Goal: Entertainment & Leisure: Browse casually

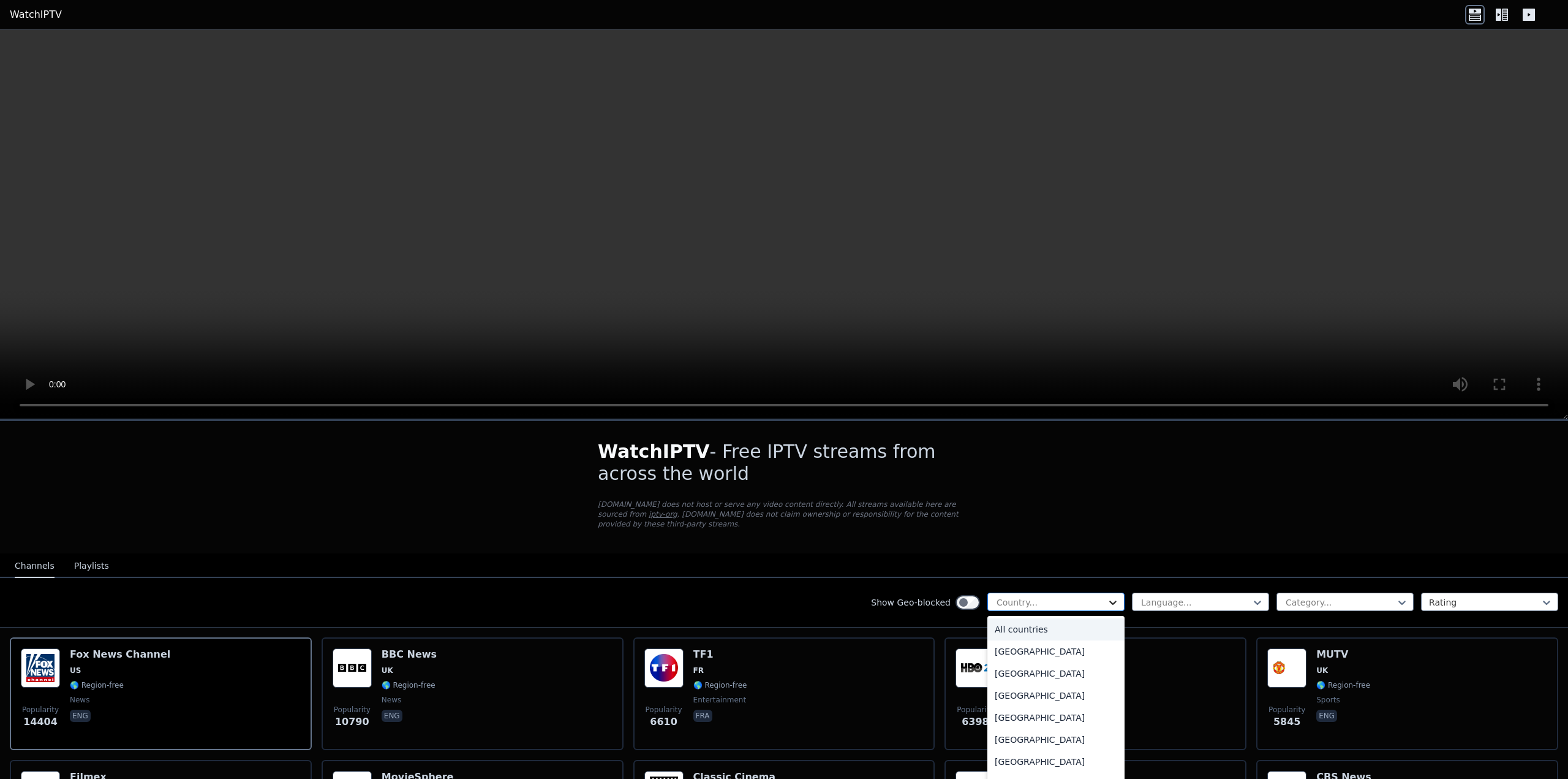
click at [1107, 596] on icon at bounding box center [1113, 602] width 12 height 12
click at [1007, 621] on div "[GEOGRAPHIC_DATA]" at bounding box center [1055, 630] width 137 height 22
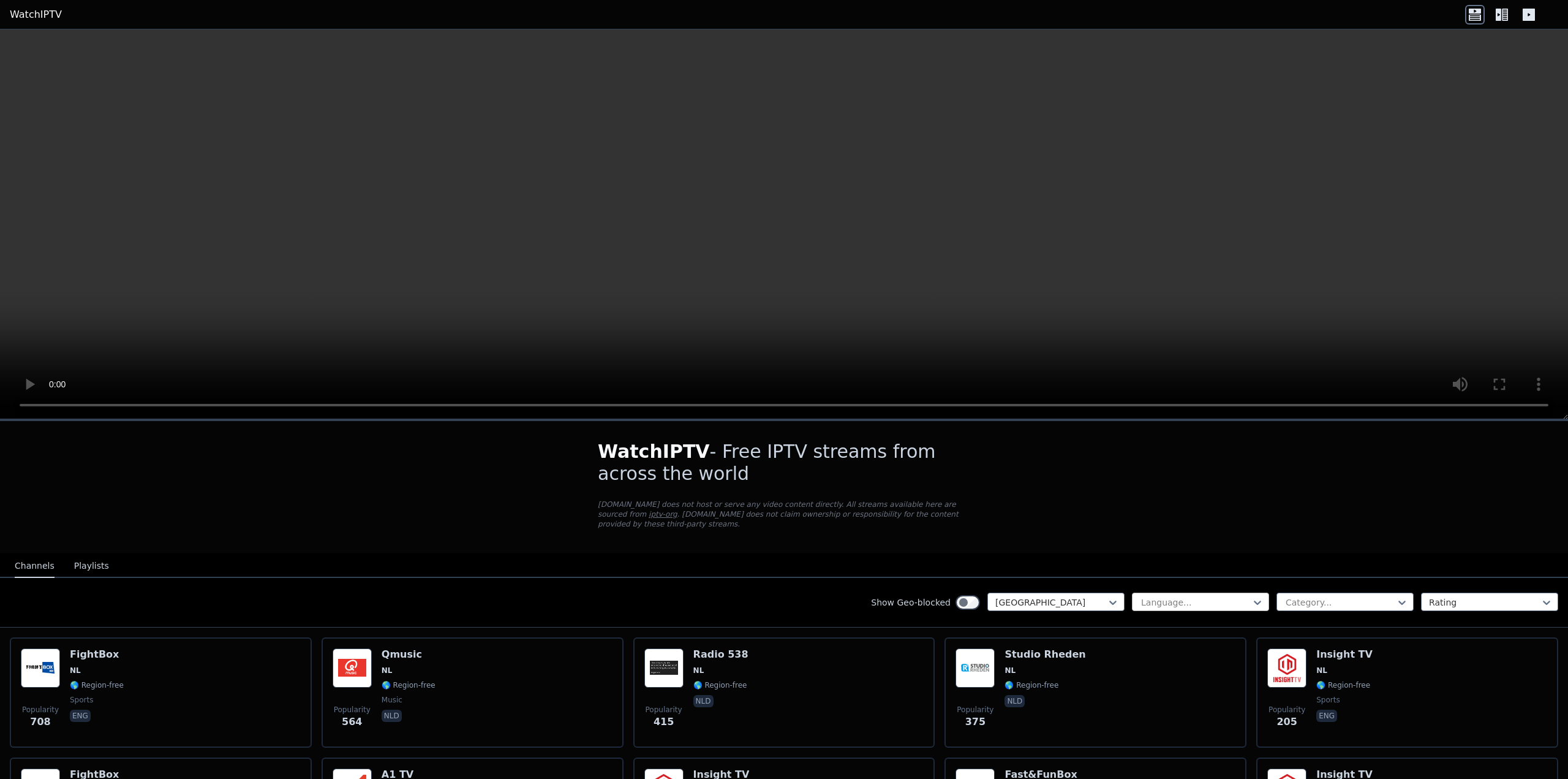
click at [1223, 596] on div at bounding box center [1195, 602] width 111 height 12
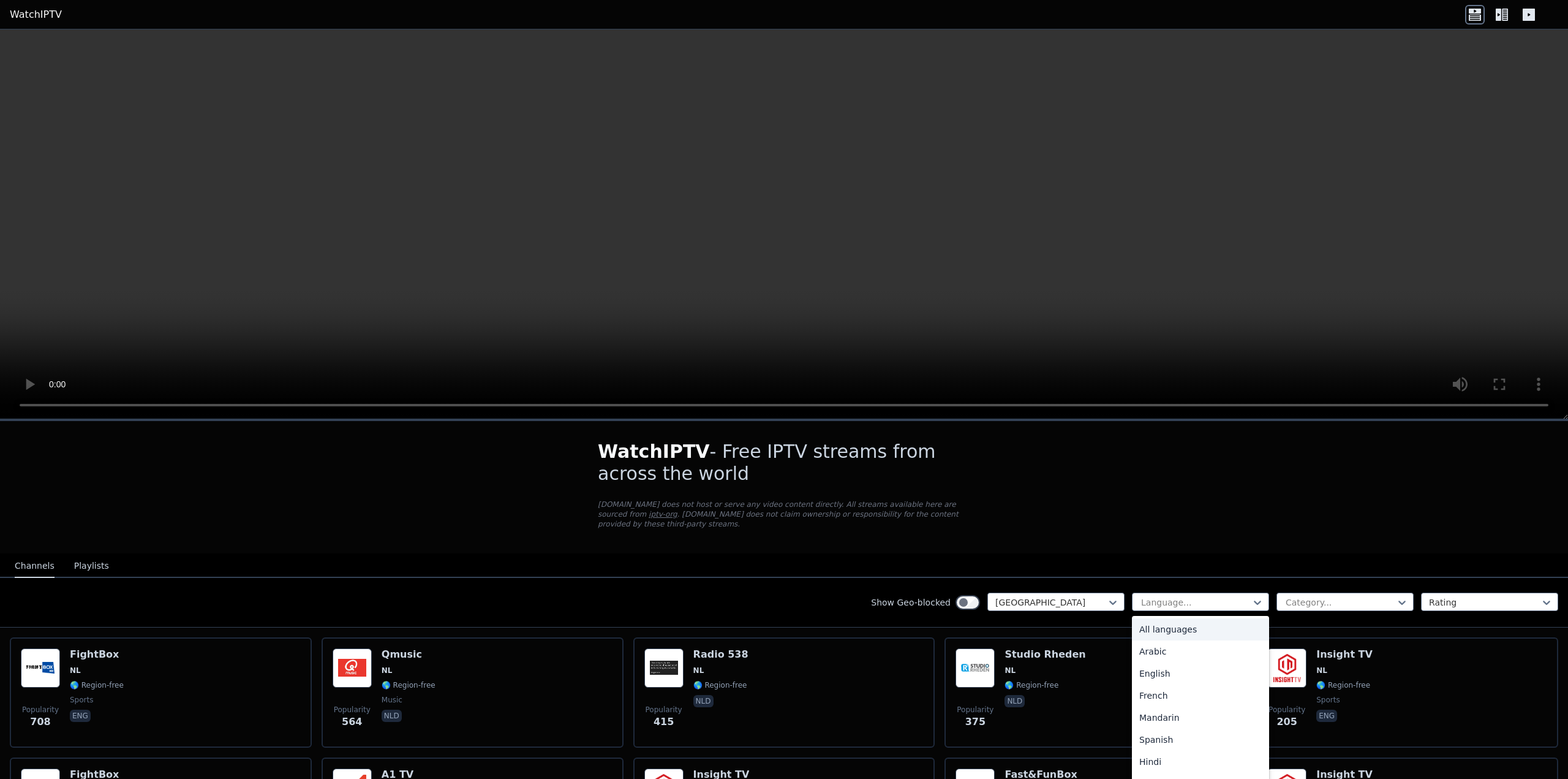
click at [1215, 620] on div "All languages" at bounding box center [1200, 628] width 137 height 22
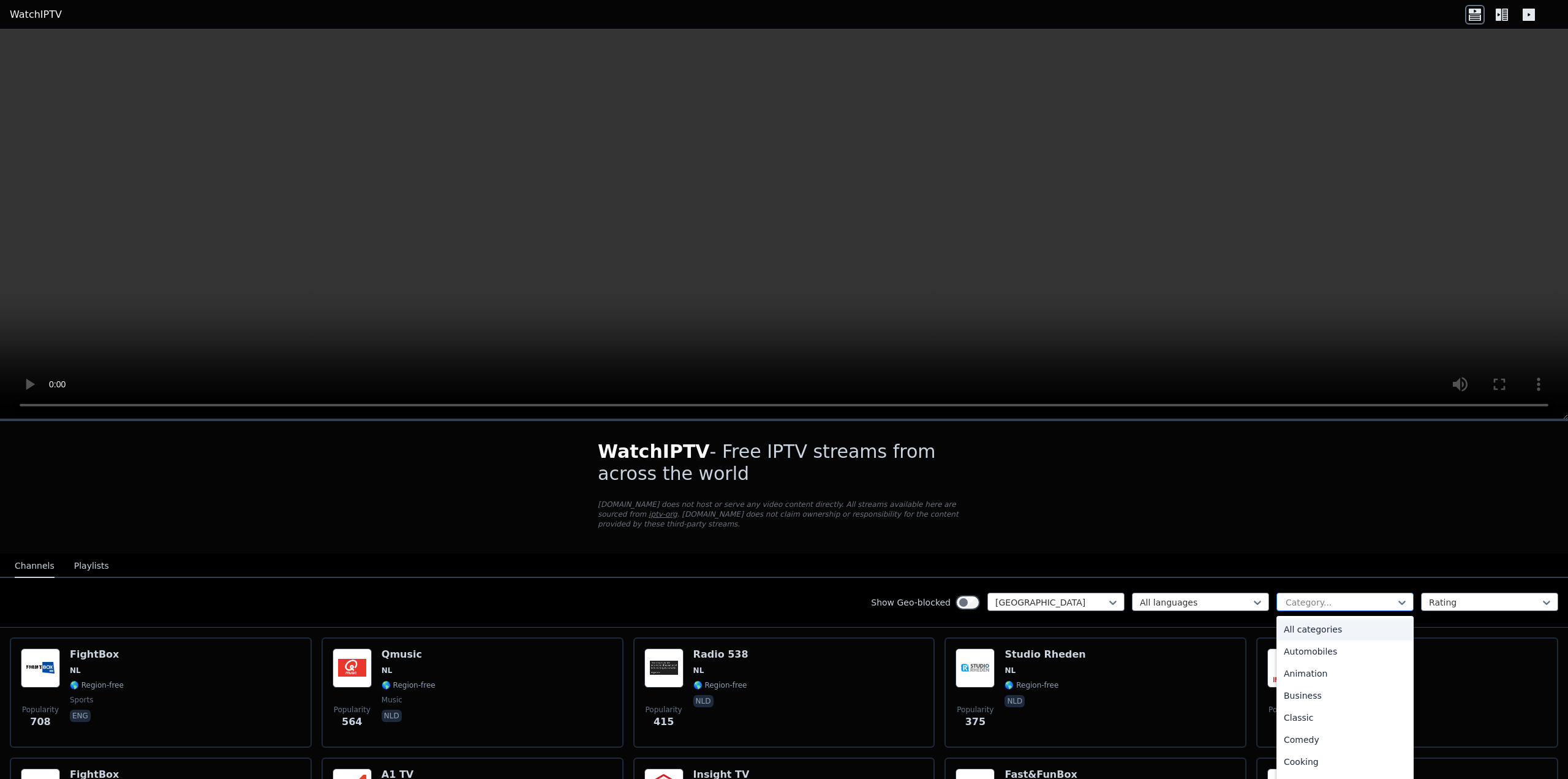
click at [1342, 596] on div at bounding box center [1340, 602] width 111 height 12
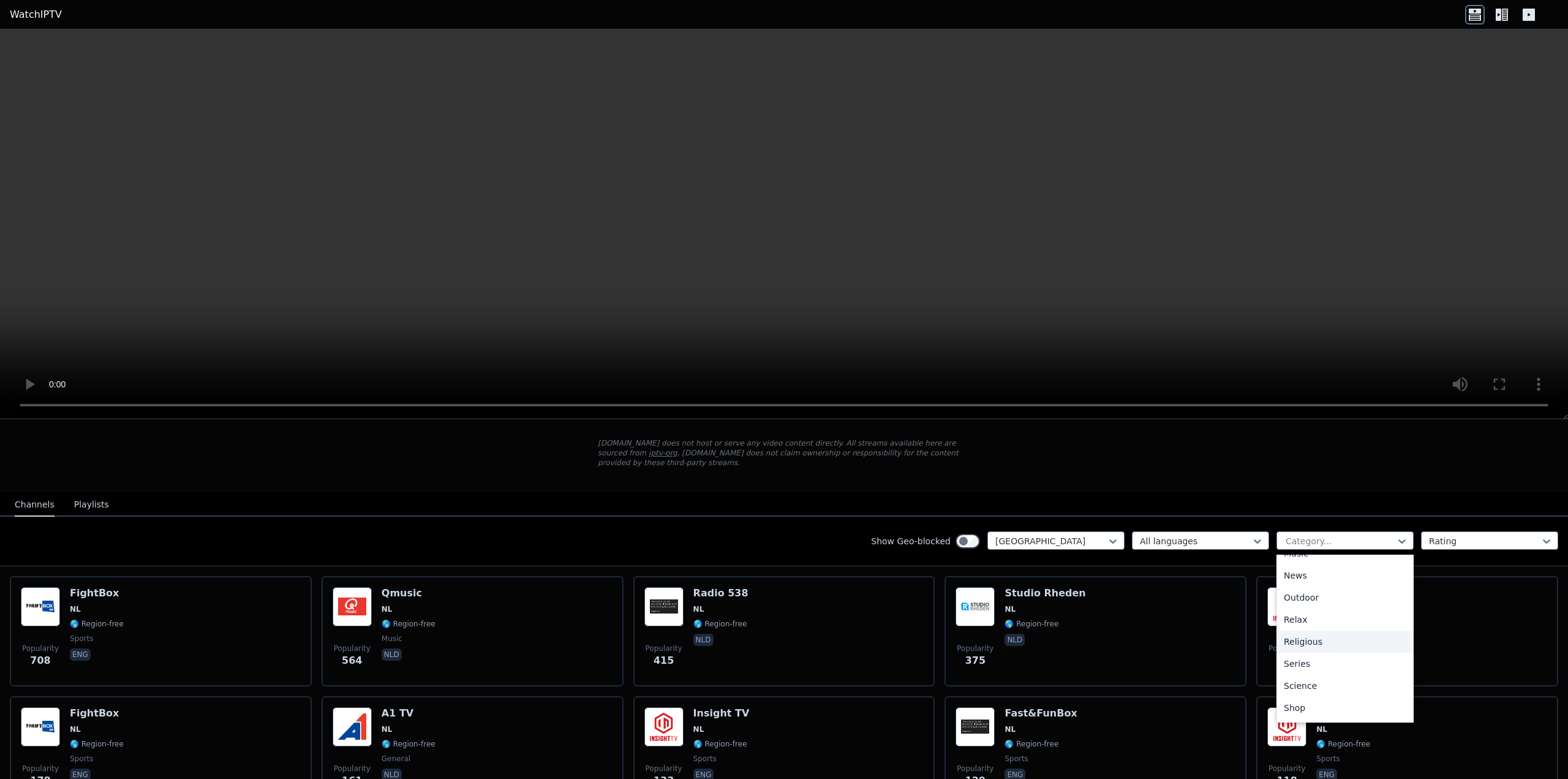
scroll to position [432, 0]
click at [1307, 655] on div "Sports" at bounding box center [1345, 665] width 137 height 22
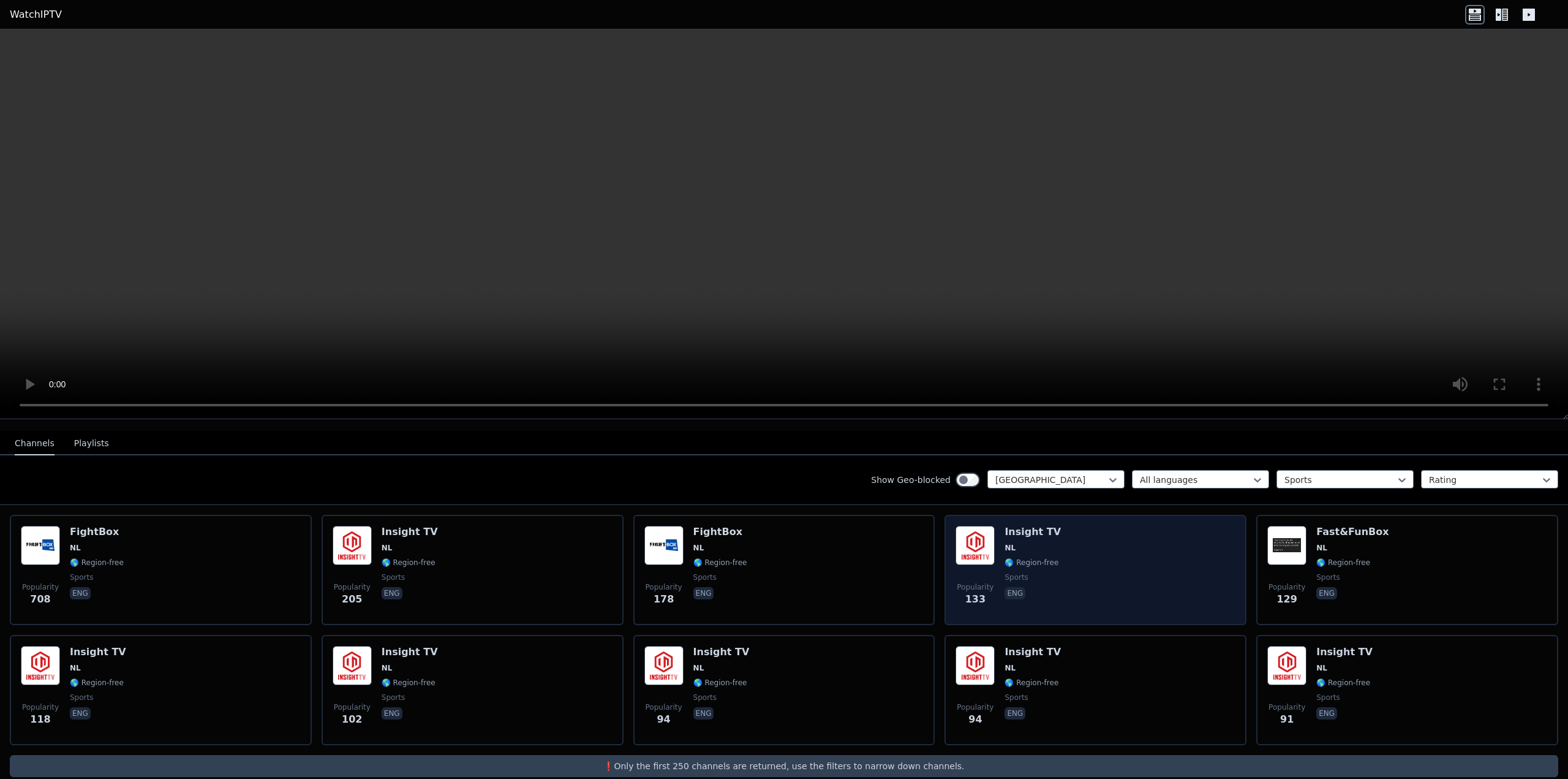
scroll to position [130, 0]
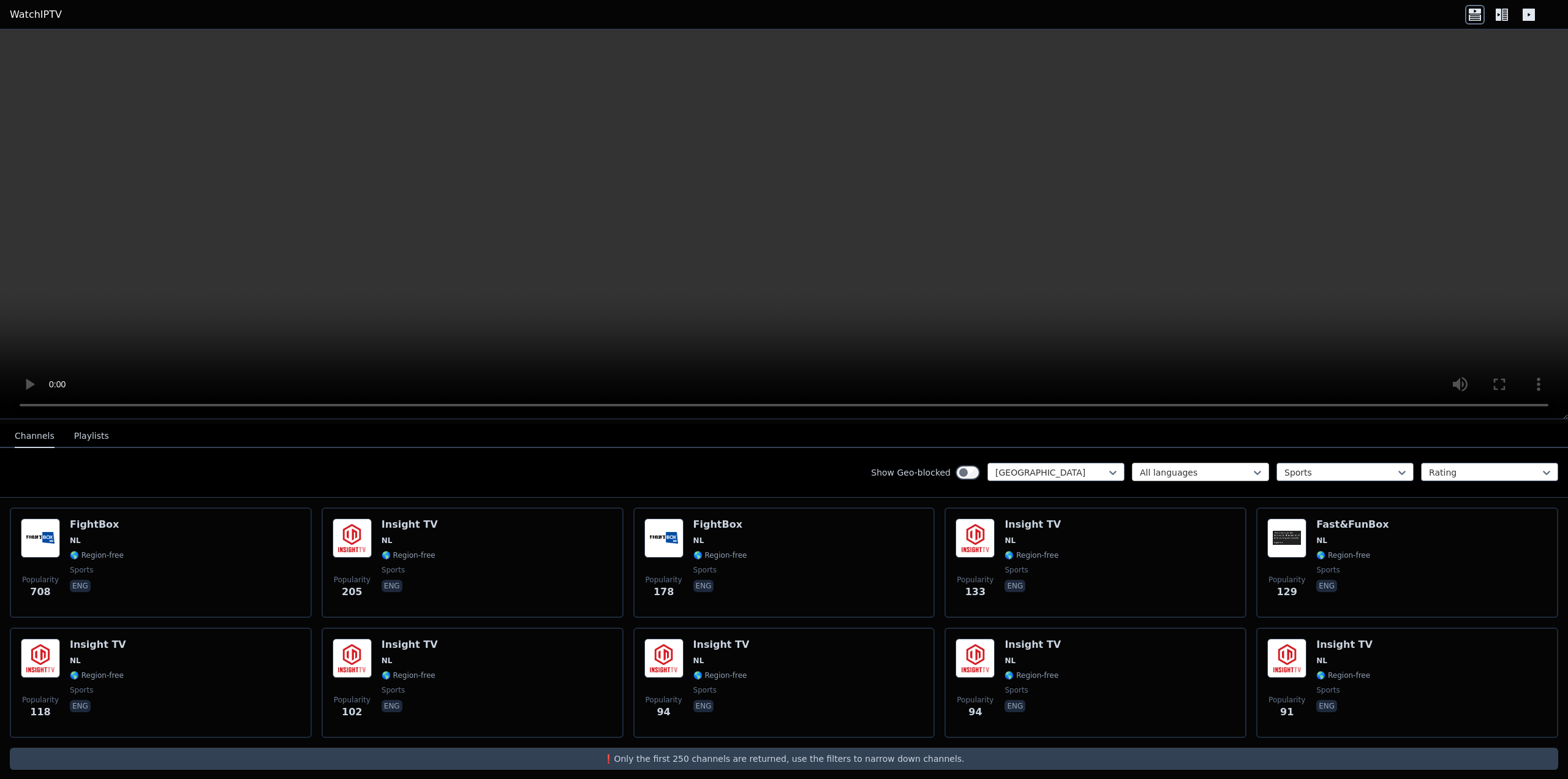
click at [1161, 467] on div at bounding box center [1195, 473] width 111 height 12
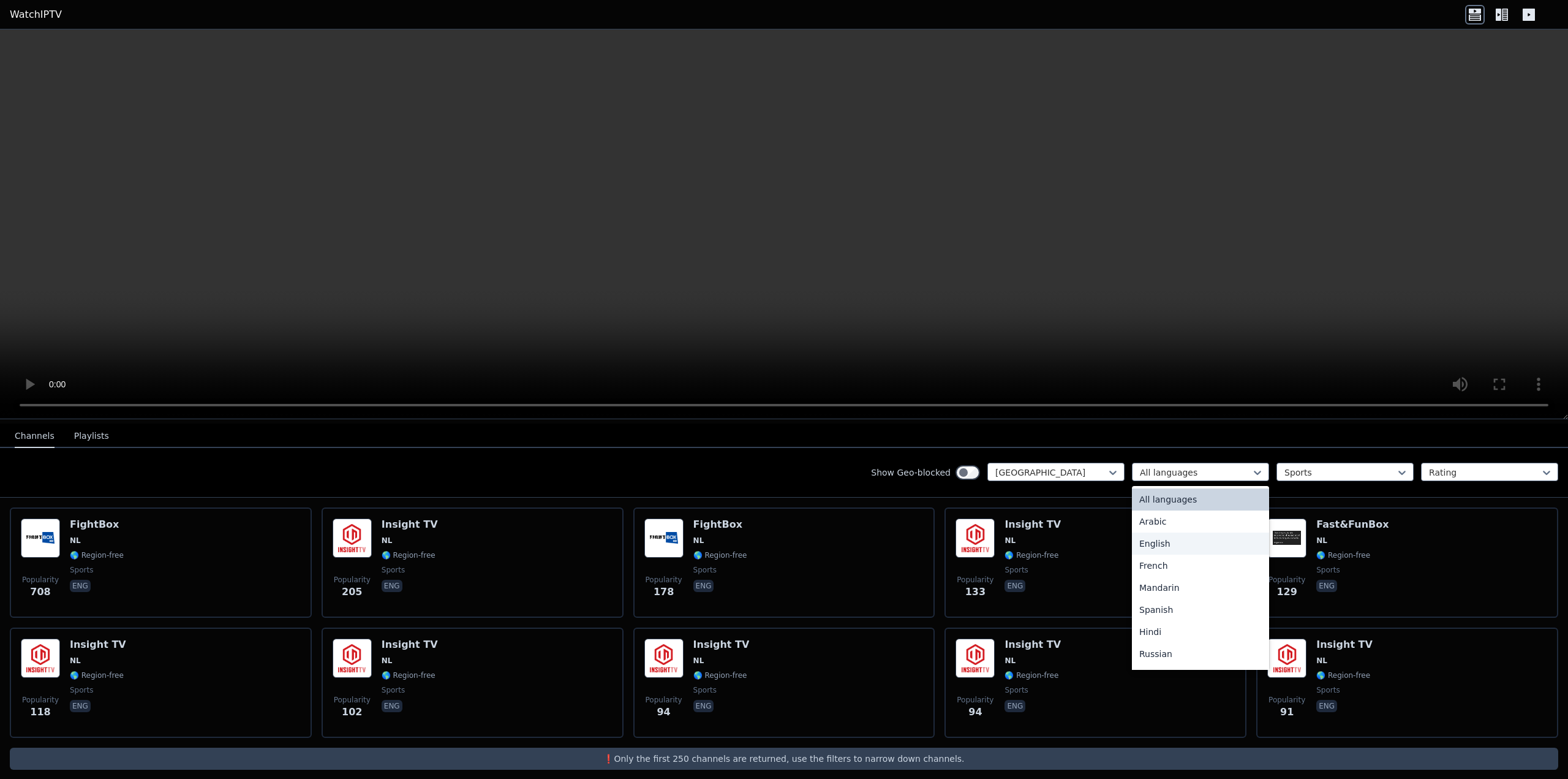
scroll to position [61, 0]
click at [1044, 467] on div at bounding box center [1050, 473] width 111 height 12
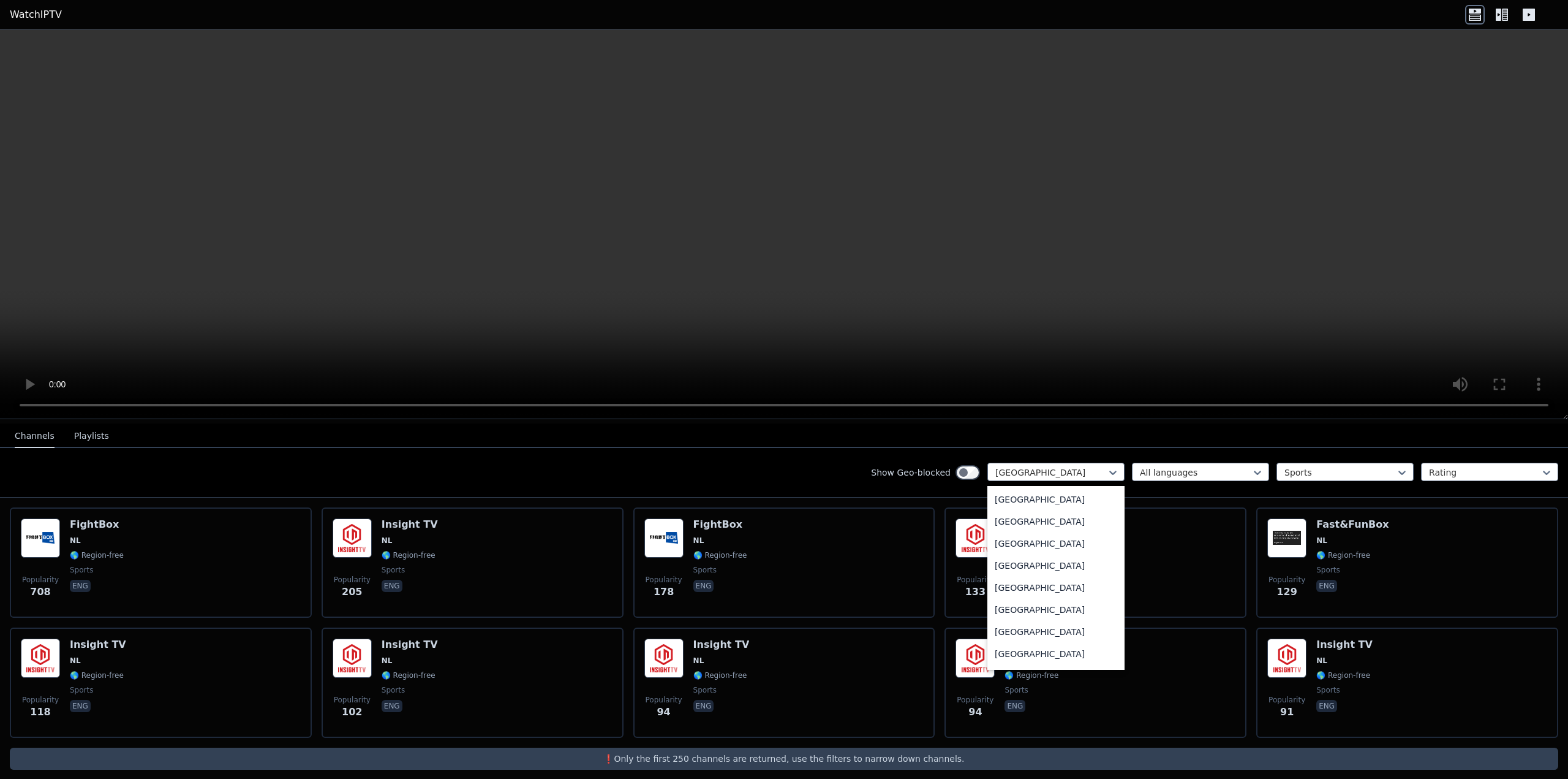
scroll to position [0, 0]
click at [1011, 510] on div "[GEOGRAPHIC_DATA]" at bounding box center [1055, 521] width 137 height 22
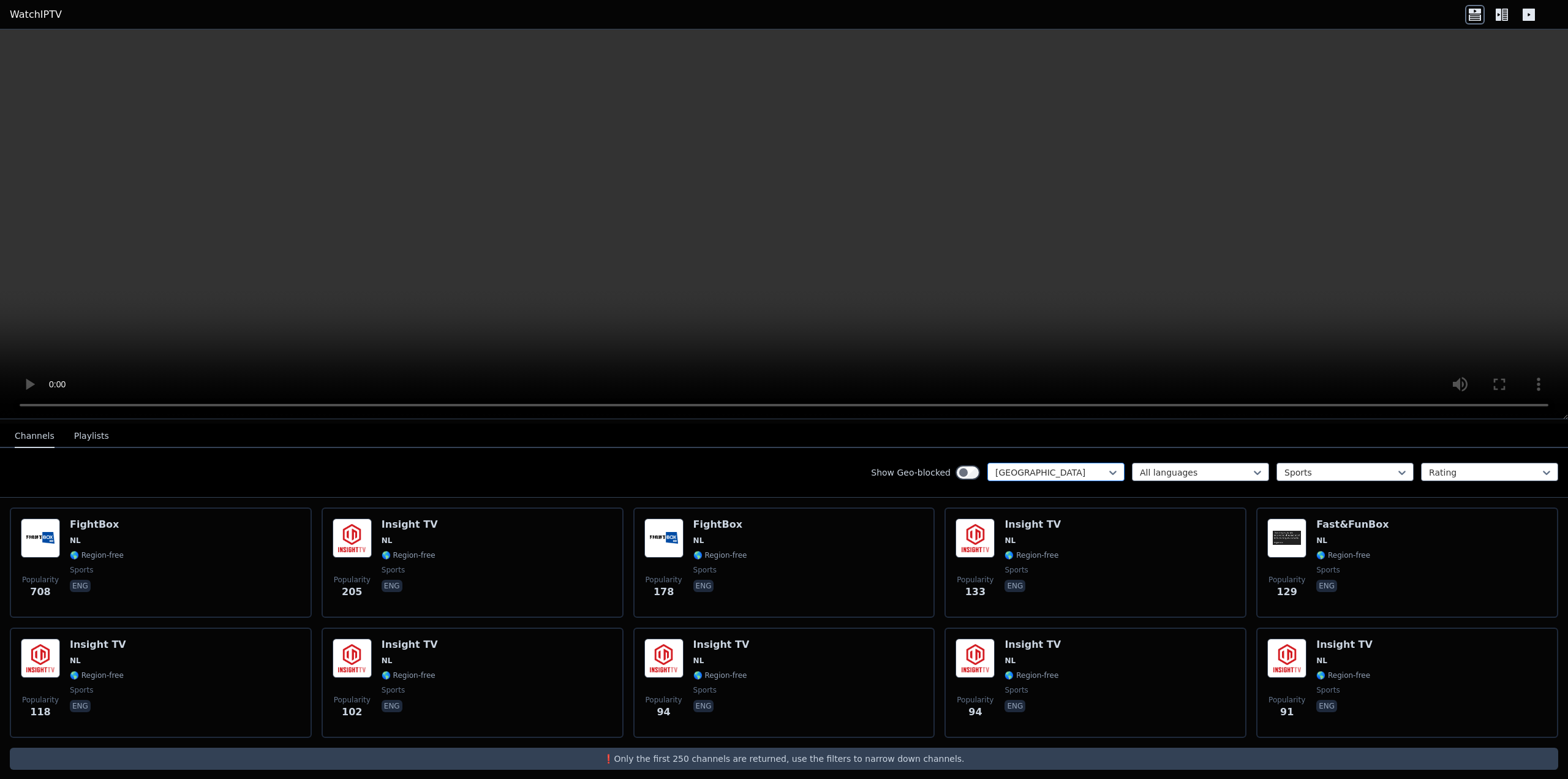
scroll to position [10, 0]
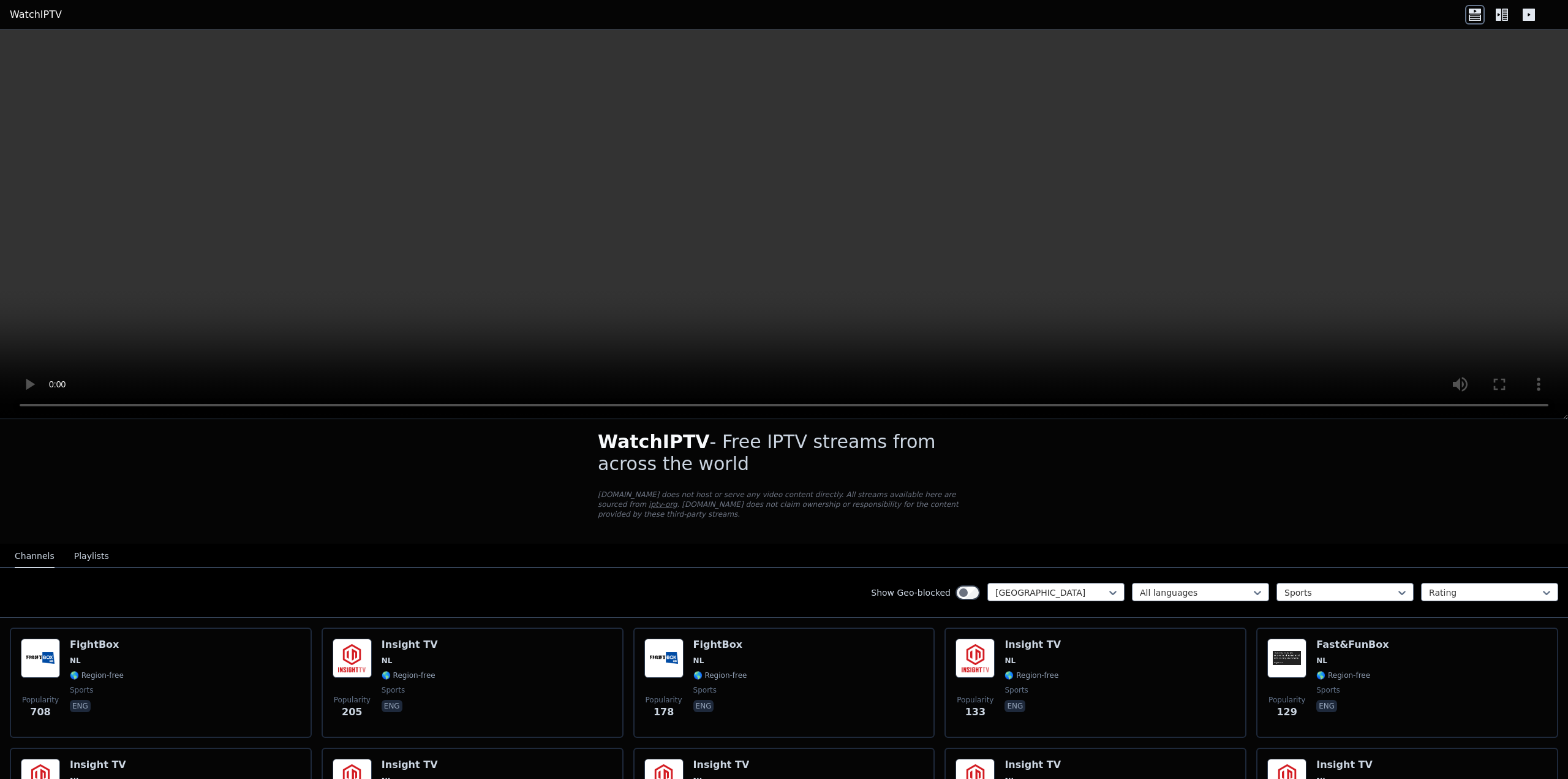
click at [1032, 474] on div "WatchIPTV - Free IPTV streams from across the world [DOMAIN_NAME] does not host…" at bounding box center [784, 660] width 1568 height 498
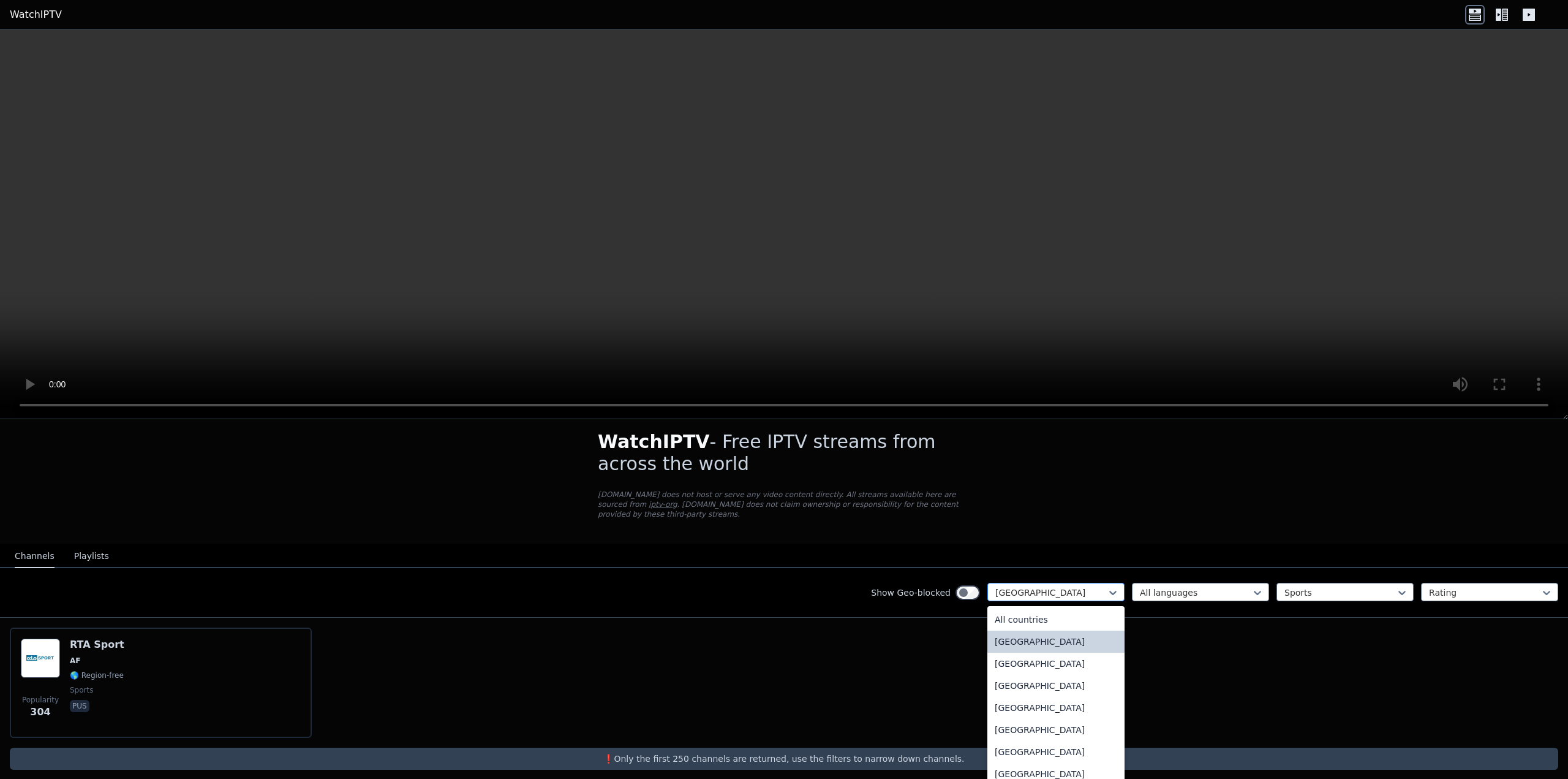
click at [1065, 586] on div at bounding box center [1050, 593] width 111 height 12
click at [1014, 608] on div "All countries" at bounding box center [1055, 619] width 137 height 22
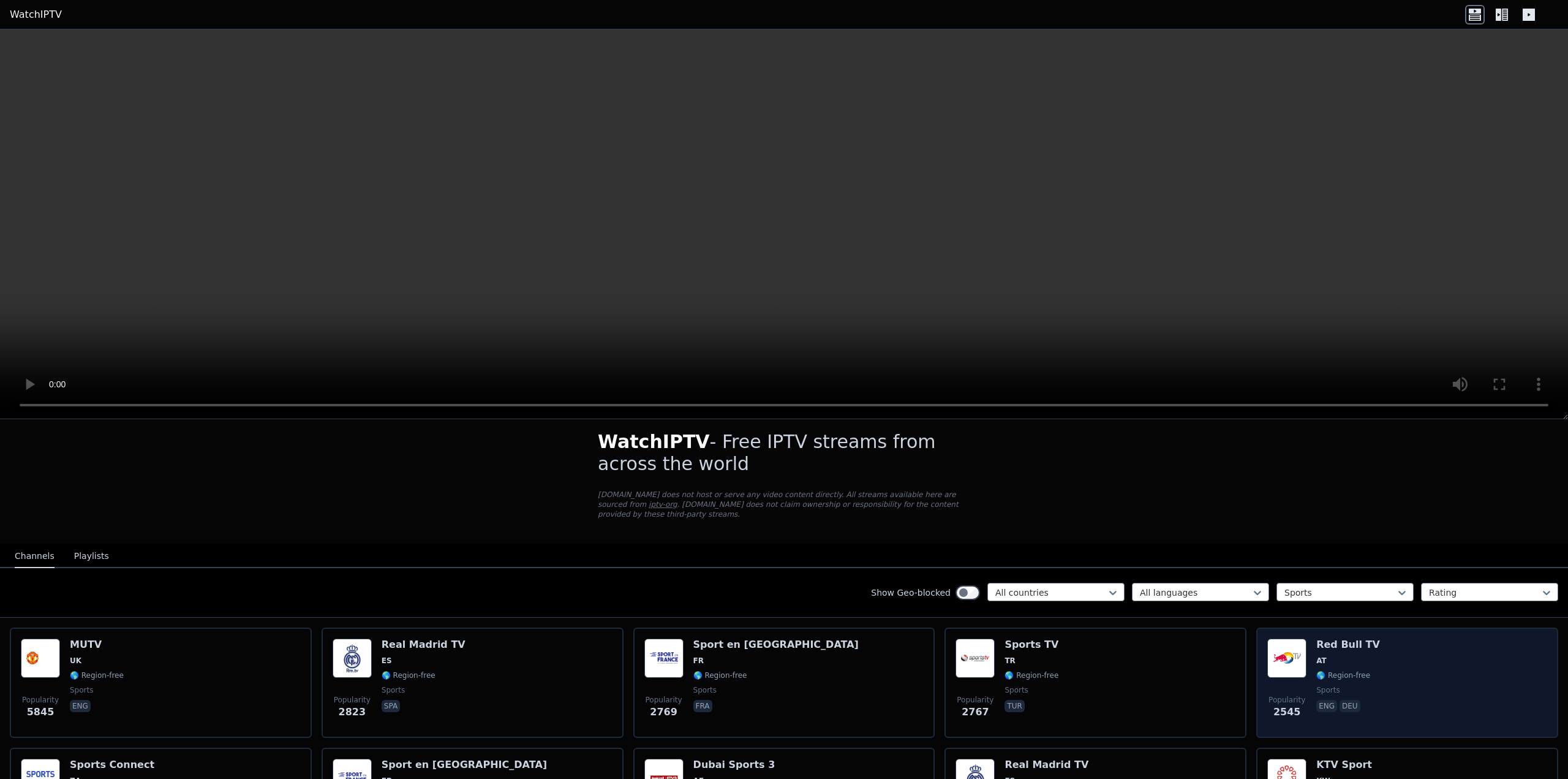
click at [1326, 638] on h6 "Red Bull TV" at bounding box center [1348, 644] width 64 height 12
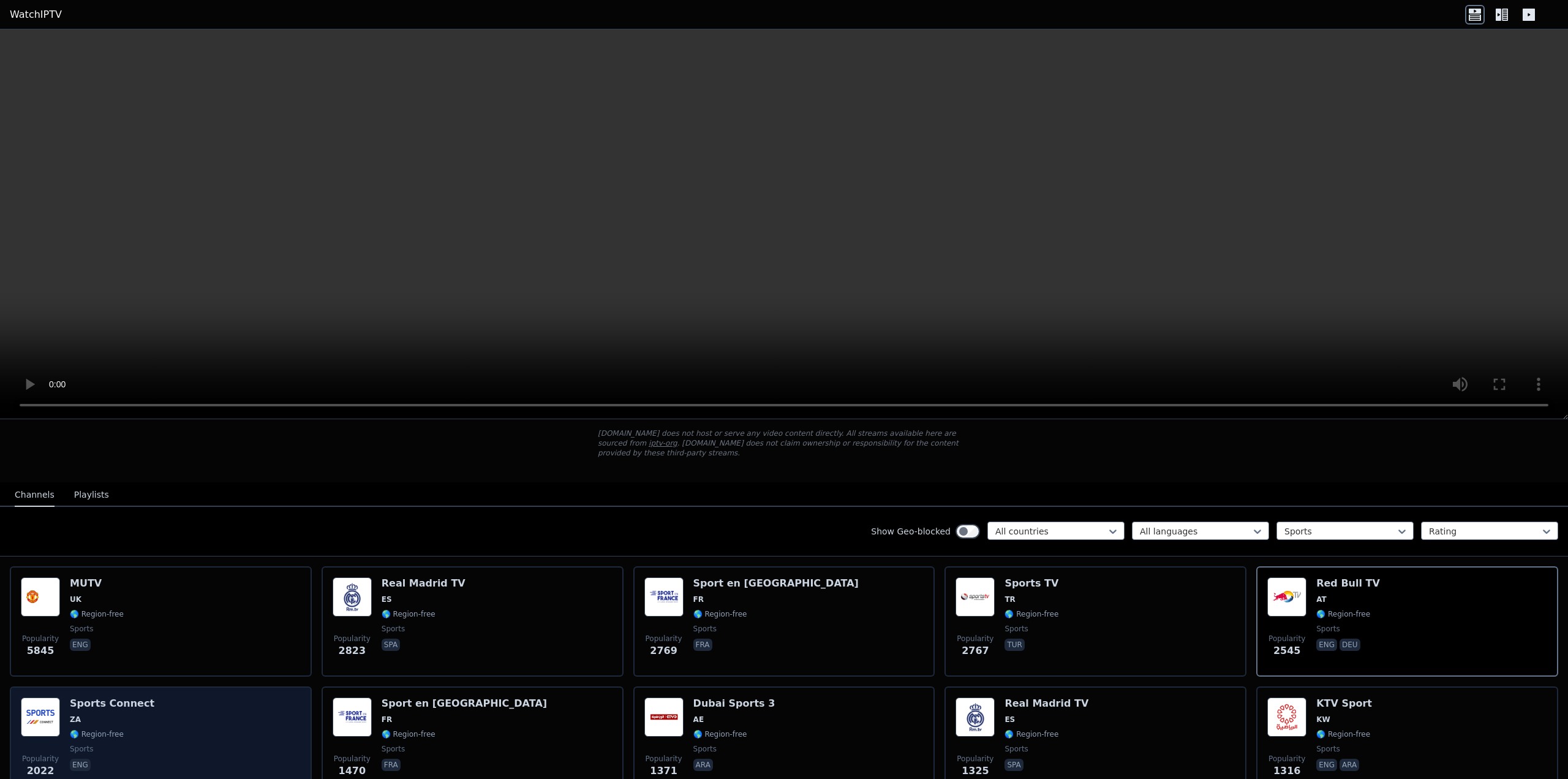
click at [95, 698] on h6 "Sports Connect" at bounding box center [112, 704] width 85 height 12
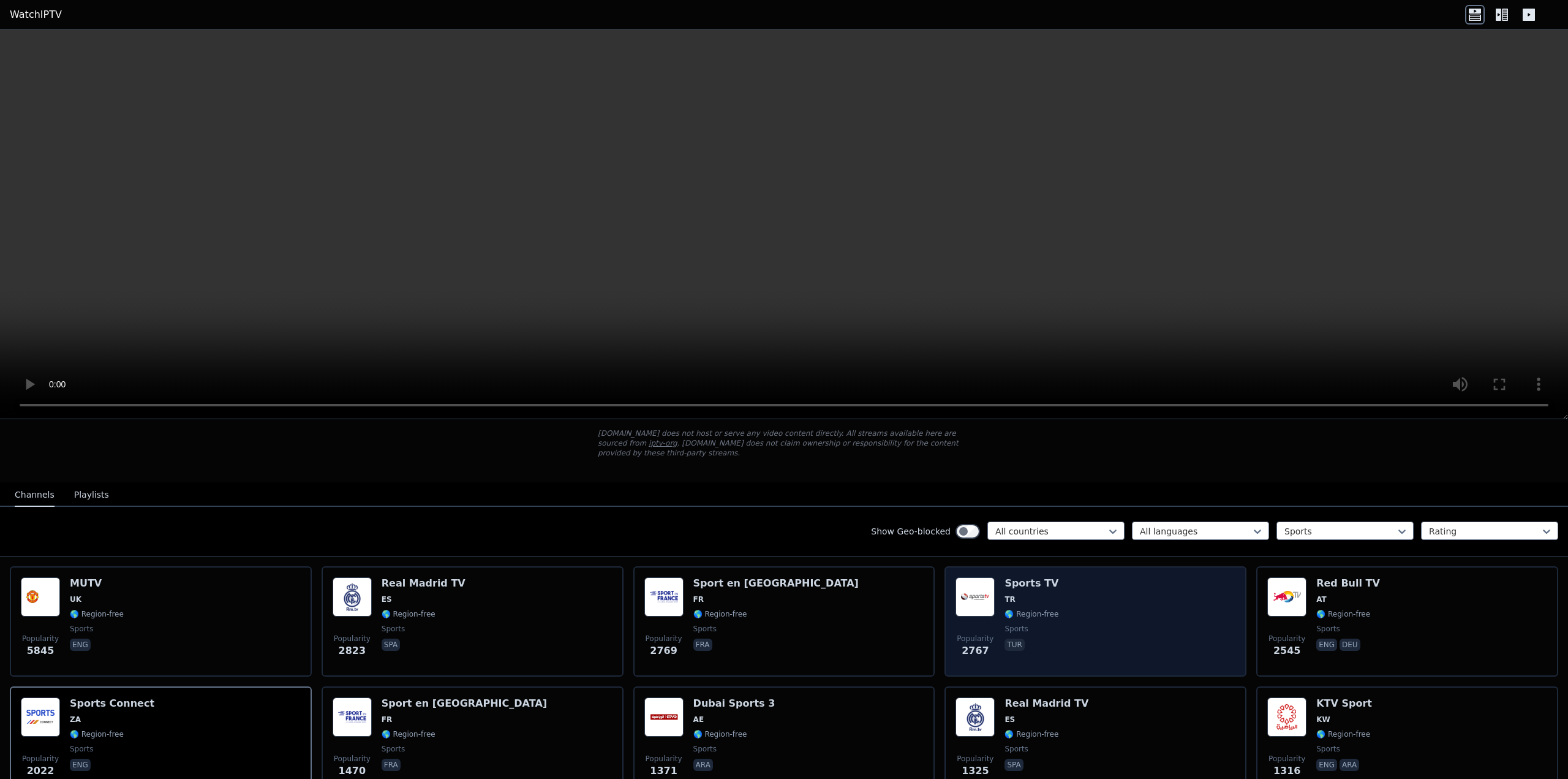
click at [1060, 589] on div "Popularity 2767 Sports TV TR 🌎 Region-free sports tur" at bounding box center [1096, 621] width 280 height 88
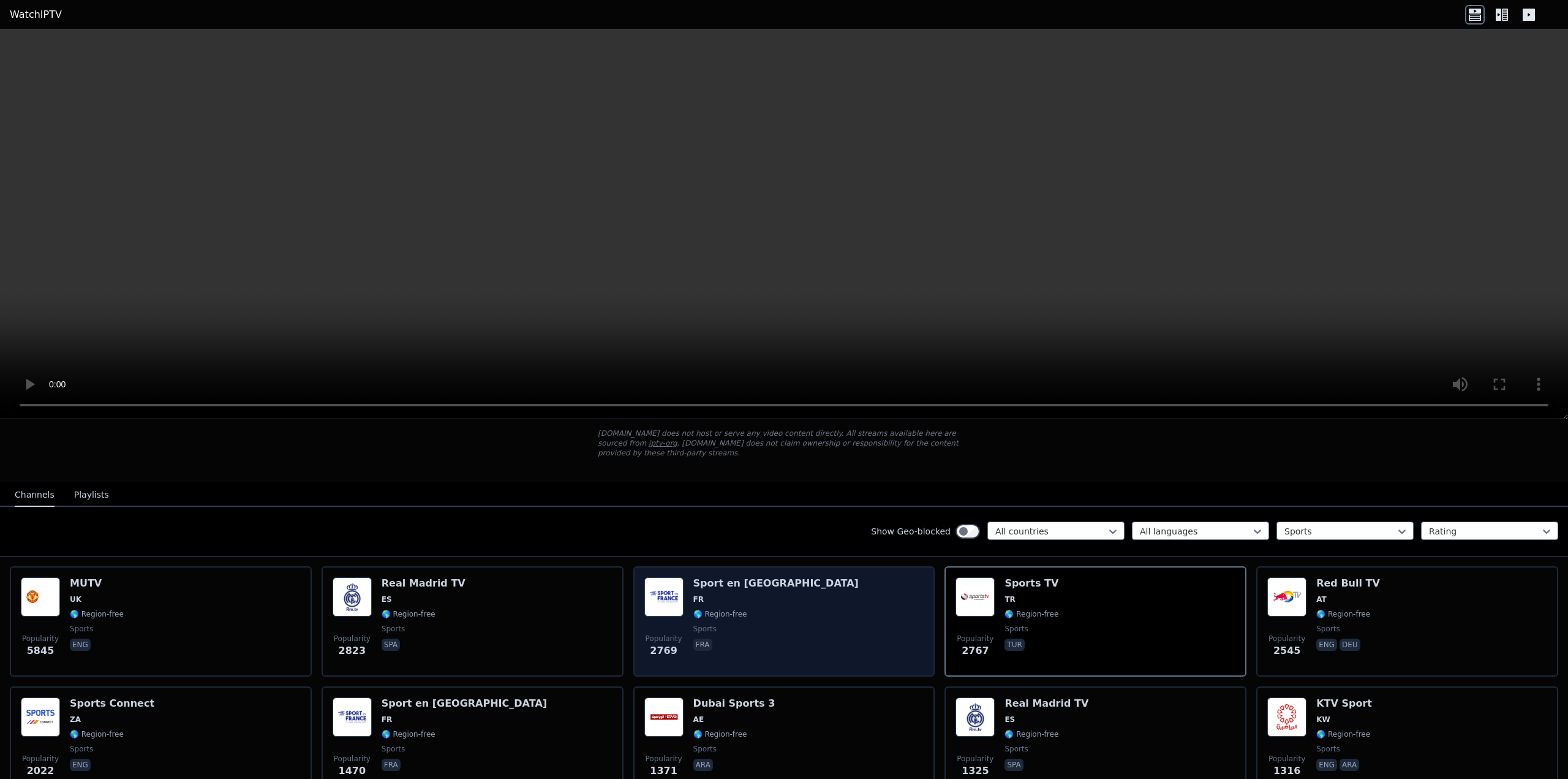
click at [718, 624] on div "Sport en [GEOGRAPHIC_DATA] FR 🌎 Region-free sports fra" at bounding box center [775, 621] width 165 height 88
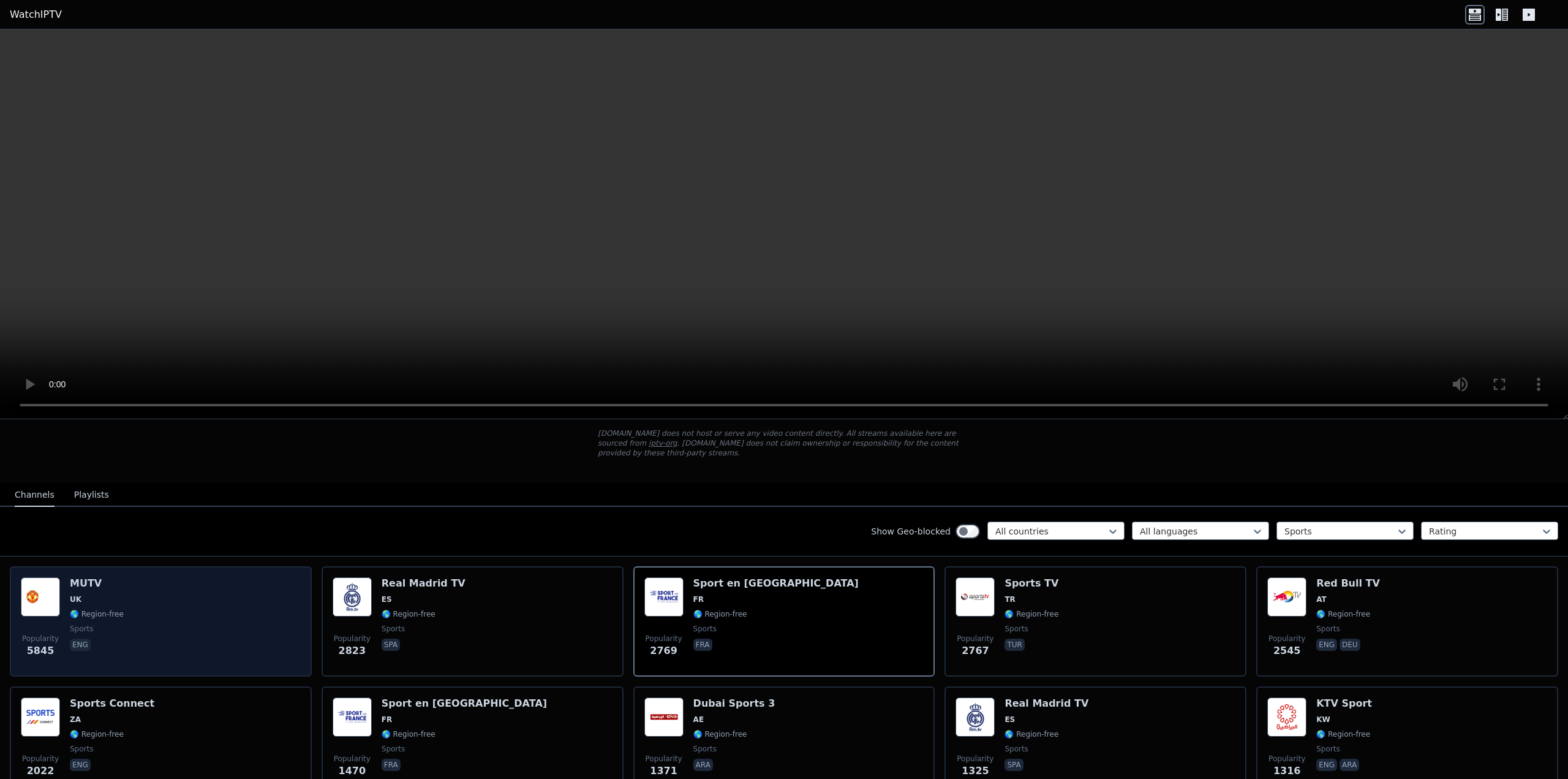
click at [97, 650] on div "MUTV UK 🌎 Region-free sports eng" at bounding box center [97, 621] width 54 height 88
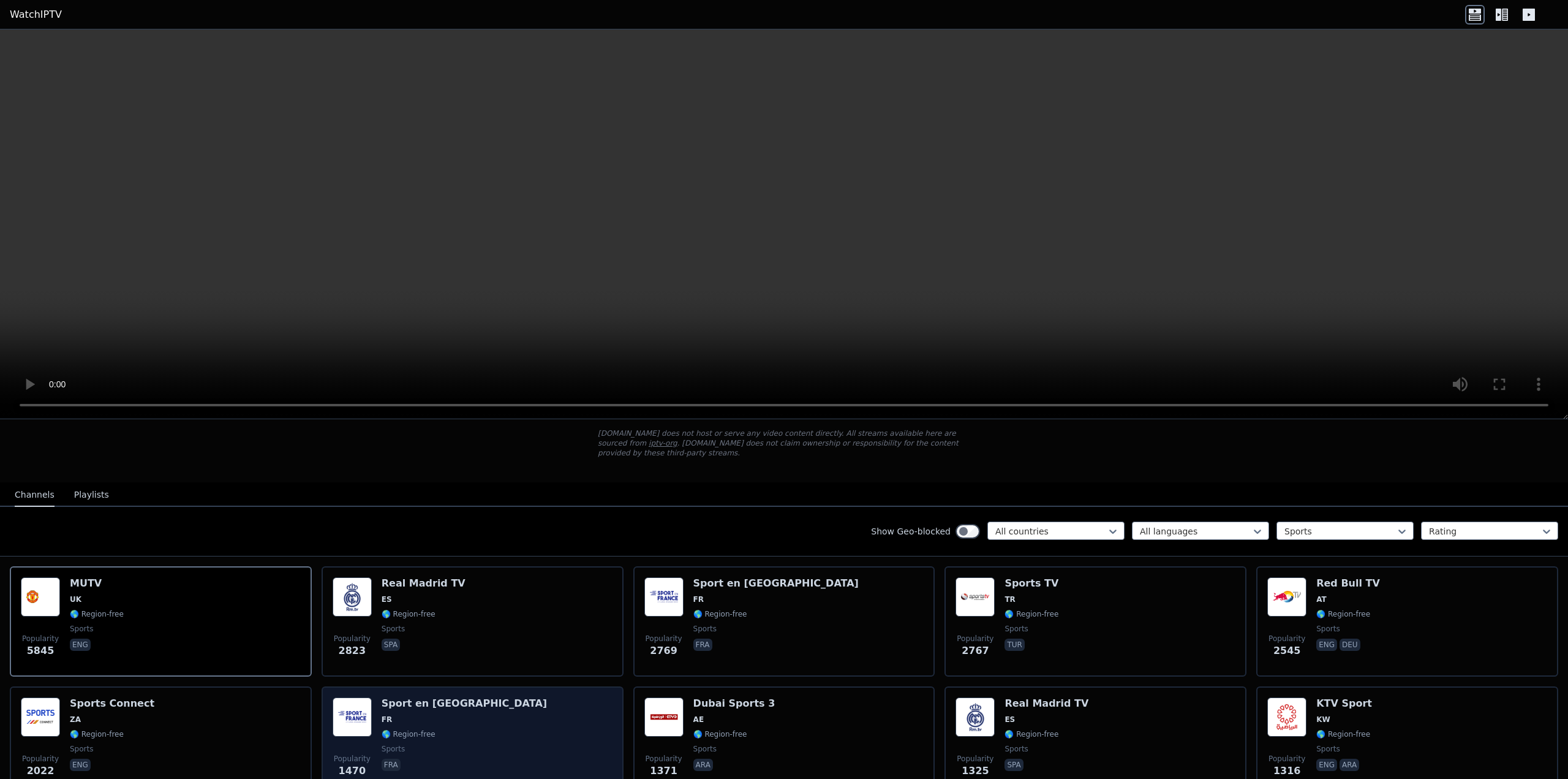
click at [403, 729] on span "🌎 Region-free" at bounding box center [409, 733] width 54 height 10
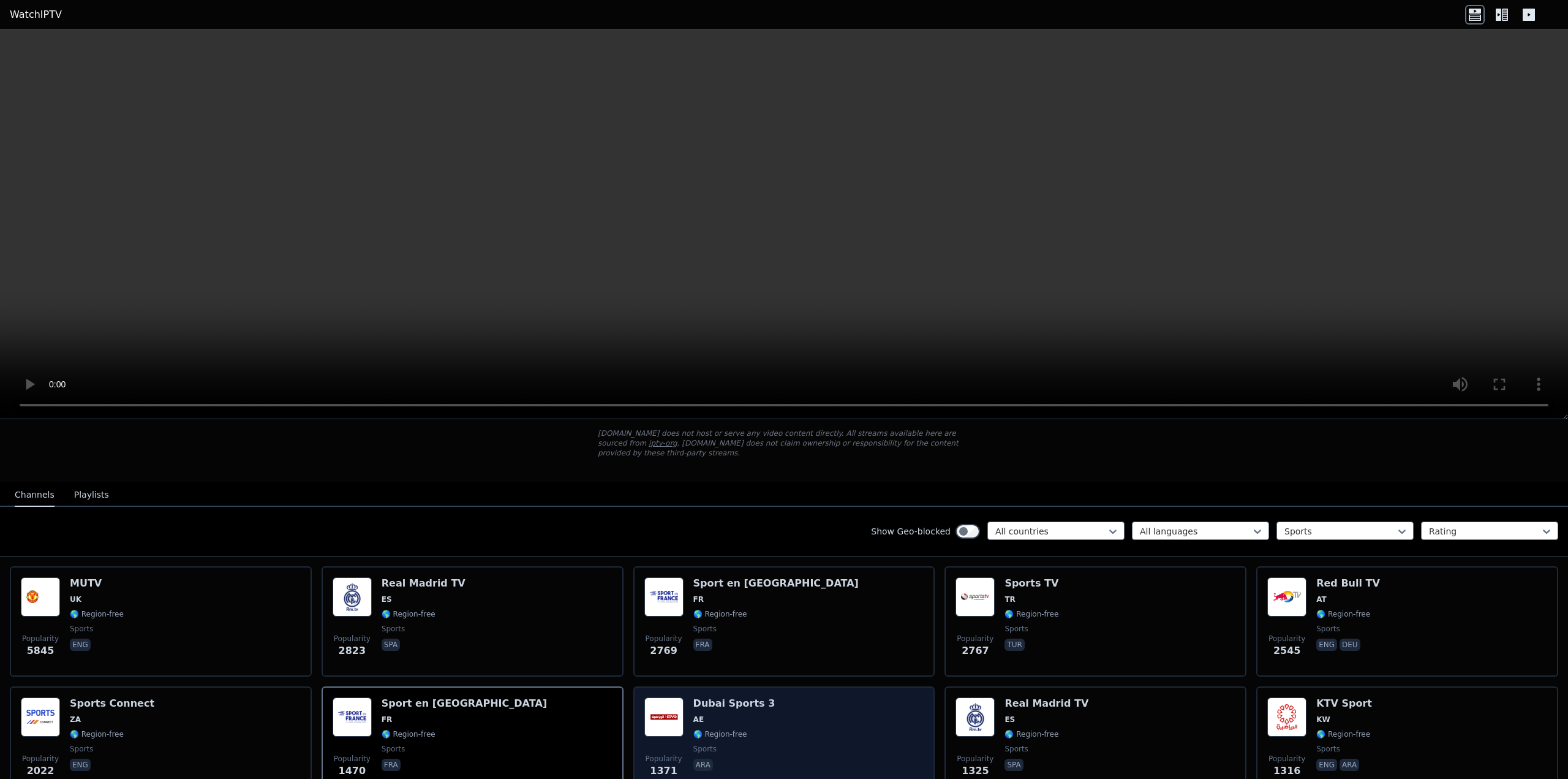
click at [742, 714] on span "AE" at bounding box center [734, 719] width 82 height 10
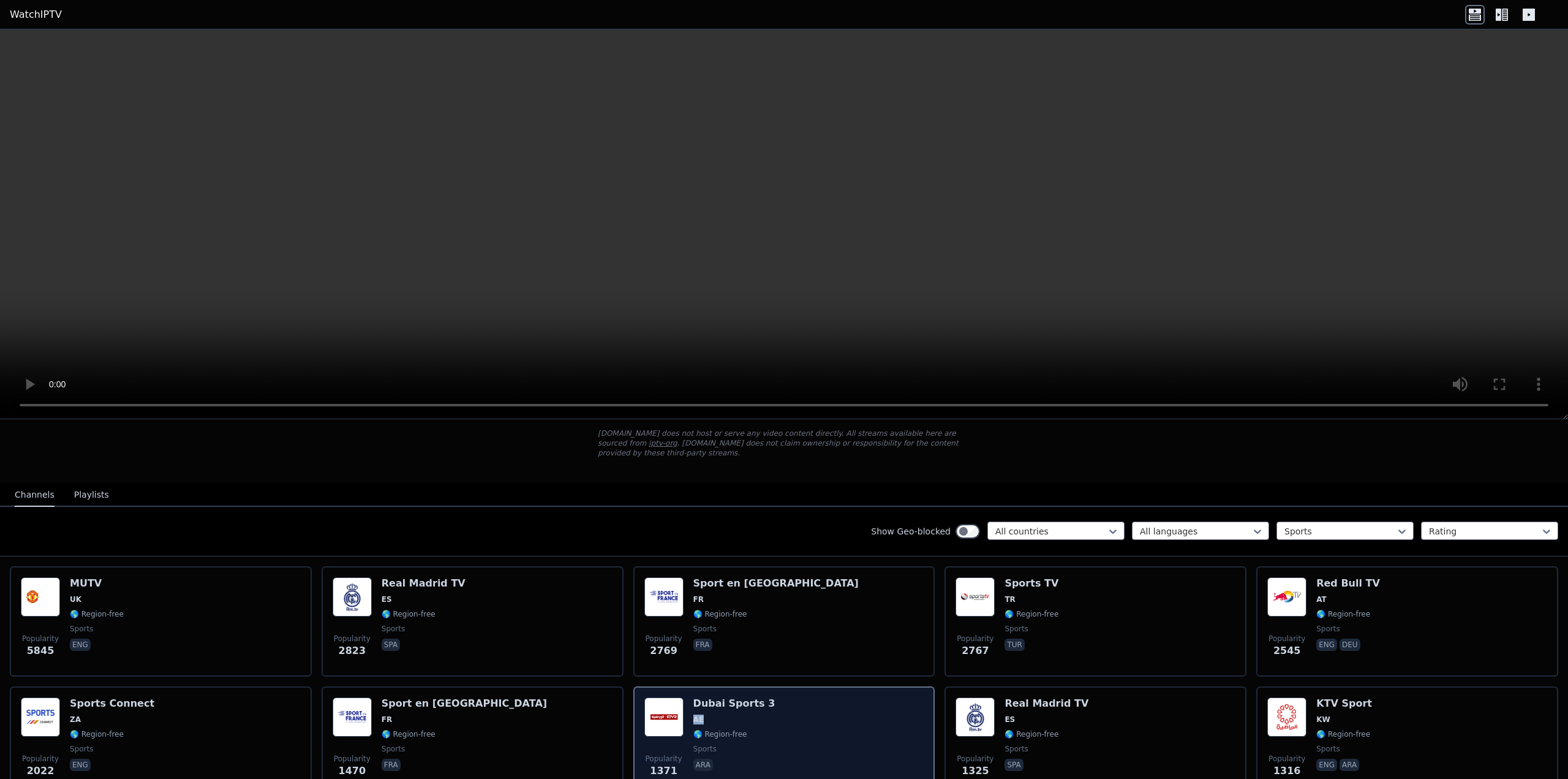
click at [742, 714] on span "AE" at bounding box center [734, 719] width 82 height 10
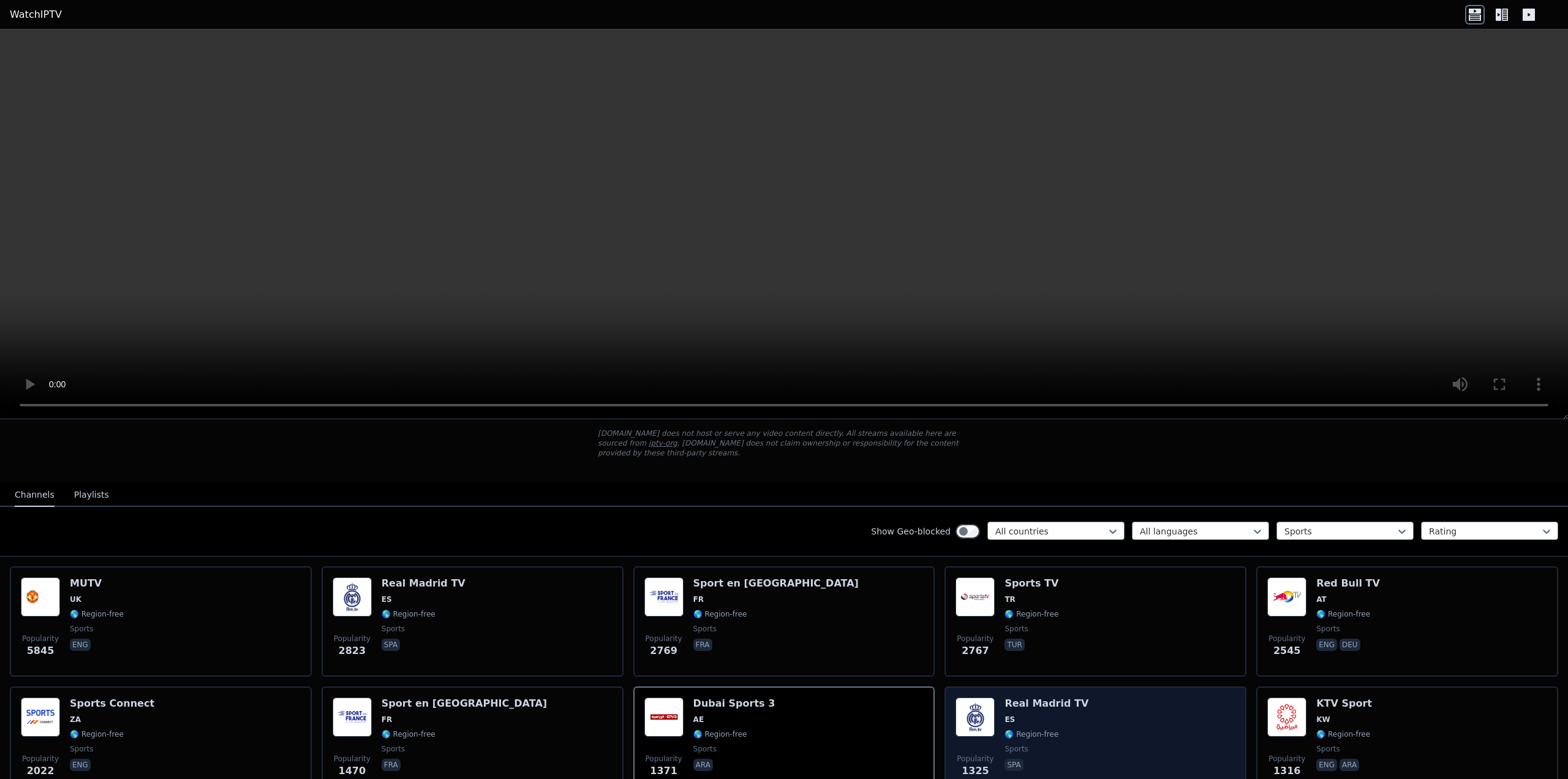
click at [1110, 708] on div "Popularity 1325 Real Madrid TV ES 🌎 Region-free sports spa" at bounding box center [1096, 741] width 280 height 88
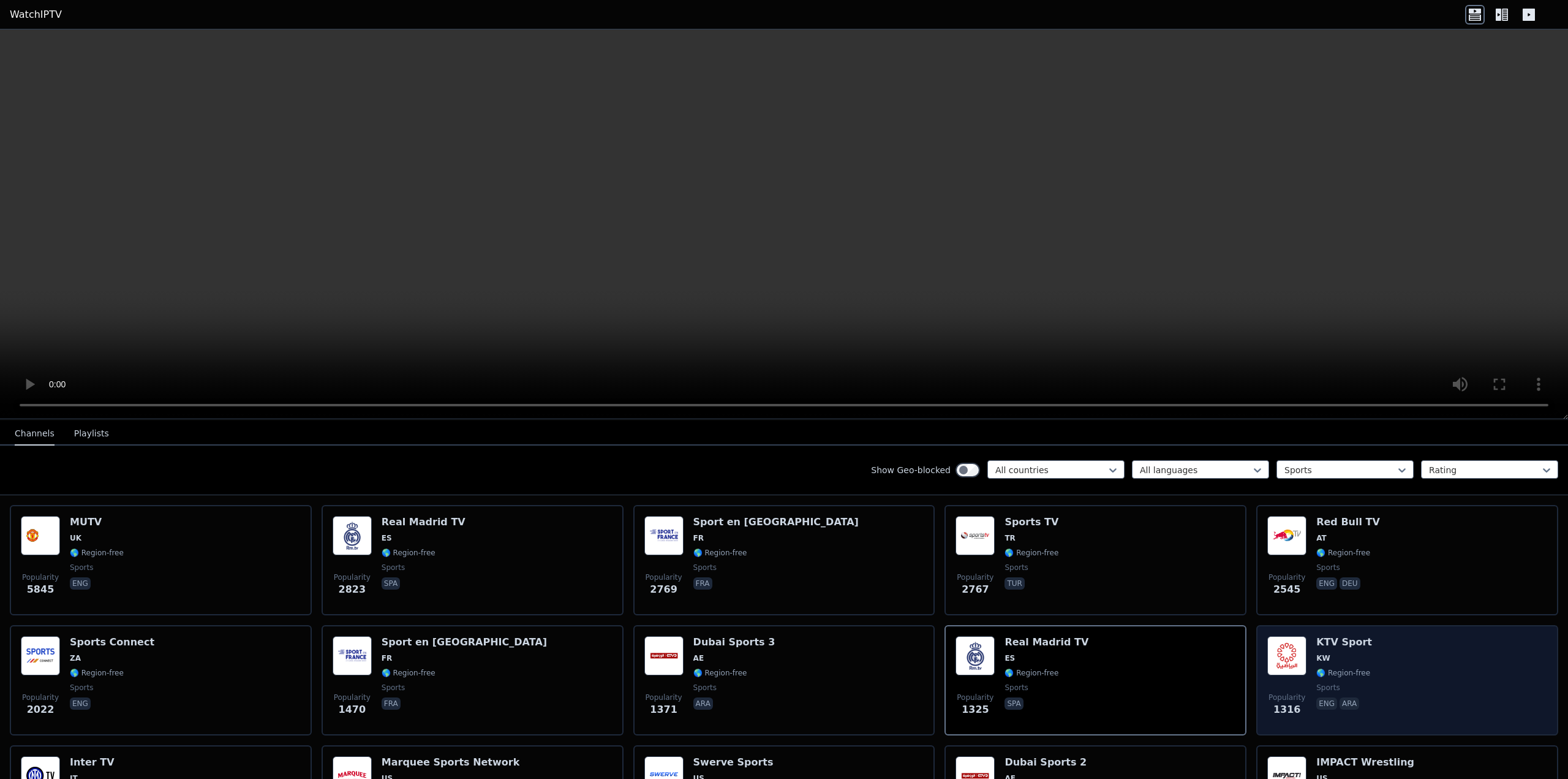
scroll to position [193, 0]
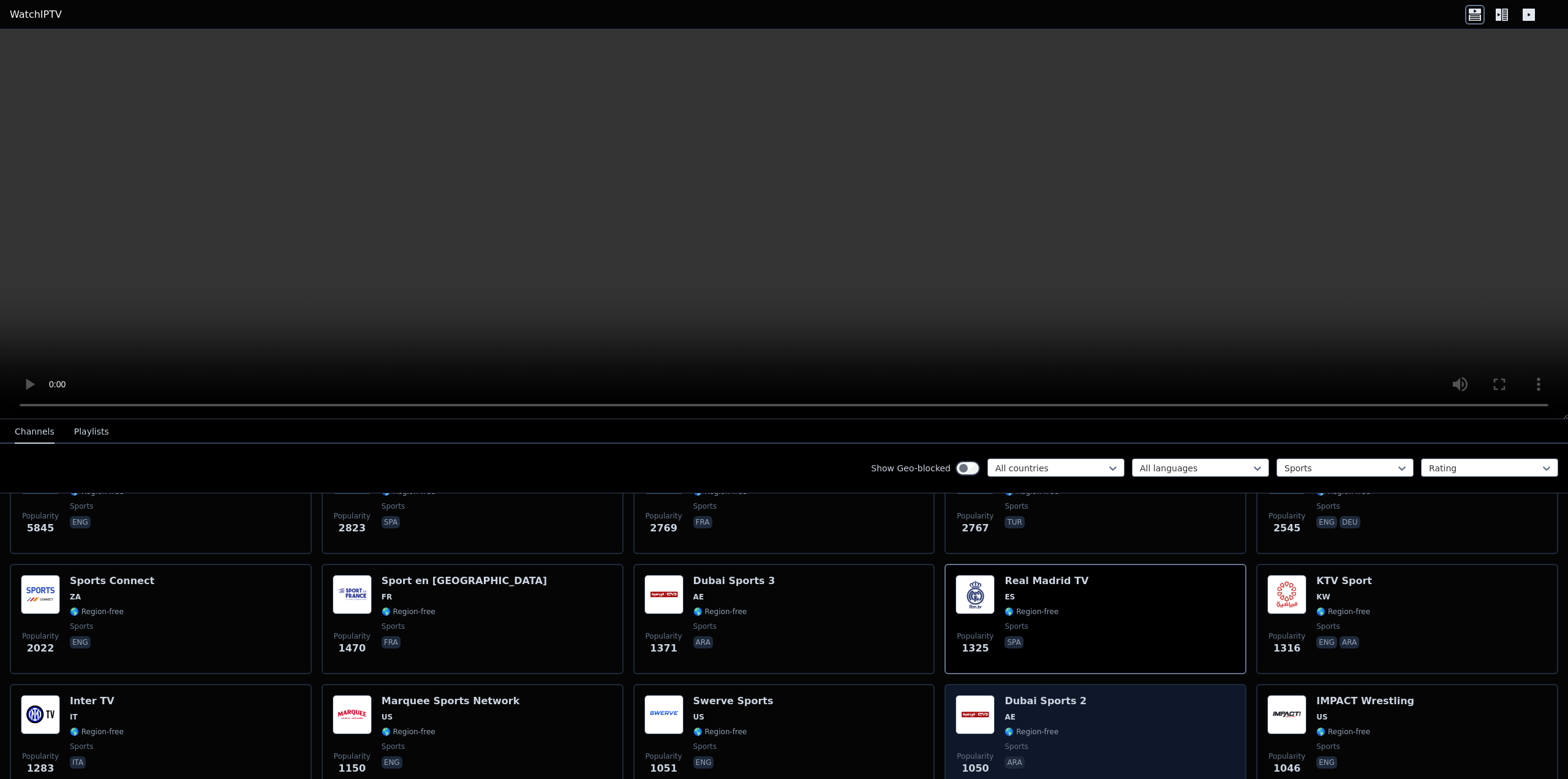
click at [1012, 712] on div "Dubai Sports 2 AE 🌎 Region-free sports ara" at bounding box center [1046, 739] width 82 height 88
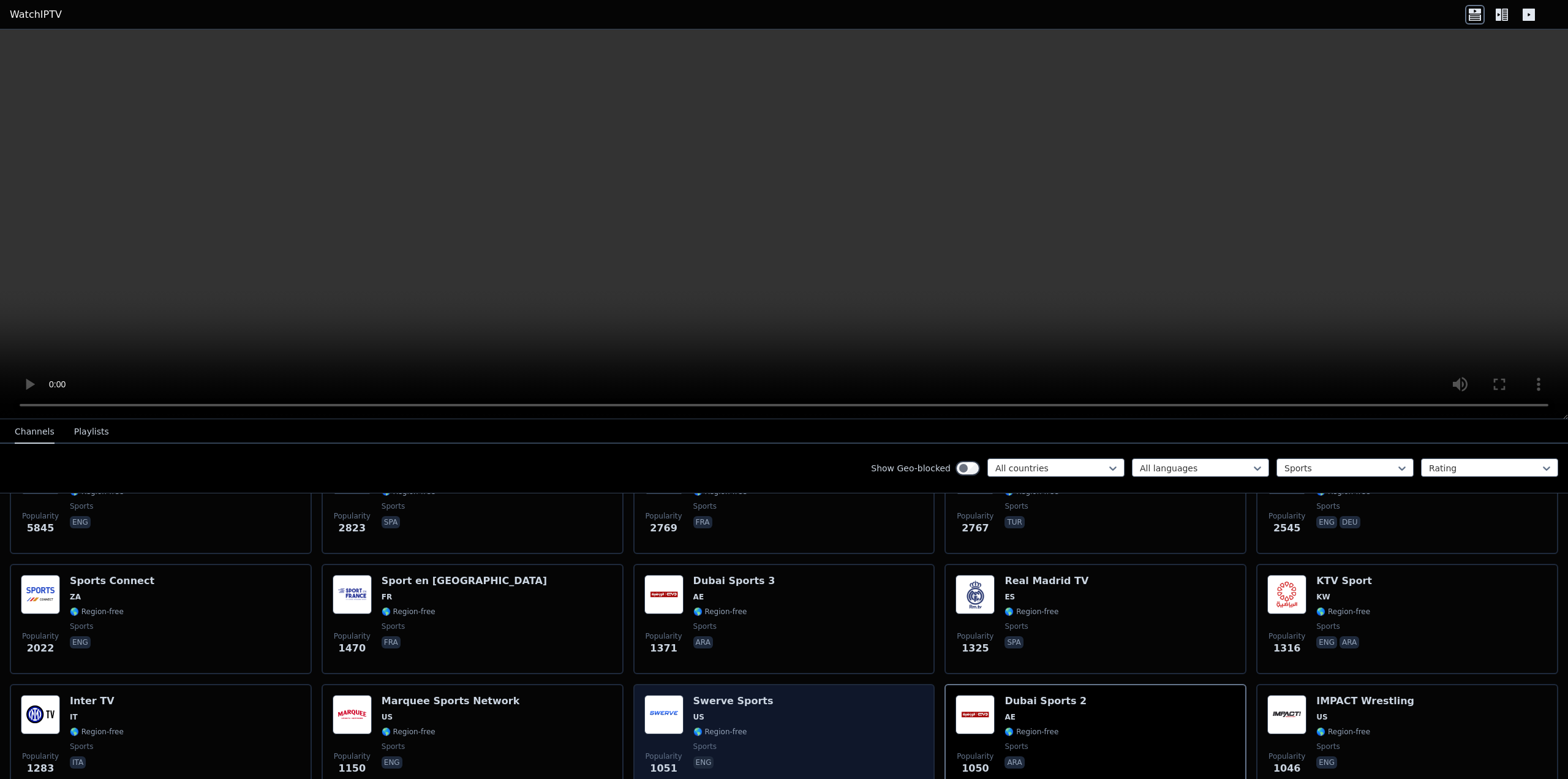
click at [814, 724] on div "Popularity 1051 Swerve Sports US 🌎 Region-free sports eng" at bounding box center [784, 739] width 280 height 88
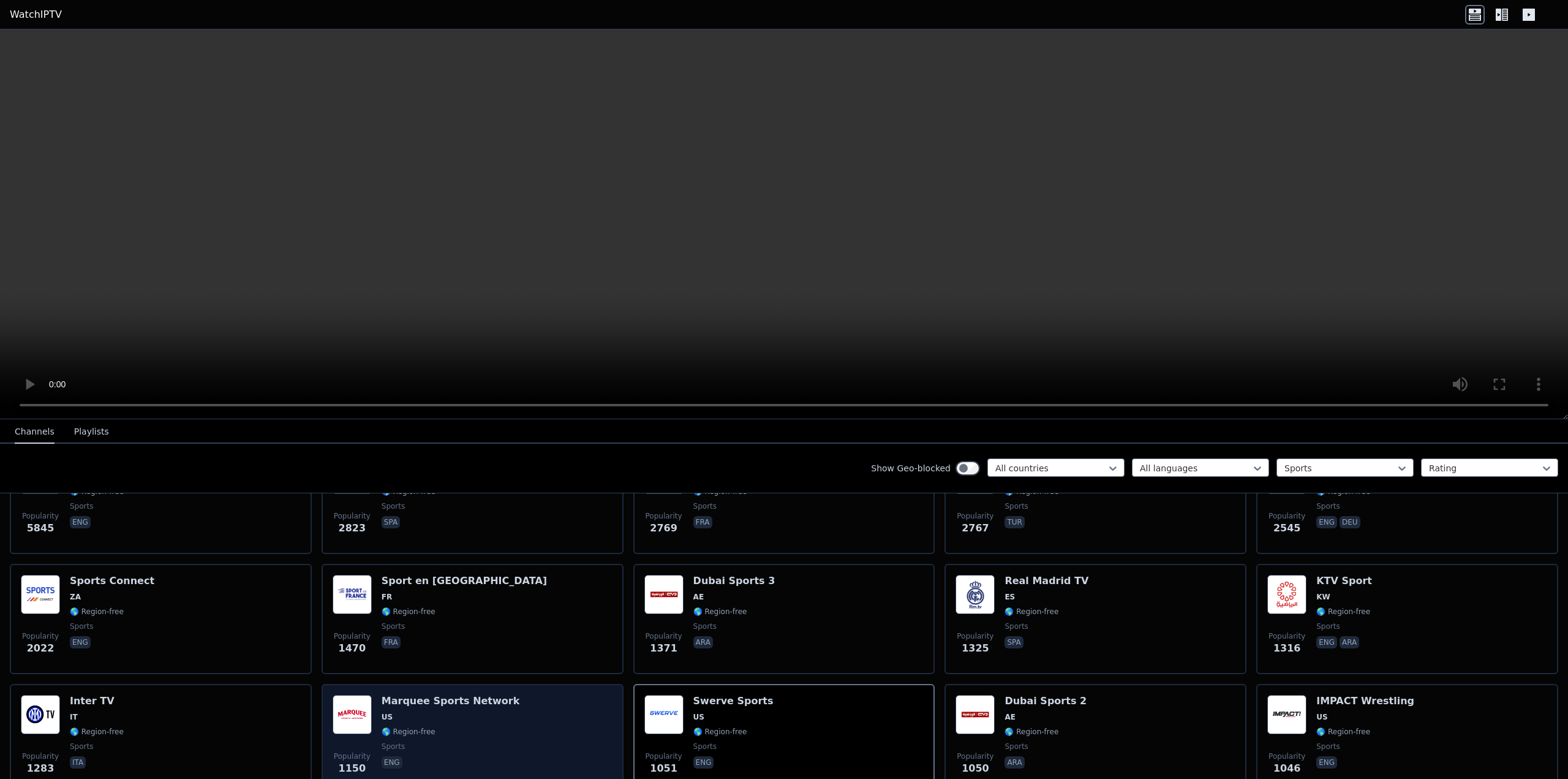
click at [342, 707] on img at bounding box center [352, 714] width 39 height 39
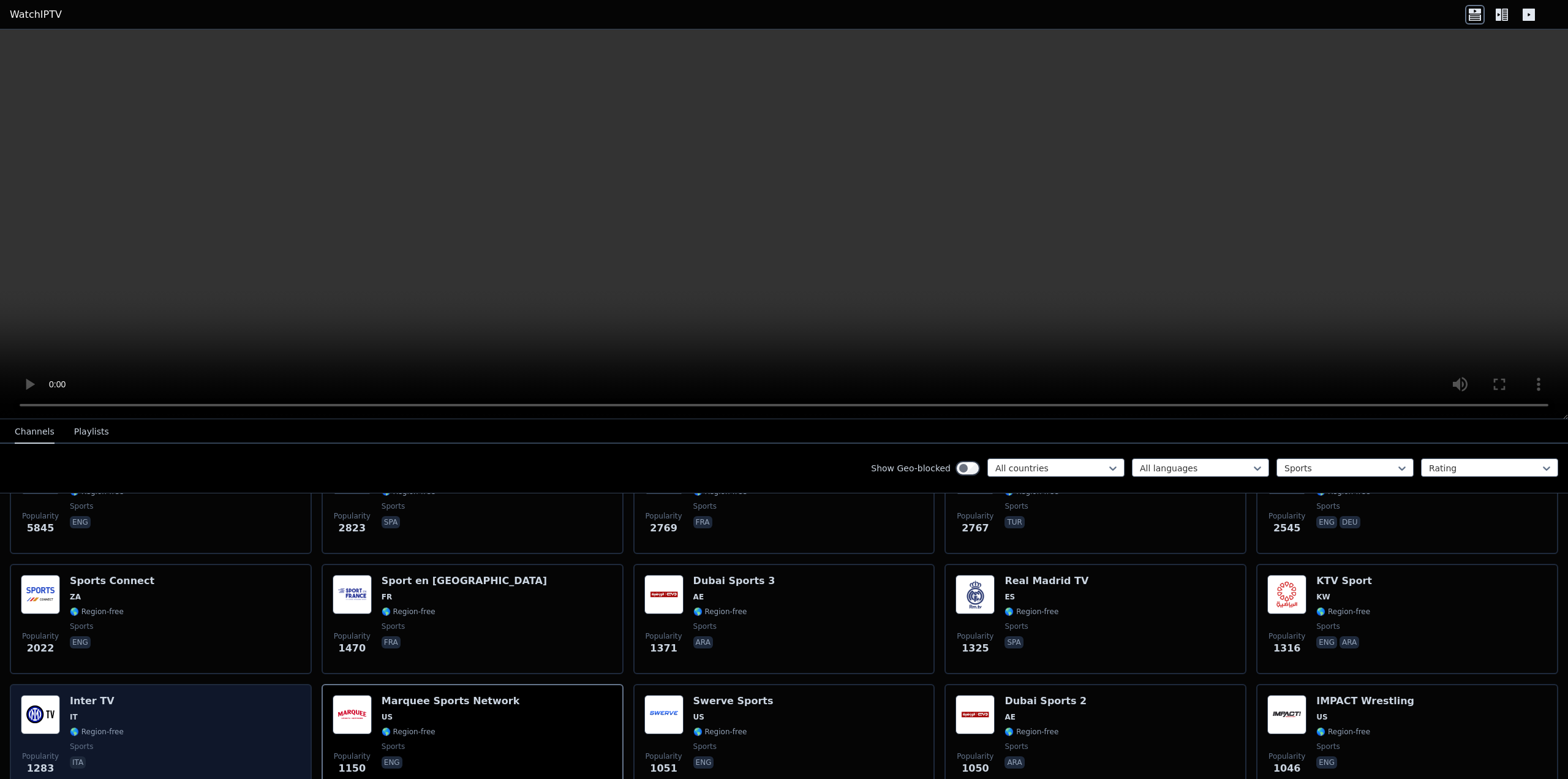
click at [50, 720] on img at bounding box center [40, 714] width 39 height 39
click at [48, 722] on img at bounding box center [40, 714] width 39 height 39
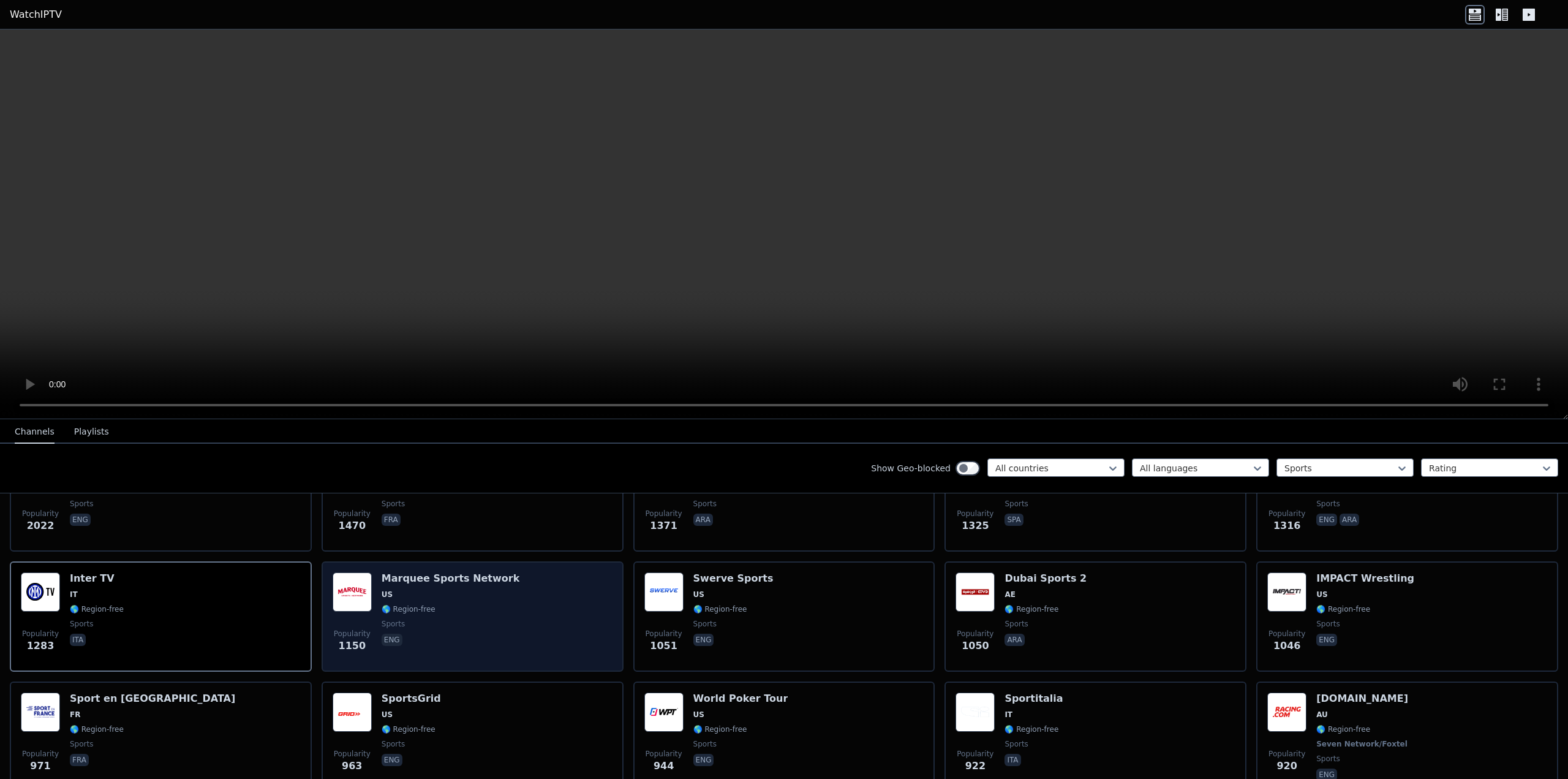
click at [532, 607] on div "Popularity 1150 Marquee Sports Network US 🌎 Region-free sports eng" at bounding box center [472, 616] width 280 height 88
click at [516, 593] on div "Popularity 1150 Marquee Sports Network US 🌎 Region-free sports eng" at bounding box center [472, 616] width 280 height 88
click at [516, 590] on div "Popularity 1150 Marquee Sports Network US 🌎 Region-free sports eng" at bounding box center [472, 616] width 280 height 88
click at [516, 591] on div "Popularity 1150 Marquee Sports Network US 🌎 Region-free sports eng" at bounding box center [472, 616] width 280 height 88
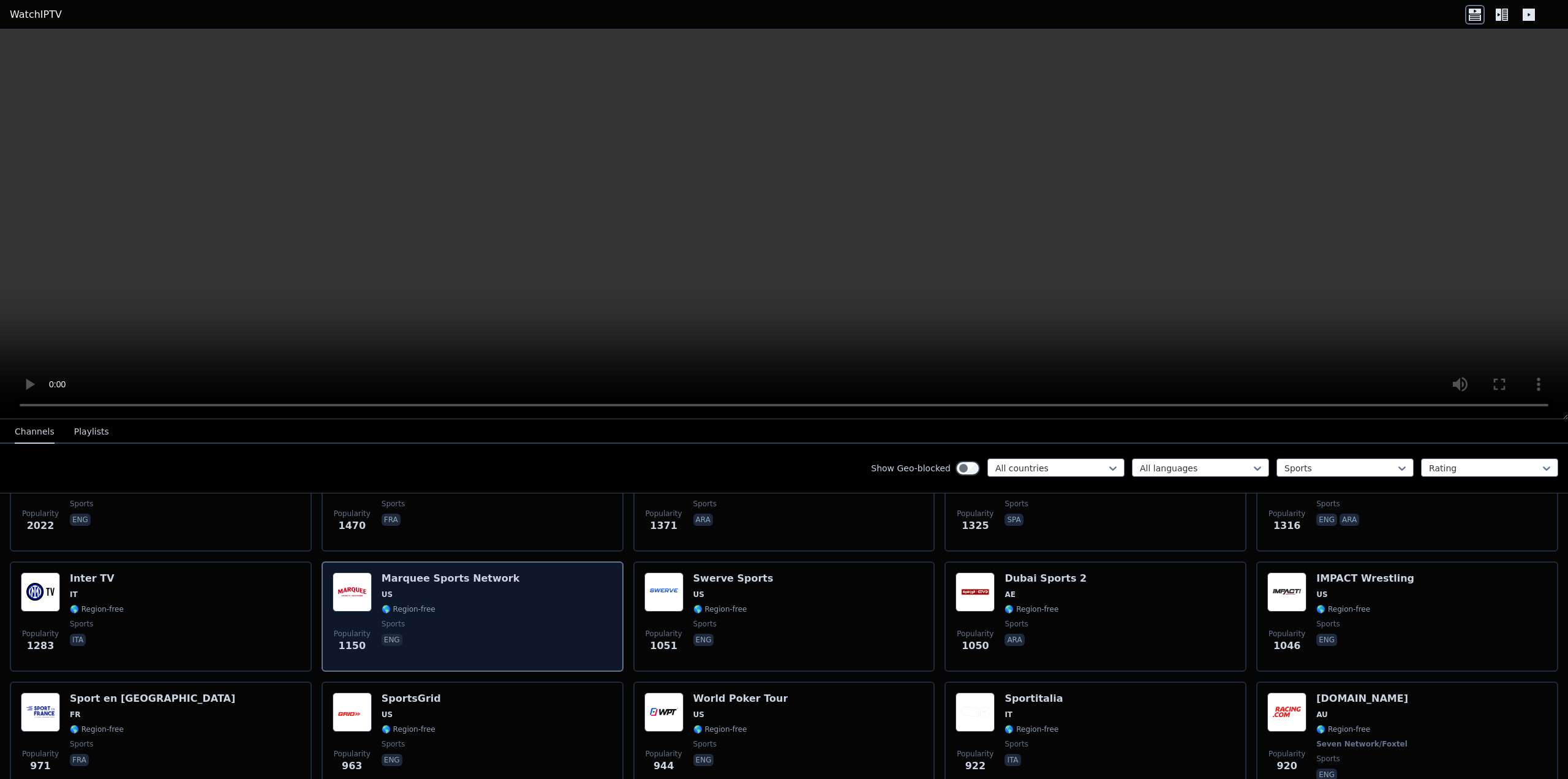
click at [516, 591] on div "Popularity 1150 Marquee Sports Network US 🌎 Region-free sports eng" at bounding box center [472, 616] width 280 height 88
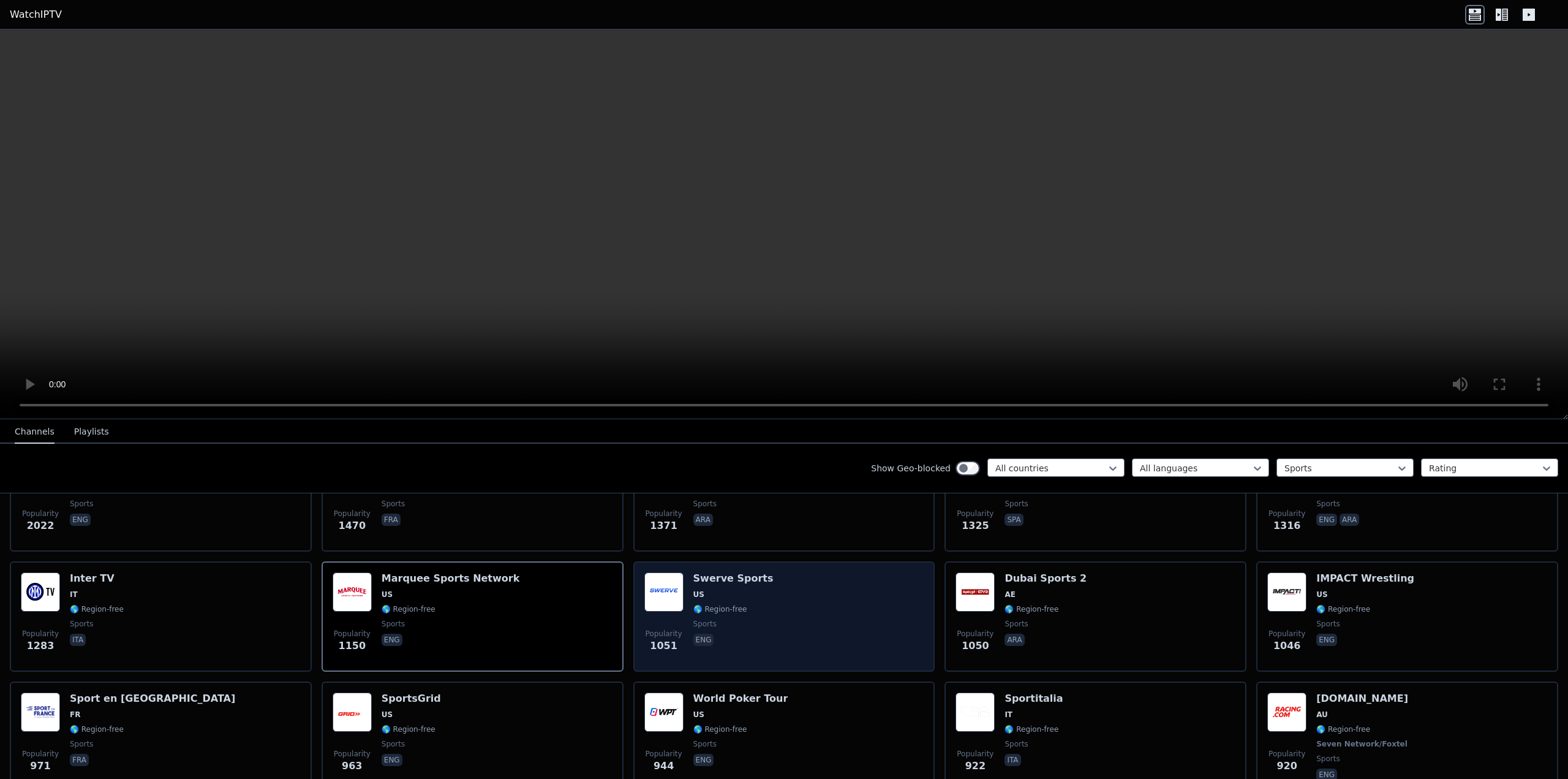
click at [845, 591] on div "Popularity 1051 Swerve Sports US 🌎 Region-free sports eng" at bounding box center [784, 616] width 280 height 88
click at [844, 591] on div "Popularity 1051 Swerve Sports US 🌎 Region-free sports eng" at bounding box center [784, 616] width 280 height 88
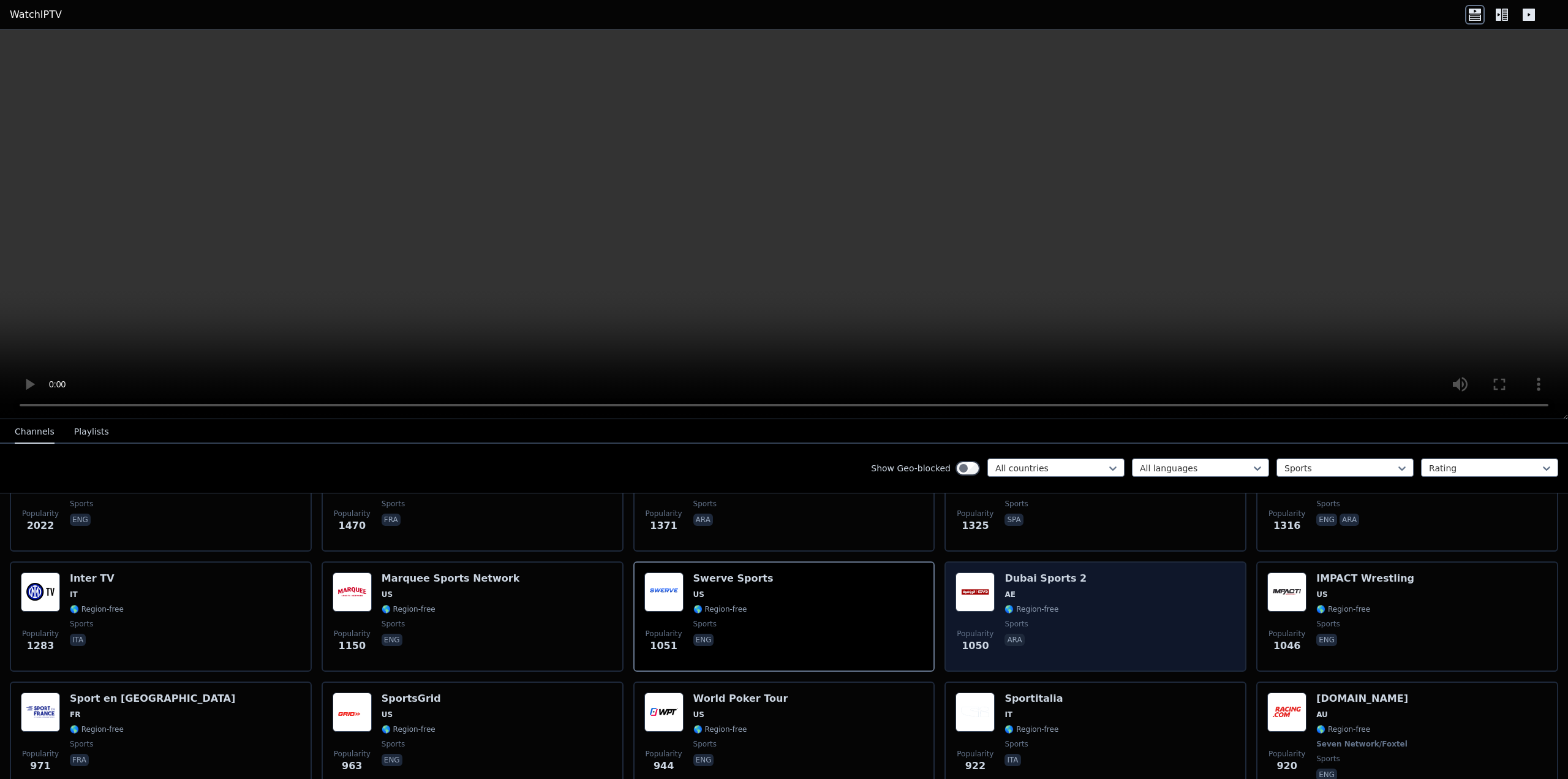
click at [1071, 579] on div "Popularity 1050 Dubai Sports 2 AE 🌎 Region-free sports ara" at bounding box center [1096, 616] width 280 height 88
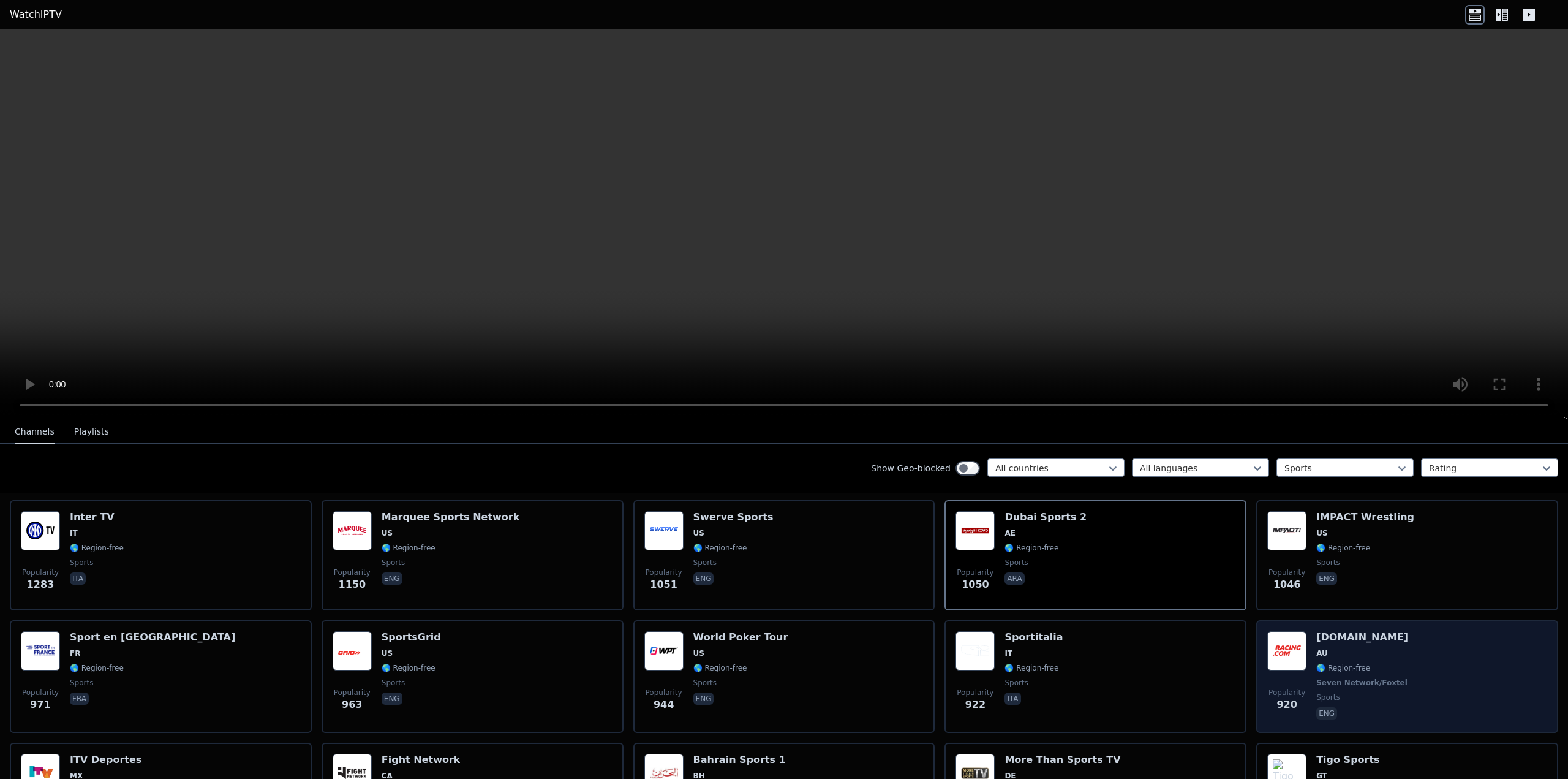
click at [1460, 667] on div "Popularity 920 [DOMAIN_NAME] AU 🌎 Region-free Seven Network/Foxtel sports eng" at bounding box center [1407, 677] width 280 height 91
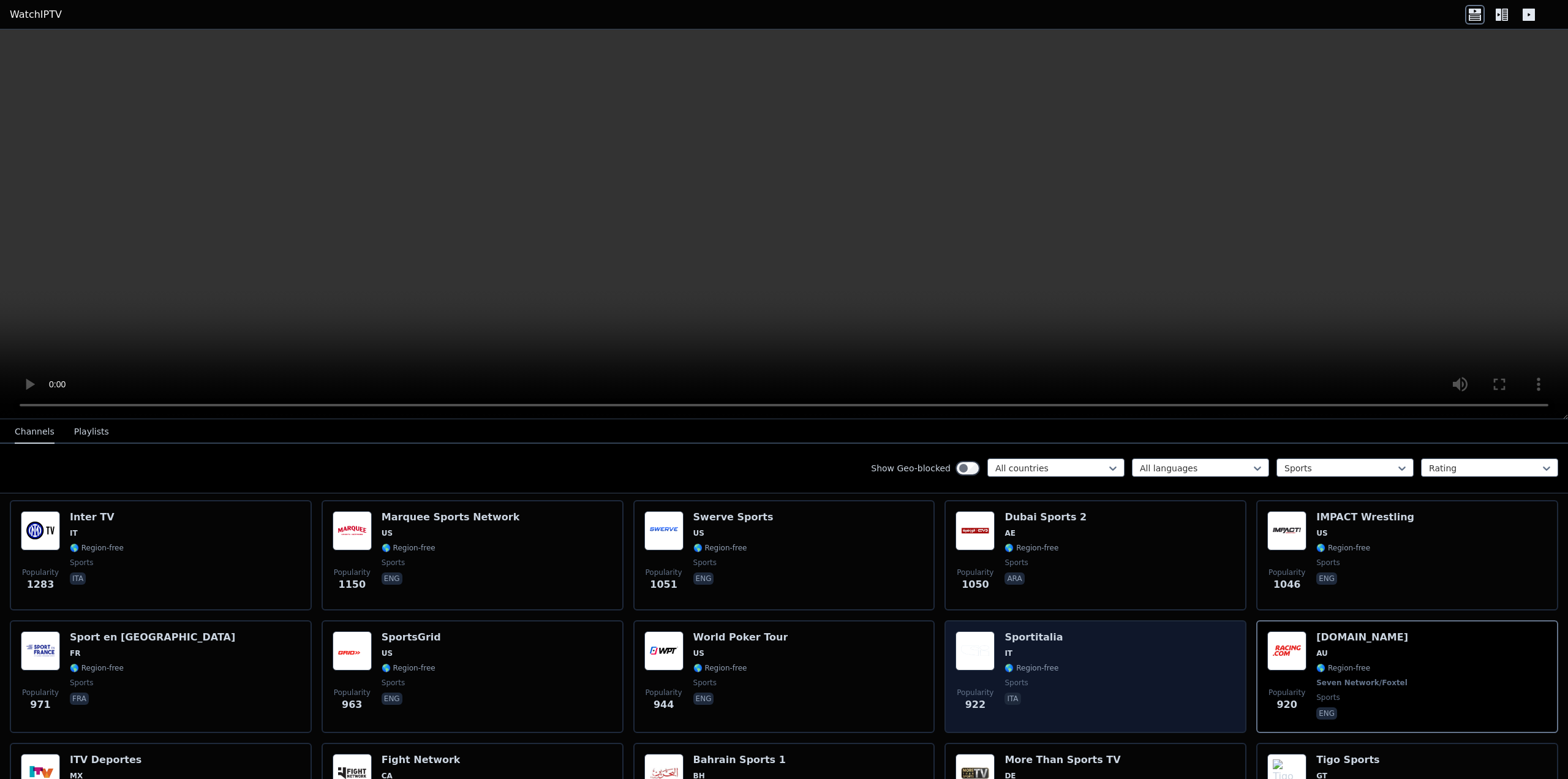
click at [1125, 670] on div "Popularity 922 Sportitalia IT 🌎 Region-free sports ita" at bounding box center [1096, 677] width 280 height 91
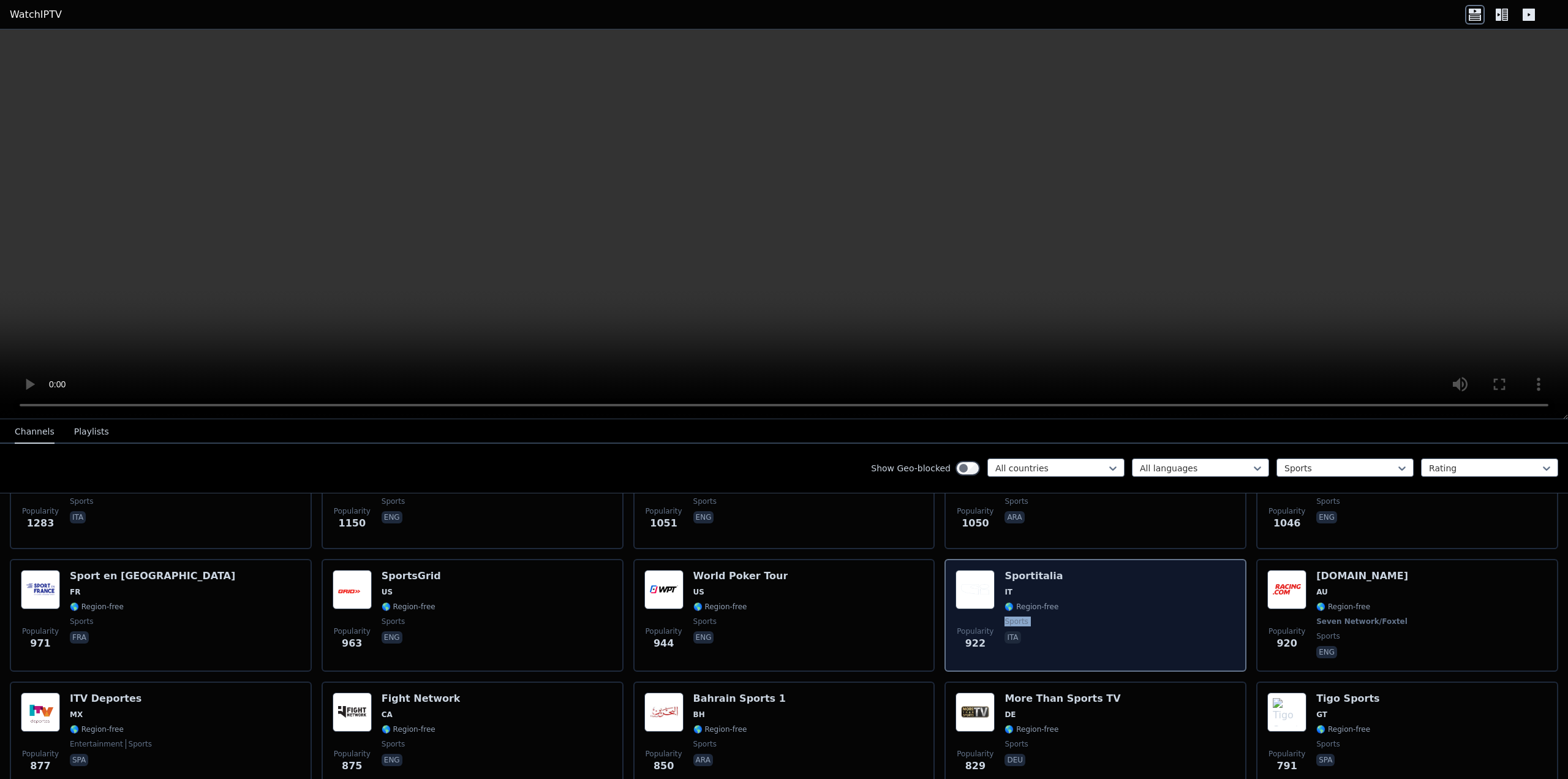
scroll to position [500, 0]
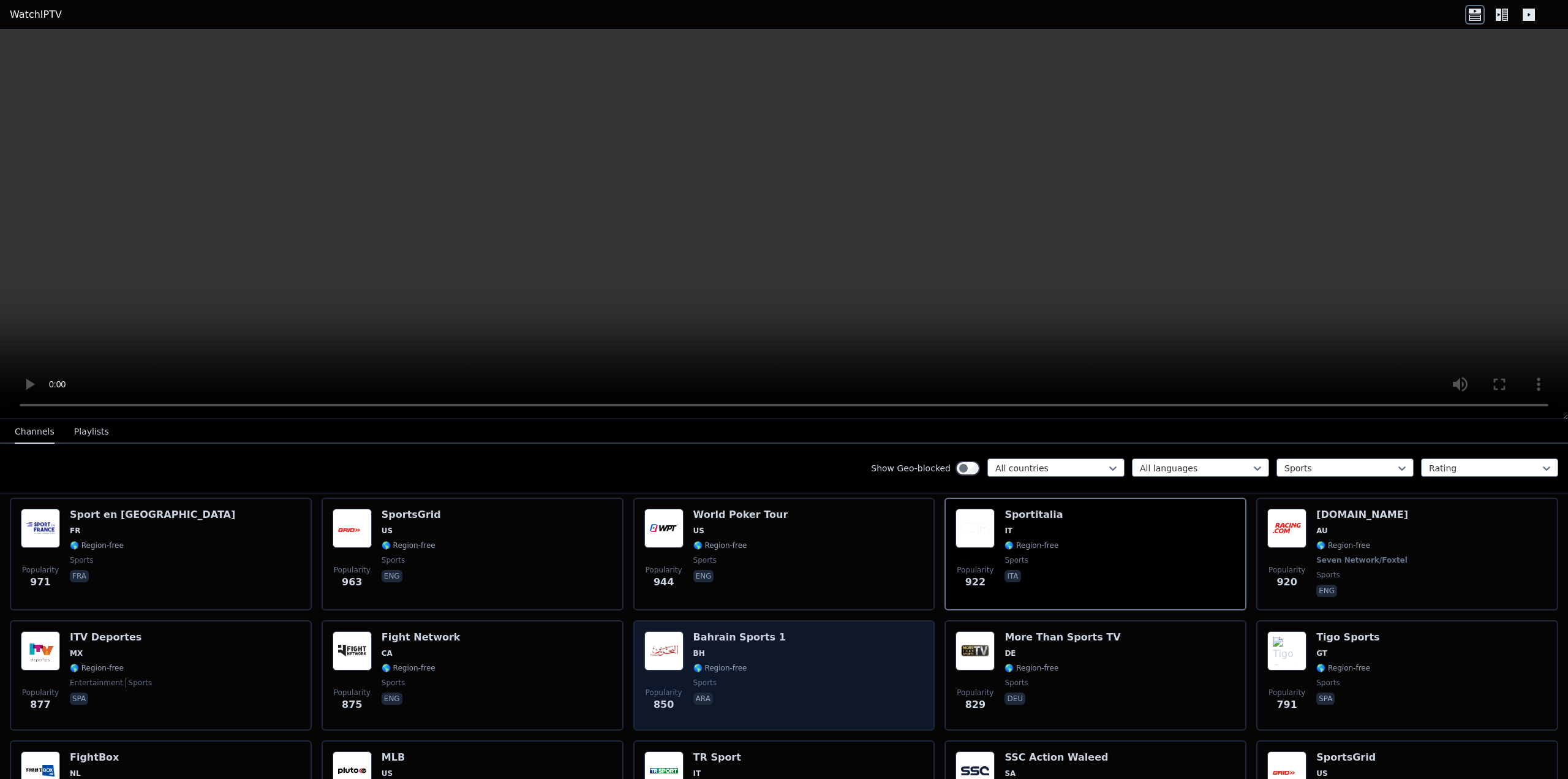
click at [788, 656] on div "Popularity 850 Bahrain Sports 1 BH 🌎 Region-free sports ara" at bounding box center [784, 675] width 280 height 88
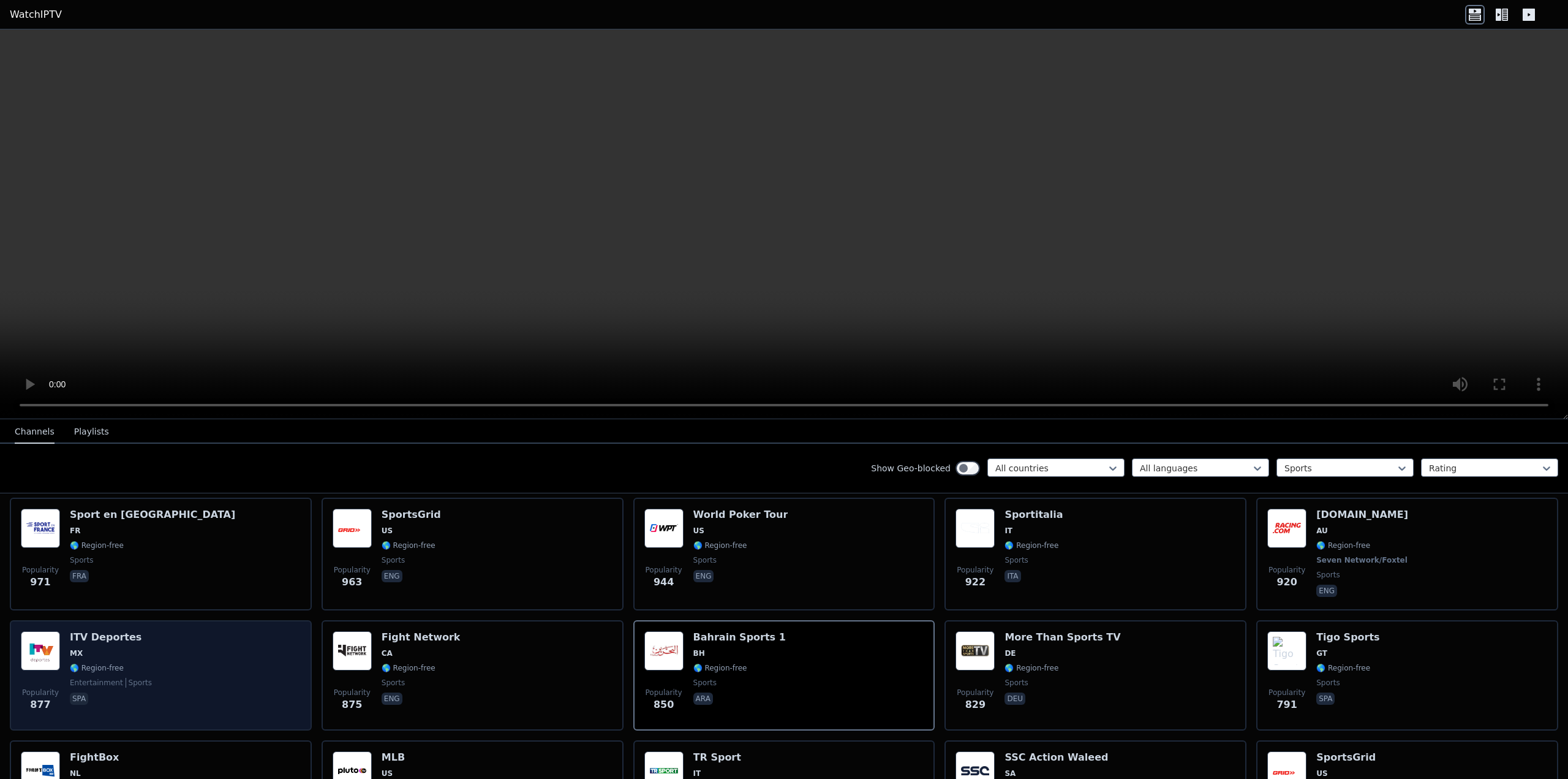
click at [91, 663] on span "🌎 Region-free" at bounding box center [97, 667] width 54 height 10
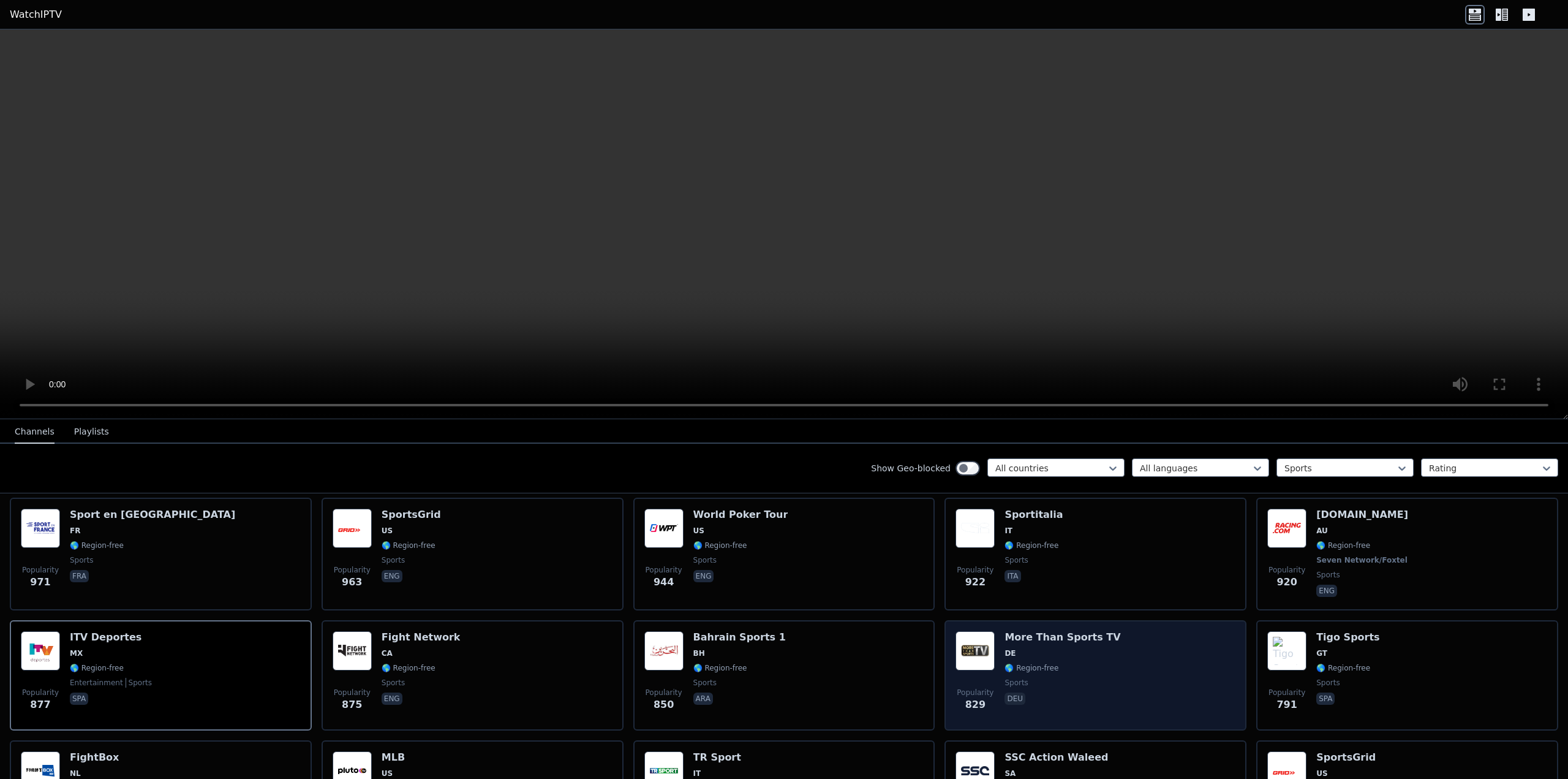
click at [1083, 663] on span "🌎 Region-free" at bounding box center [1062, 667] width 116 height 10
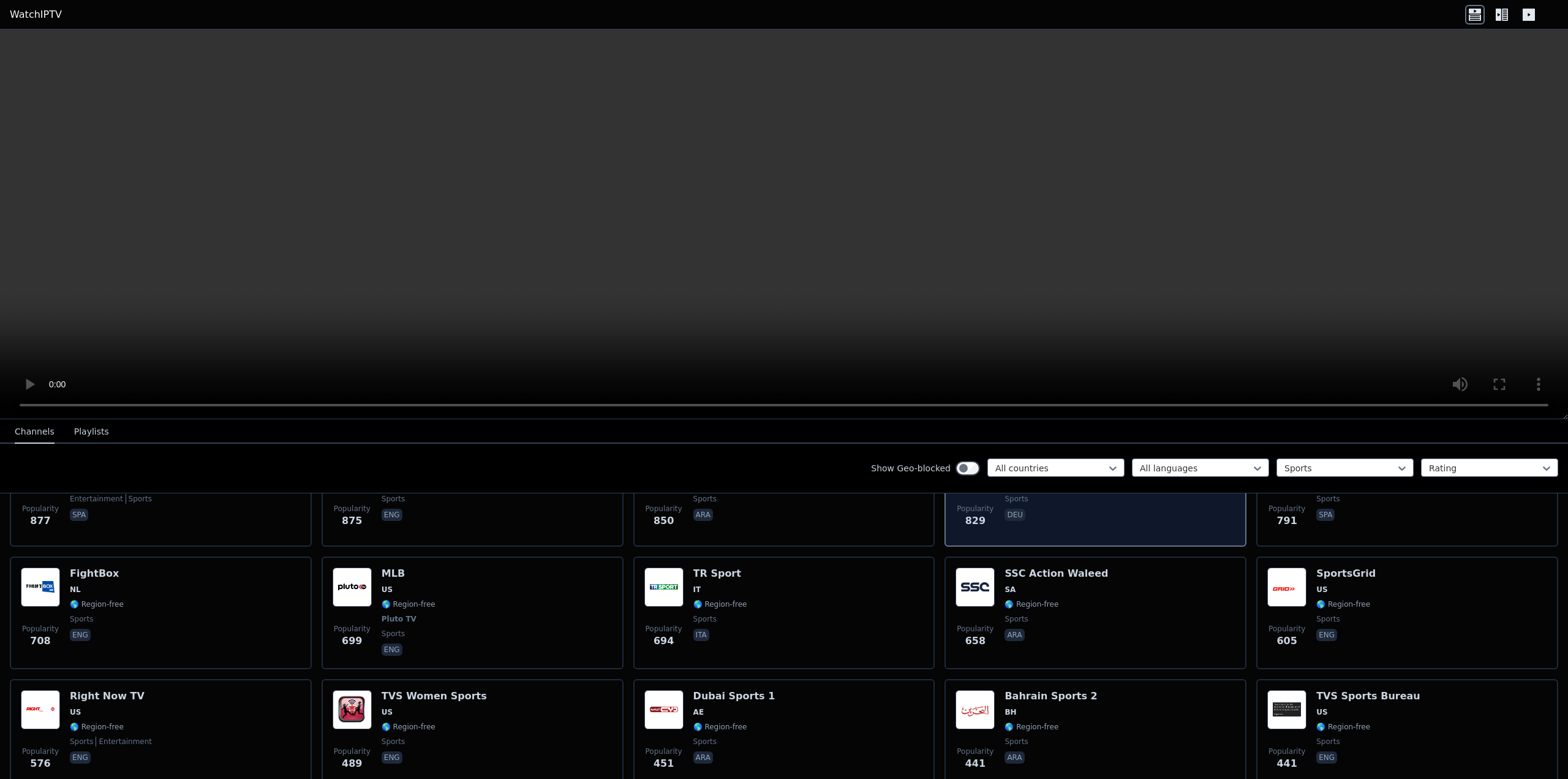
scroll to position [745, 0]
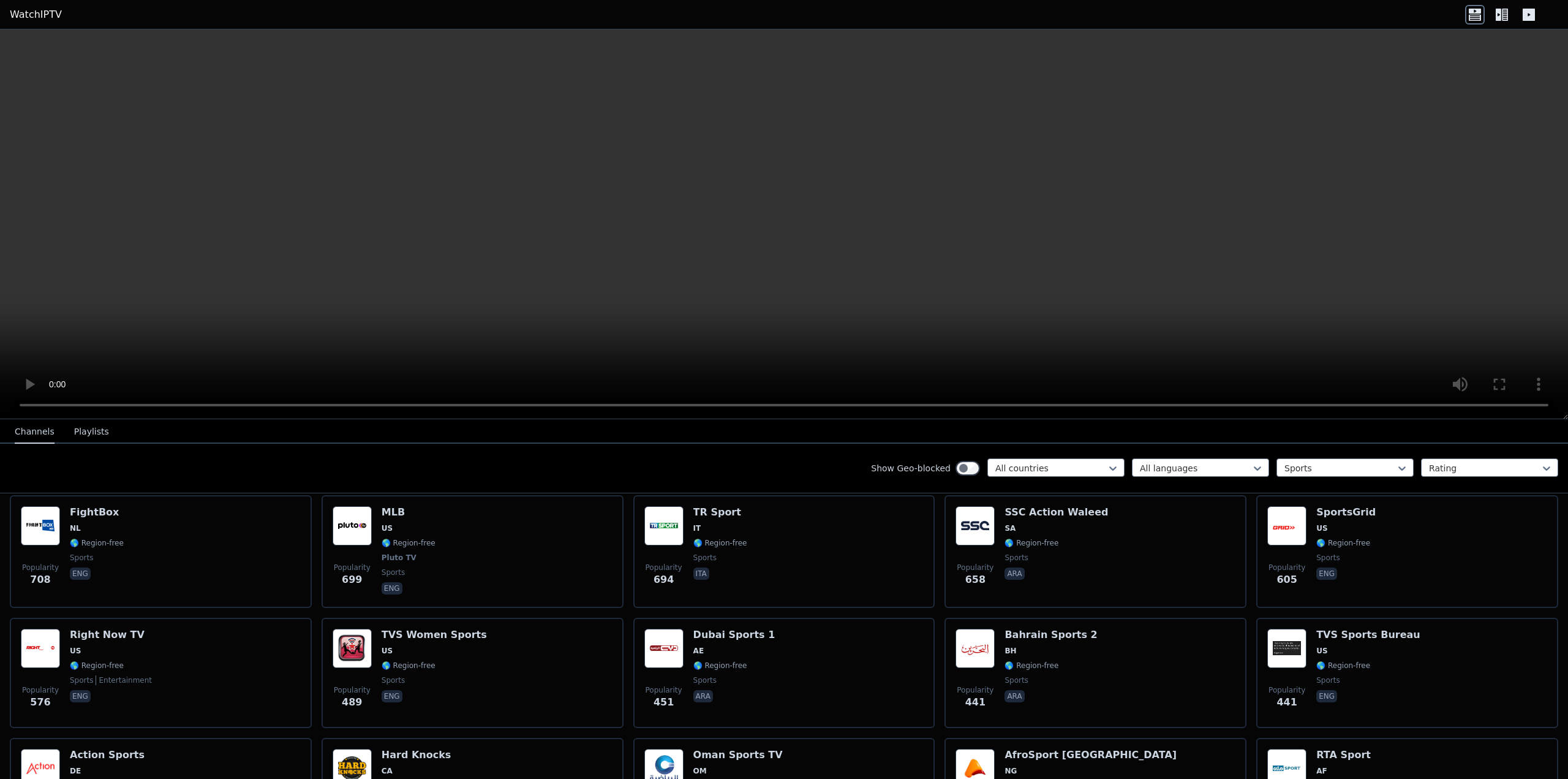
click at [1083, 652] on div "Popularity 441 Bahrain Sports 2 BH 🌎 Region-free sports ara" at bounding box center [1096, 672] width 280 height 88
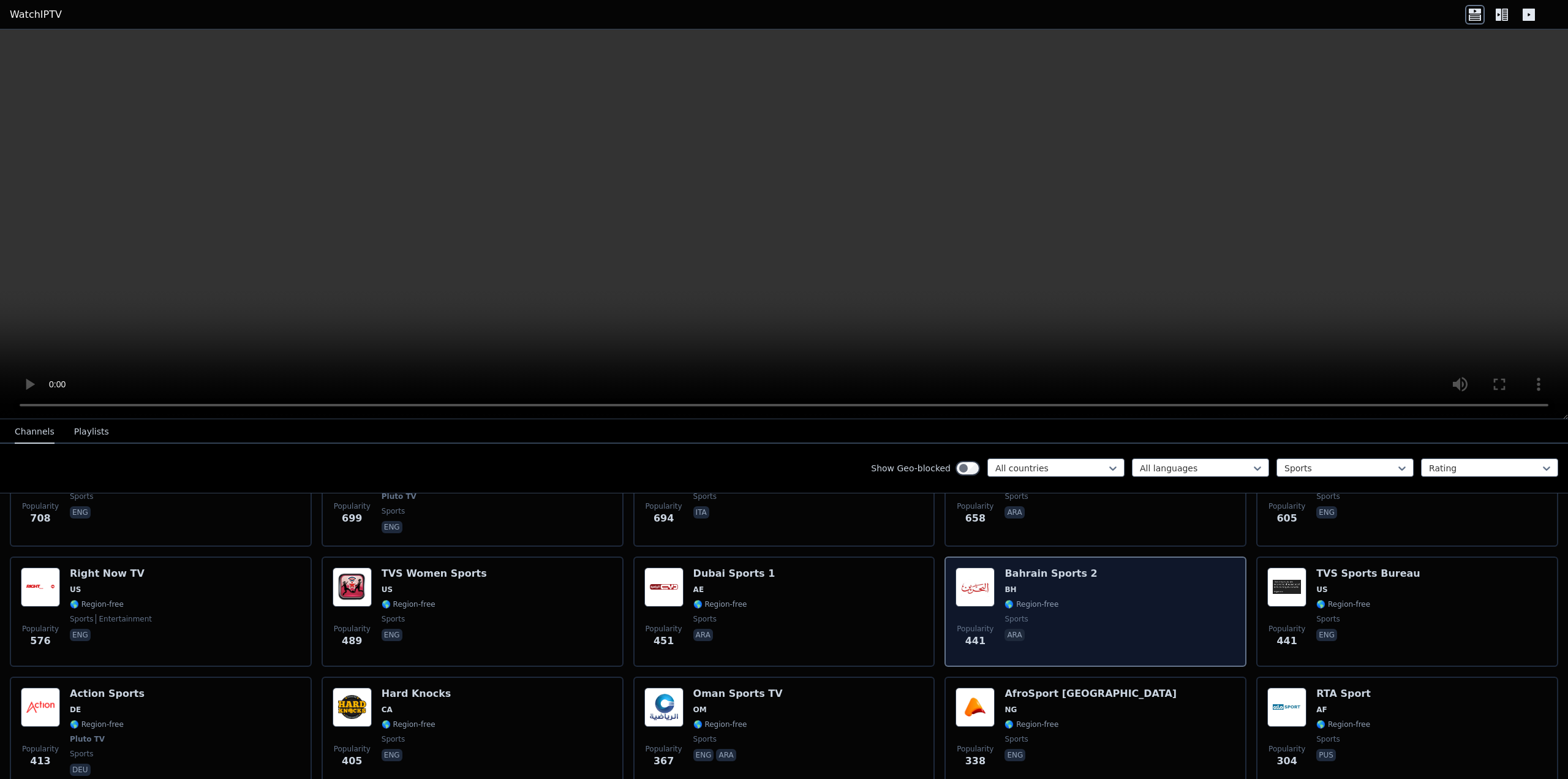
scroll to position [867, 0]
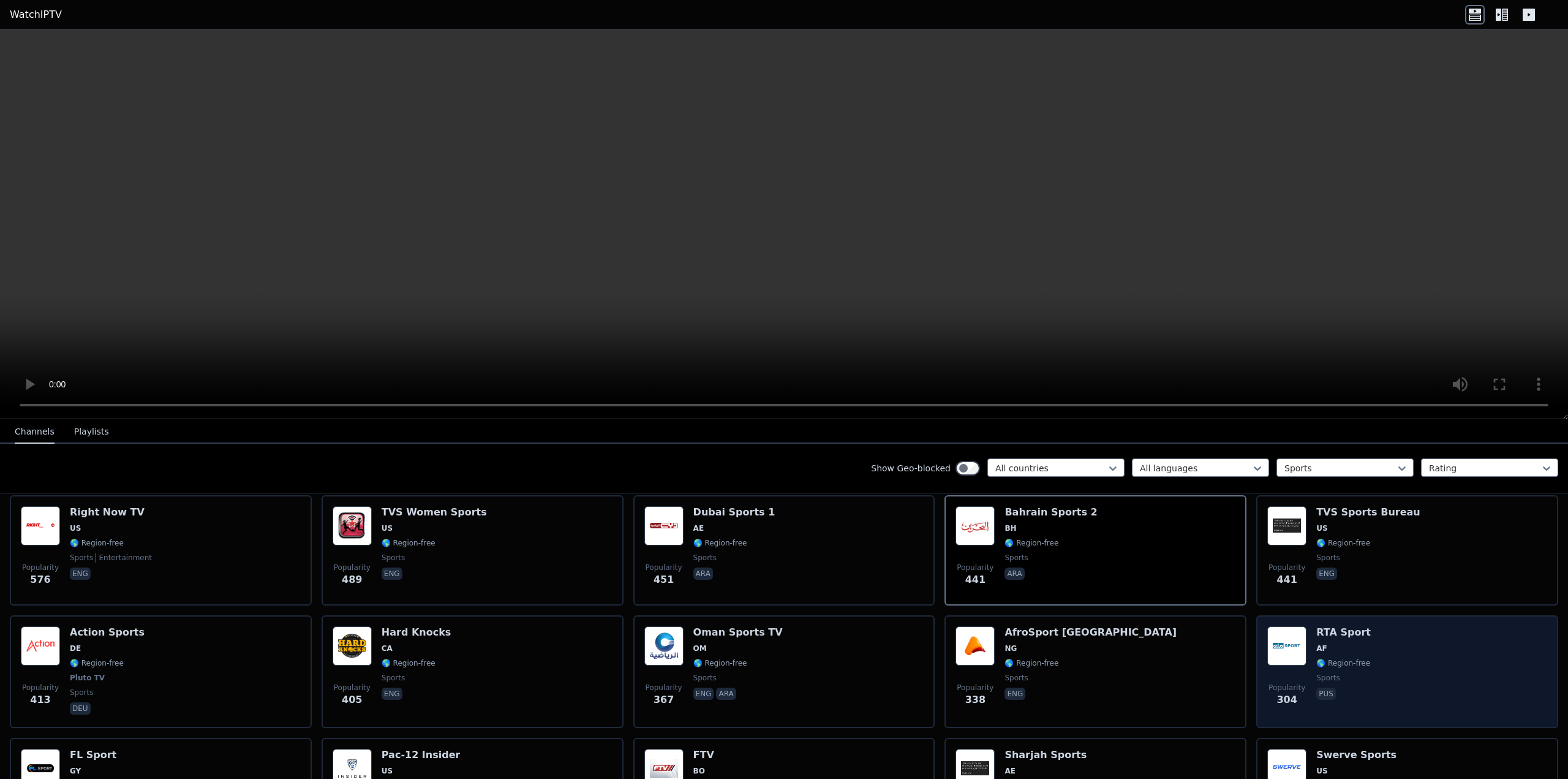
click at [1316, 647] on div "RTA Sport AF 🌎 Region-free sports pus" at bounding box center [1343, 671] width 54 height 91
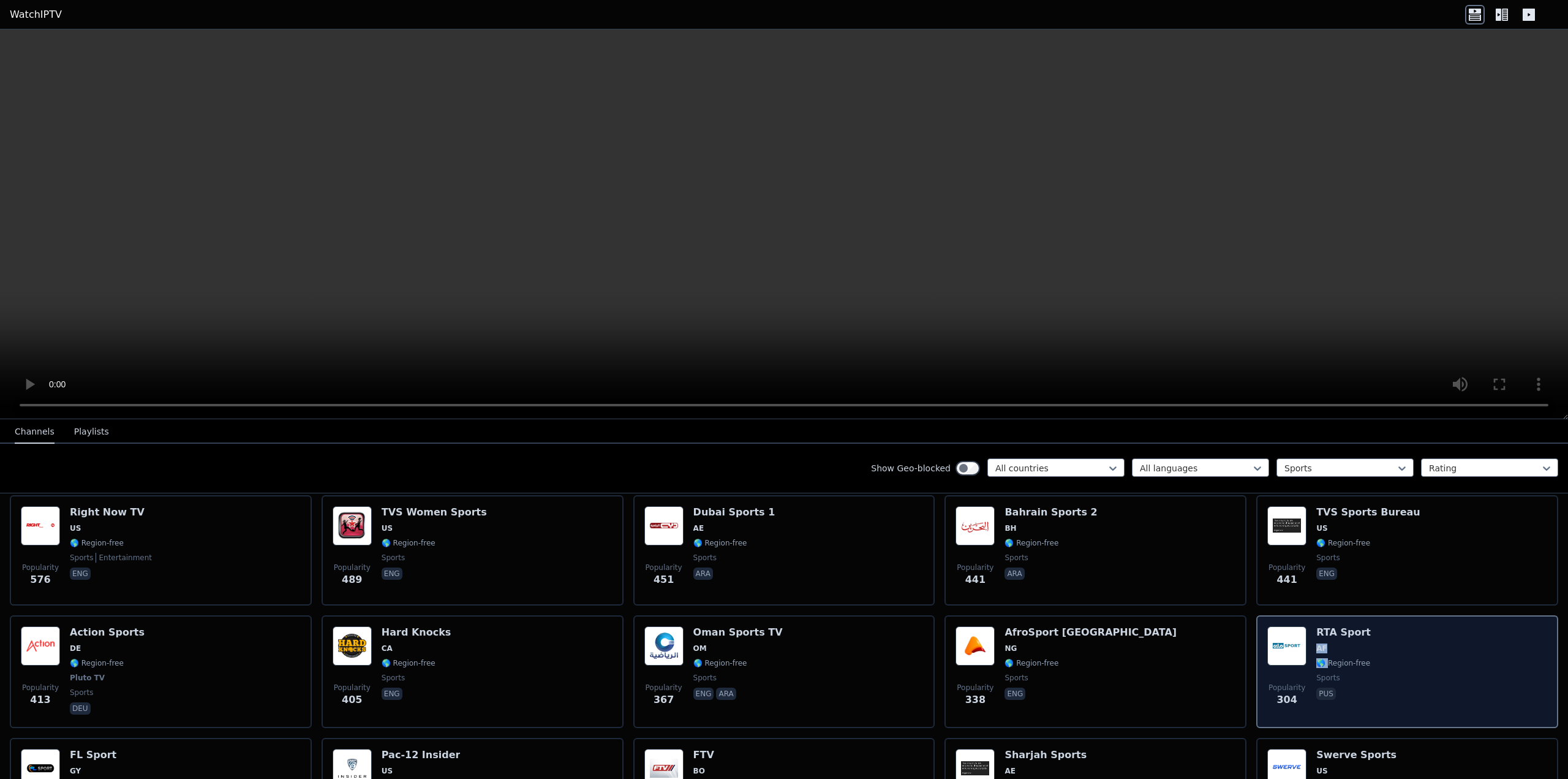
click at [1316, 647] on div "RTA Sport AF 🌎 Region-free sports pus" at bounding box center [1343, 671] width 54 height 91
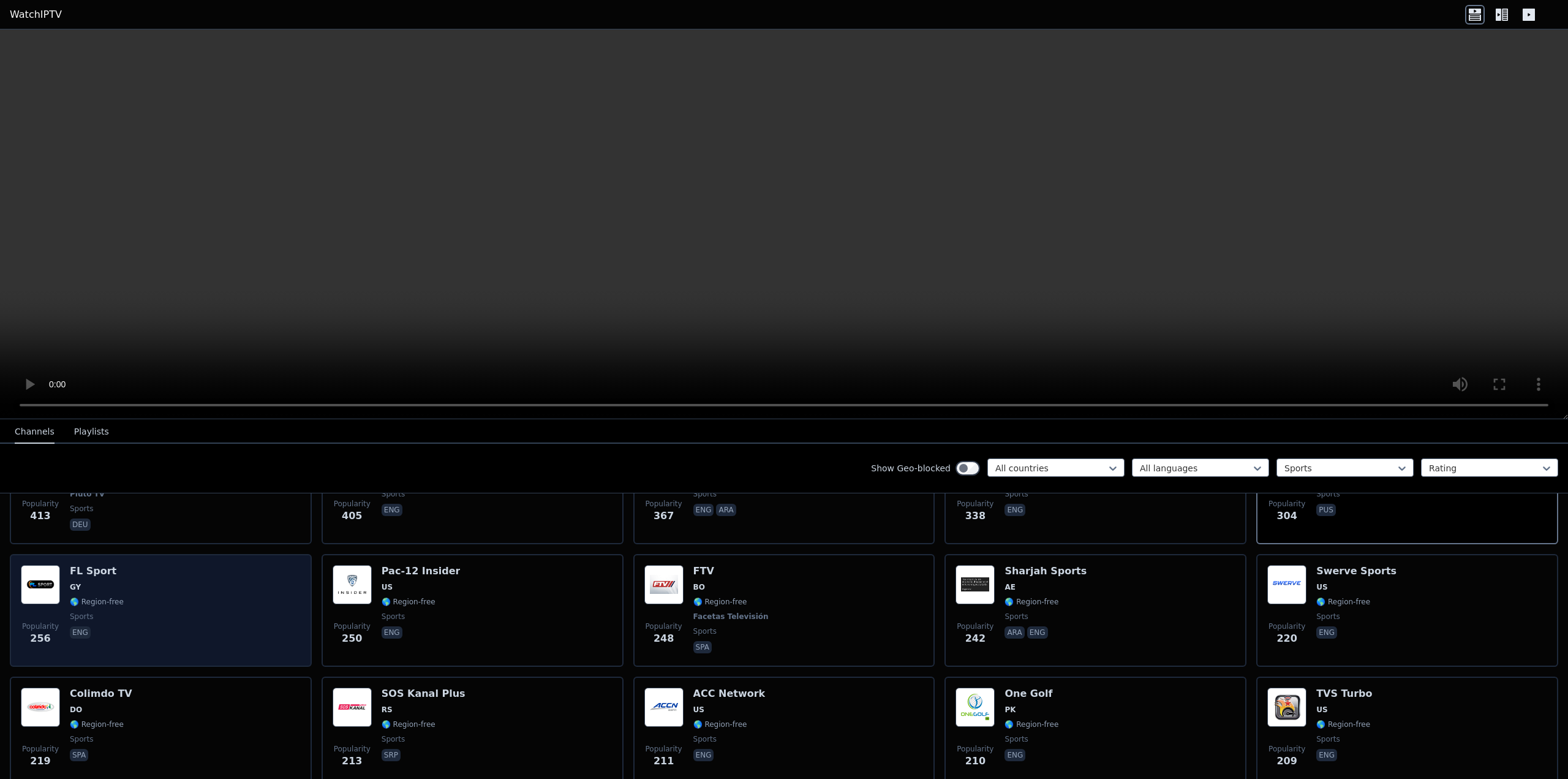
scroll to position [1112, 0]
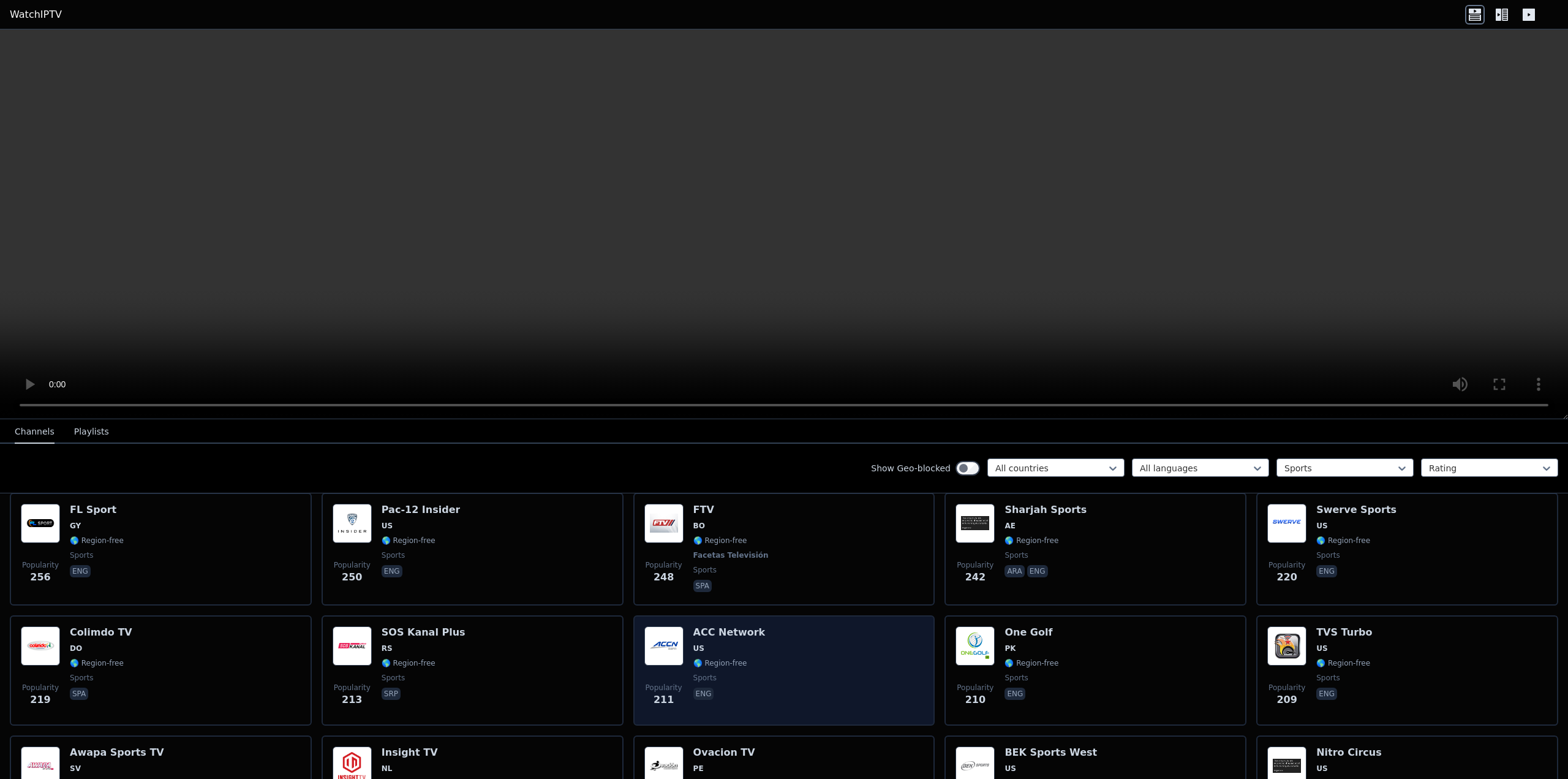
click at [770, 630] on div "Popularity 211 ACC Network US 🌎 Region-free sports eng" at bounding box center [784, 670] width 280 height 88
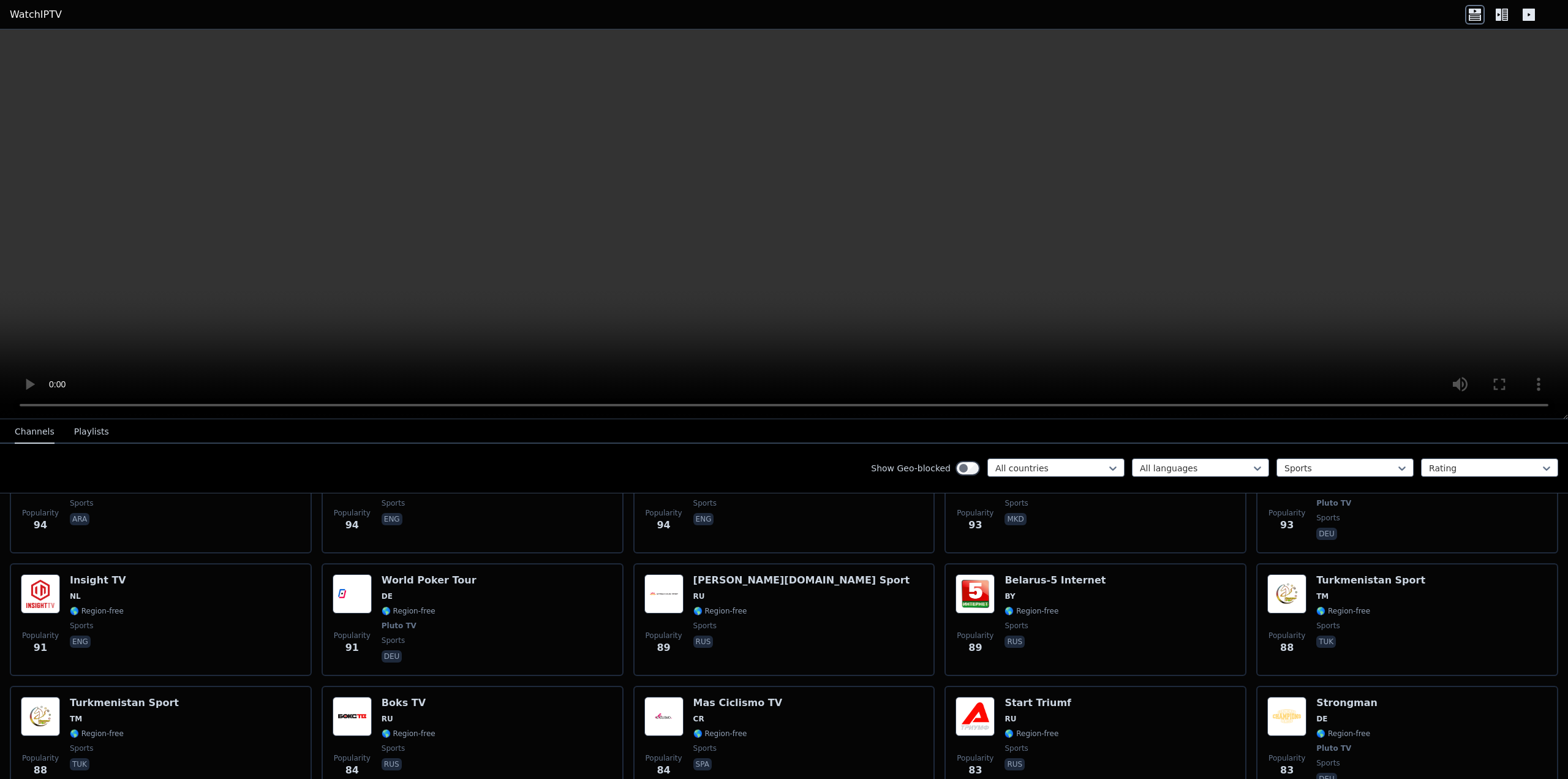
scroll to position [2378, 0]
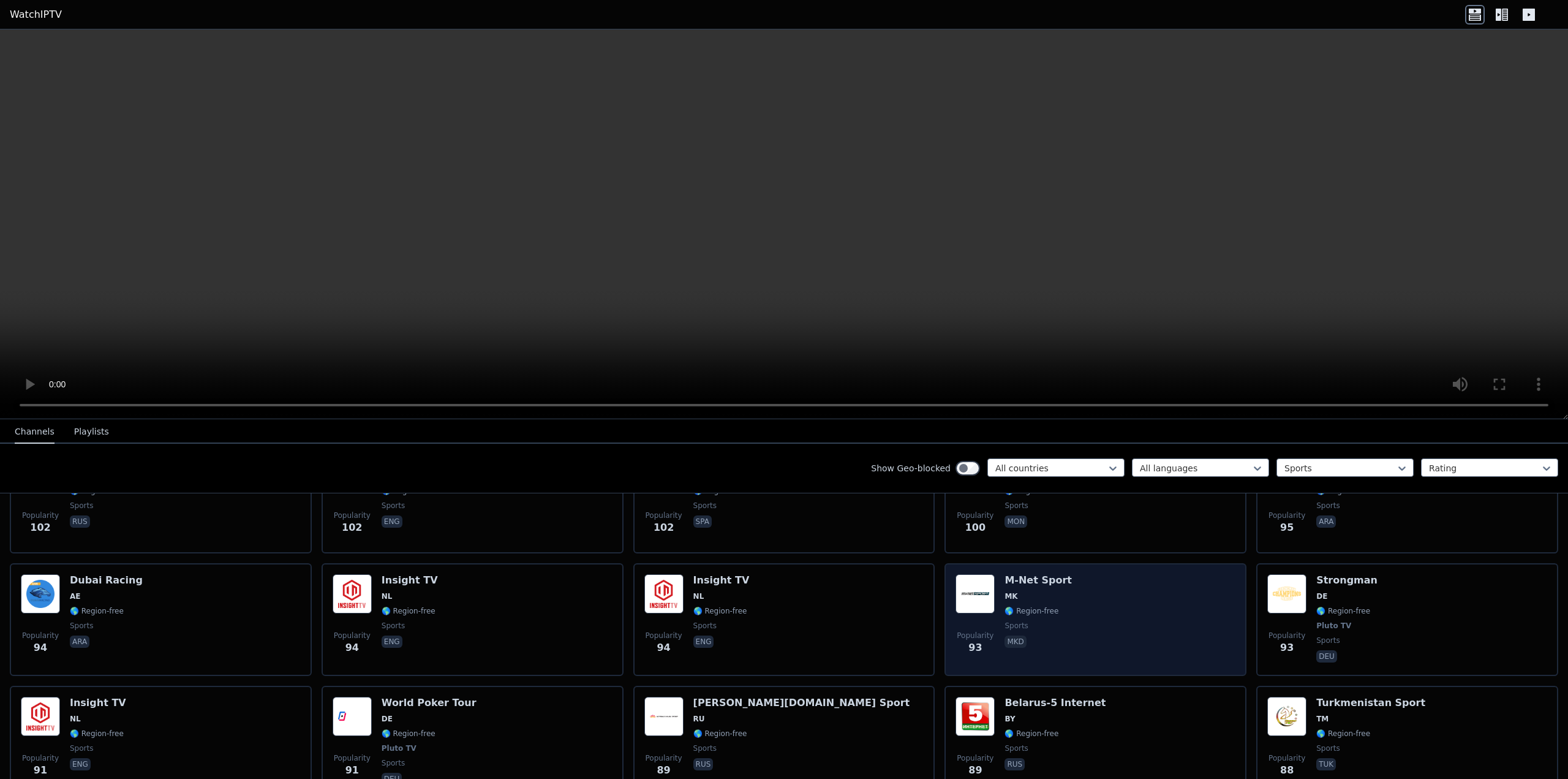
click at [1109, 614] on div "Popularity 93 M-Net Sport MK 🌎 Region-free sports mkd" at bounding box center [1096, 620] width 280 height 91
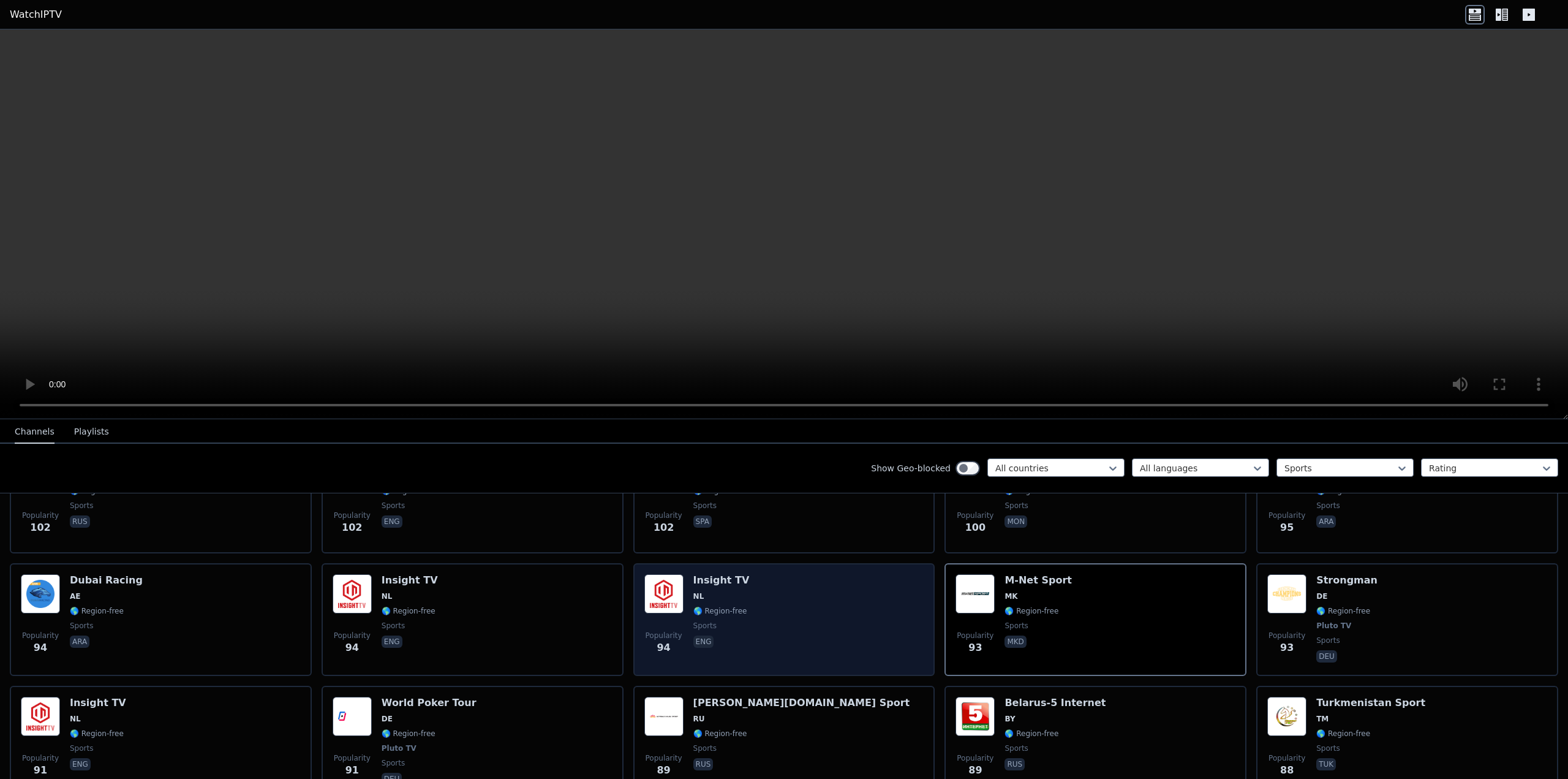
click at [769, 620] on div "Popularity 94 Insight TV NL 🌎 Region-free sports eng" at bounding box center [784, 620] width 280 height 91
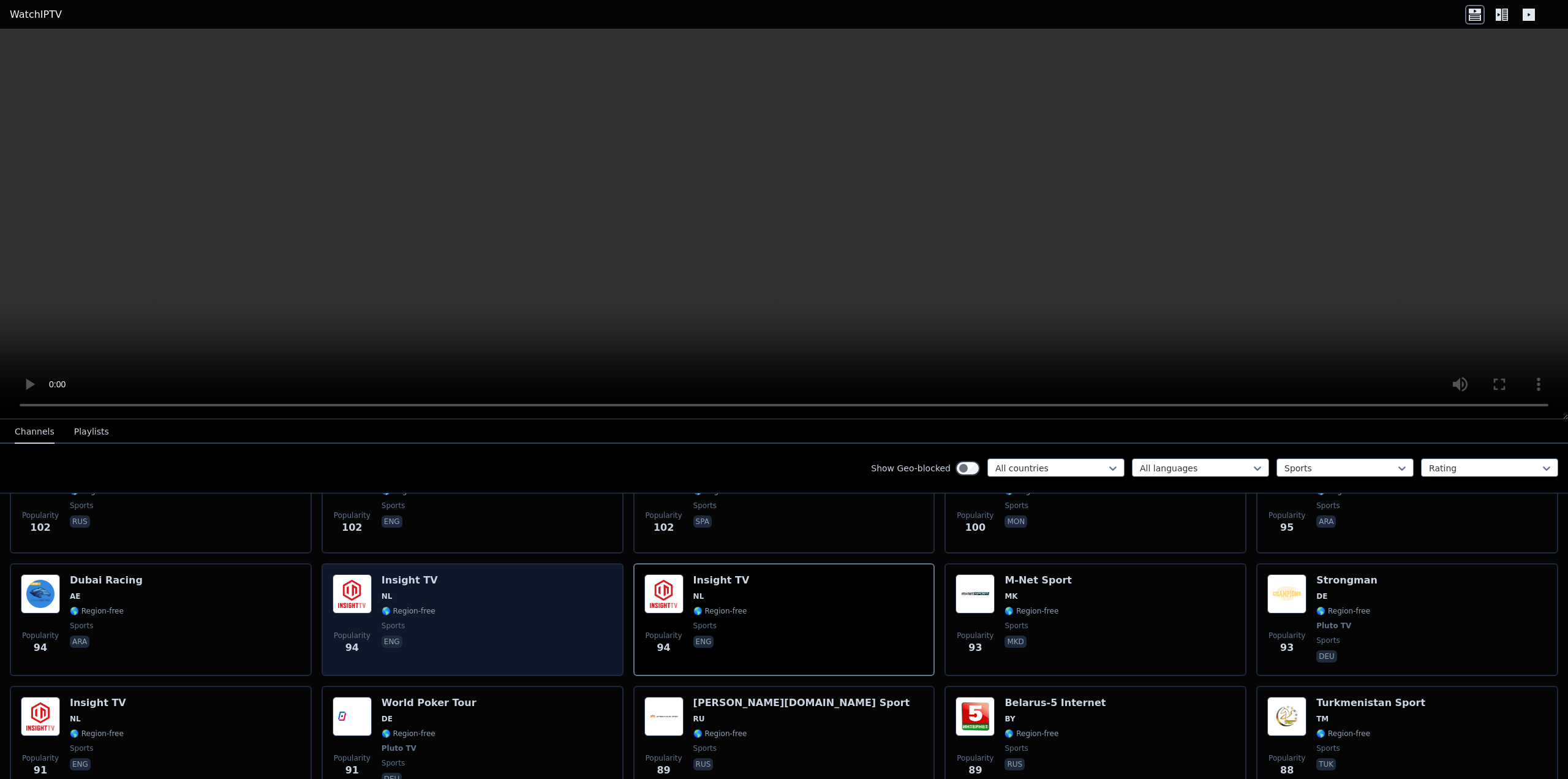
click at [508, 635] on div "Popularity 94 Insight TV NL 🌎 Region-free sports eng" at bounding box center [472, 620] width 280 height 91
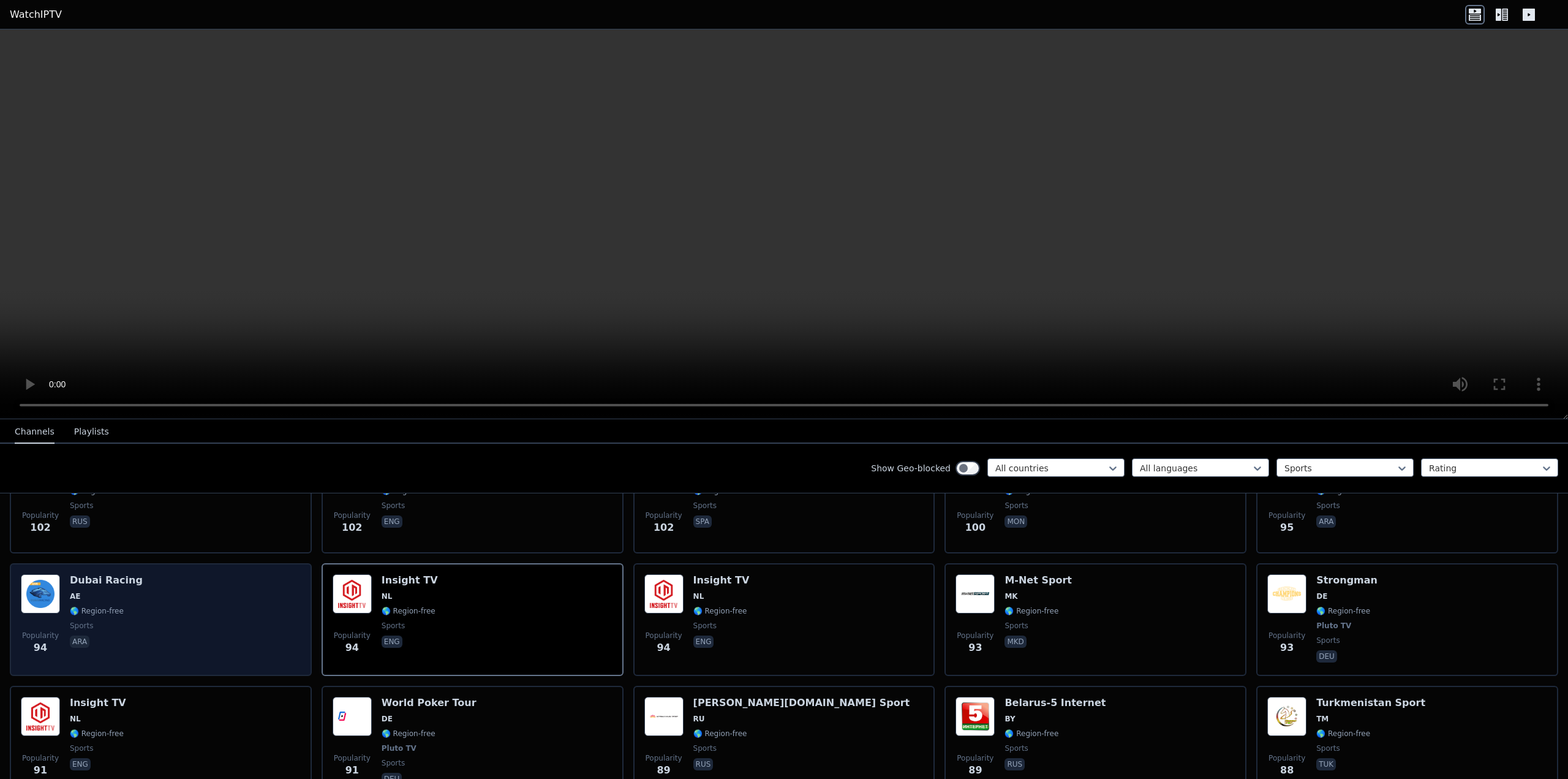
click at [134, 618] on div "Popularity 94 Dubai Racing AE 🌎 Region-free sports ara" at bounding box center [161, 620] width 280 height 91
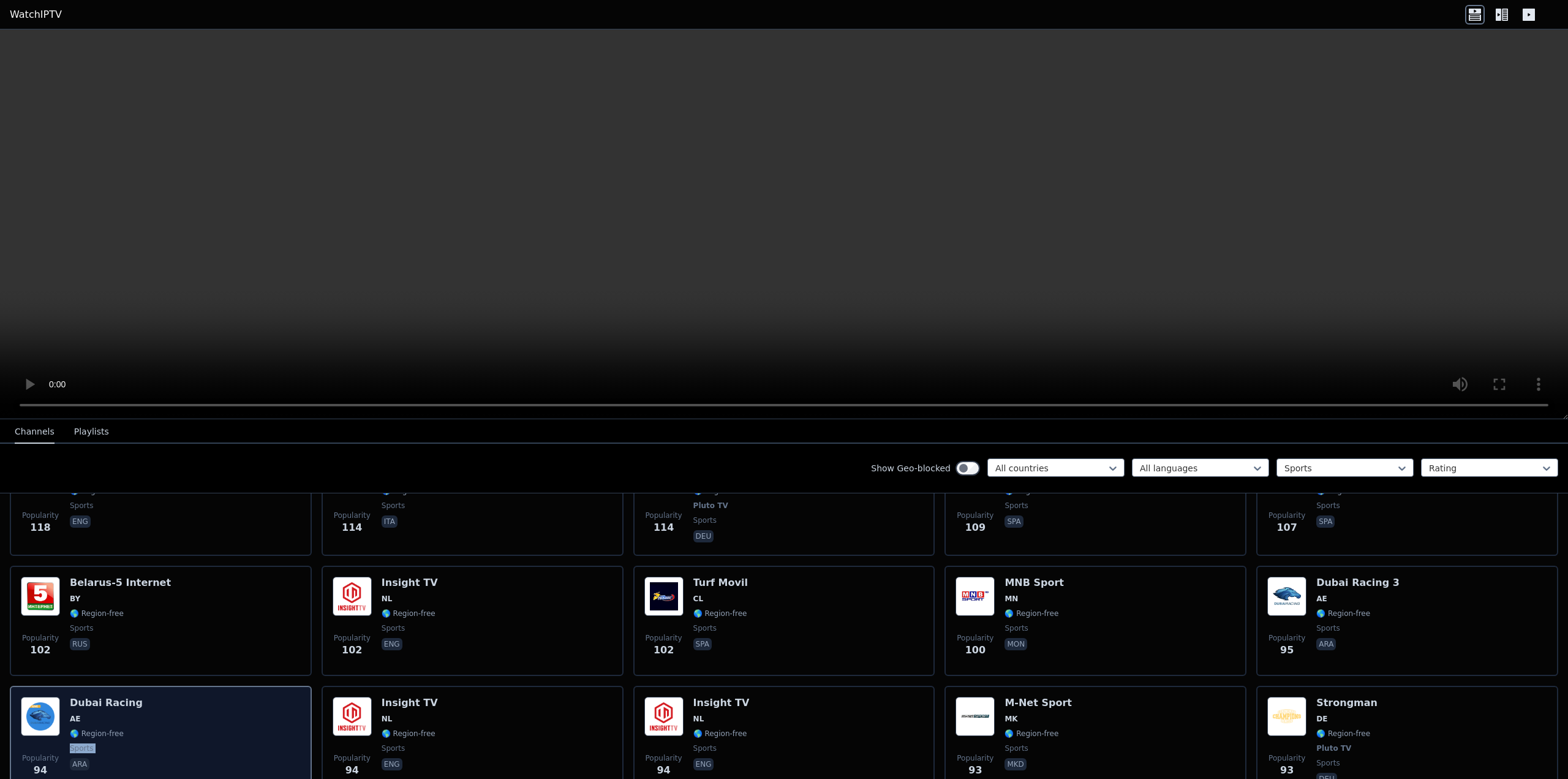
scroll to position [2317, 0]
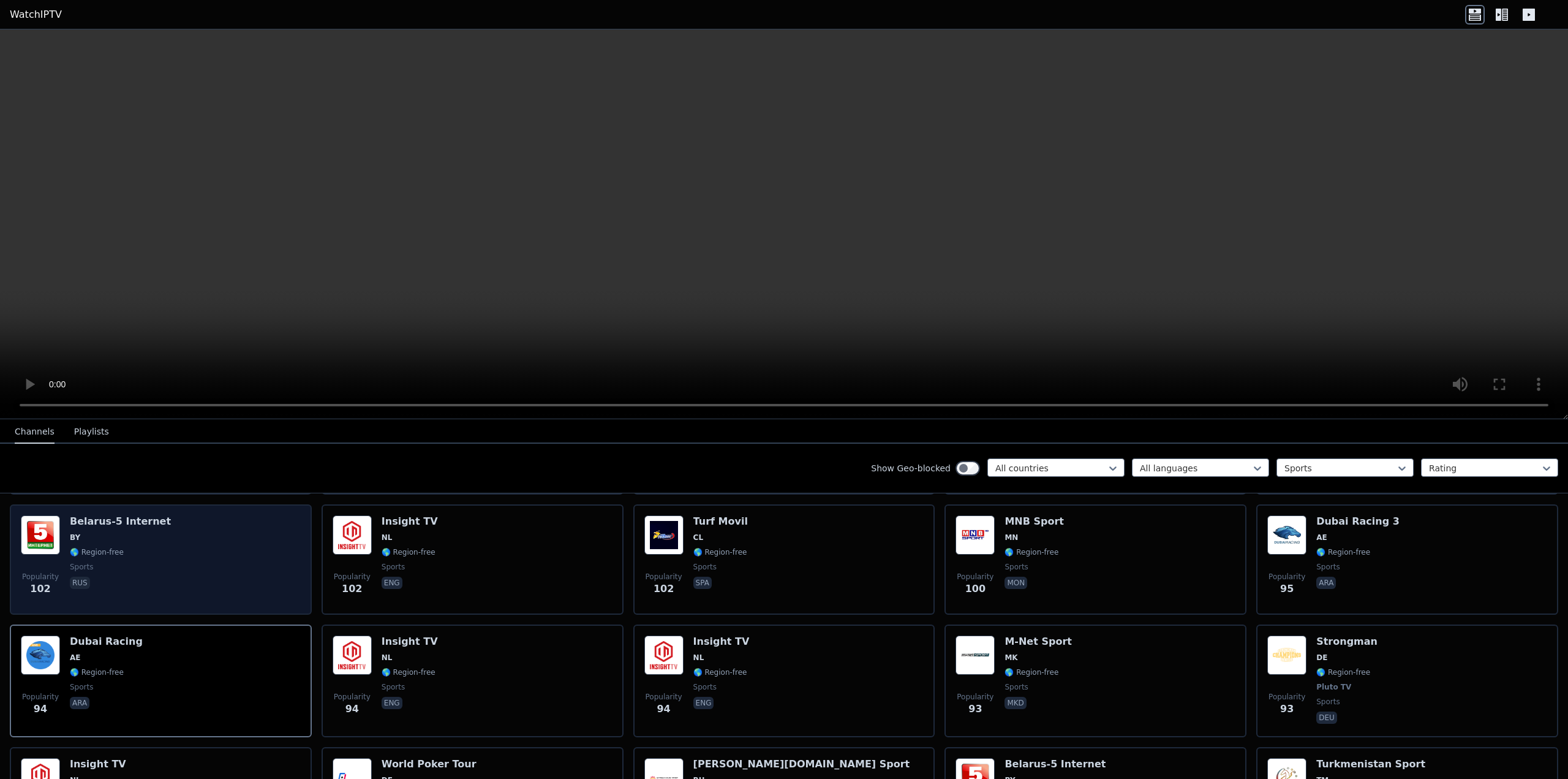
click at [130, 547] on span "🌎 Region-free" at bounding box center [120, 551] width 101 height 10
click at [130, 548] on div "[GEOGRAPHIC_DATA]-5 Internet BY 🌎 Region-free sports rus" at bounding box center [120, 559] width 101 height 88
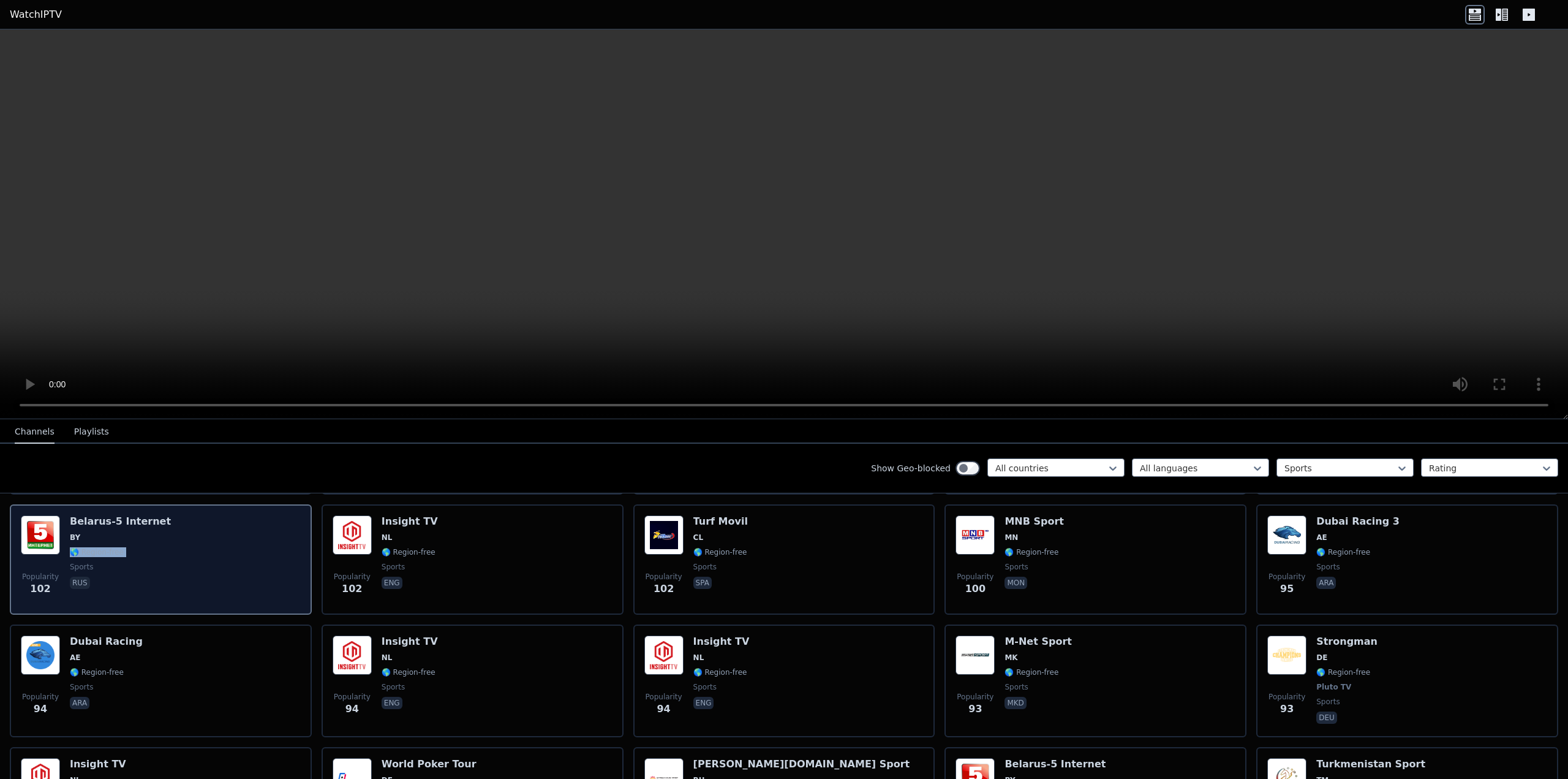
click at [130, 548] on div "[GEOGRAPHIC_DATA]-5 Internet BY 🌎 Region-free sports rus" at bounding box center [120, 559] width 101 height 88
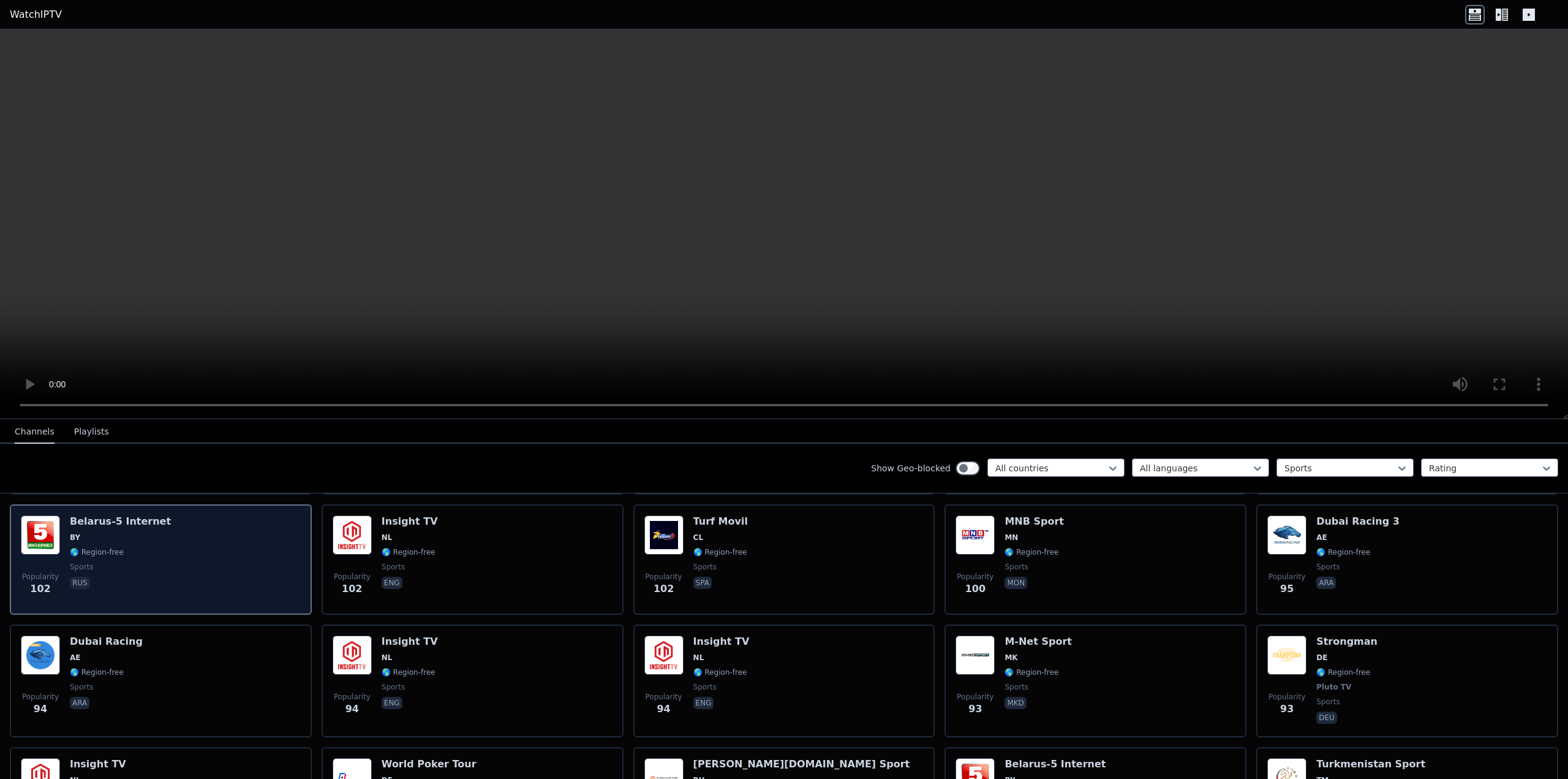
click at [130, 548] on div "[GEOGRAPHIC_DATA]-5 Internet BY 🌎 Region-free sports rus" at bounding box center [120, 559] width 101 height 88
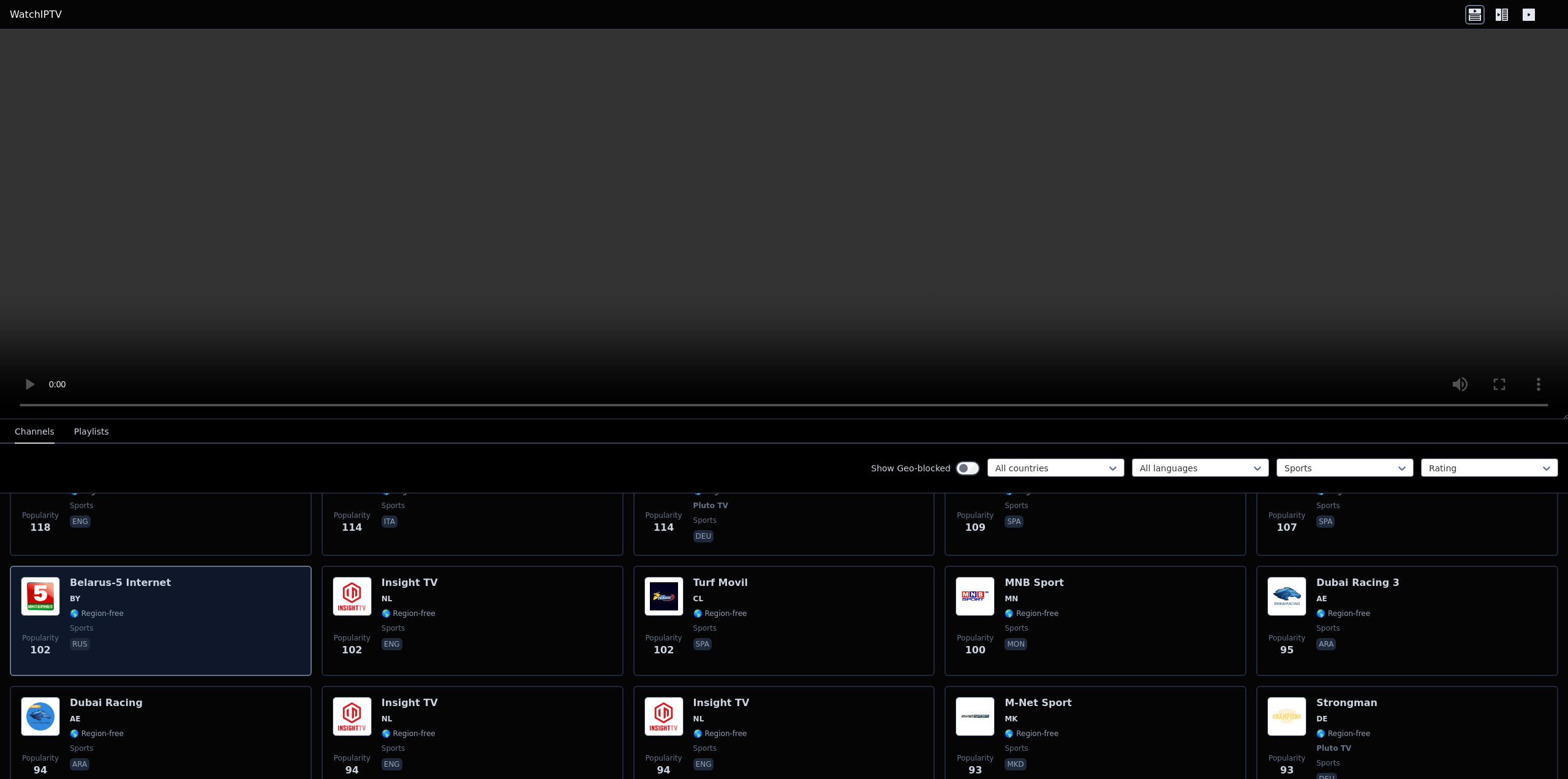
scroll to position [2194, 0]
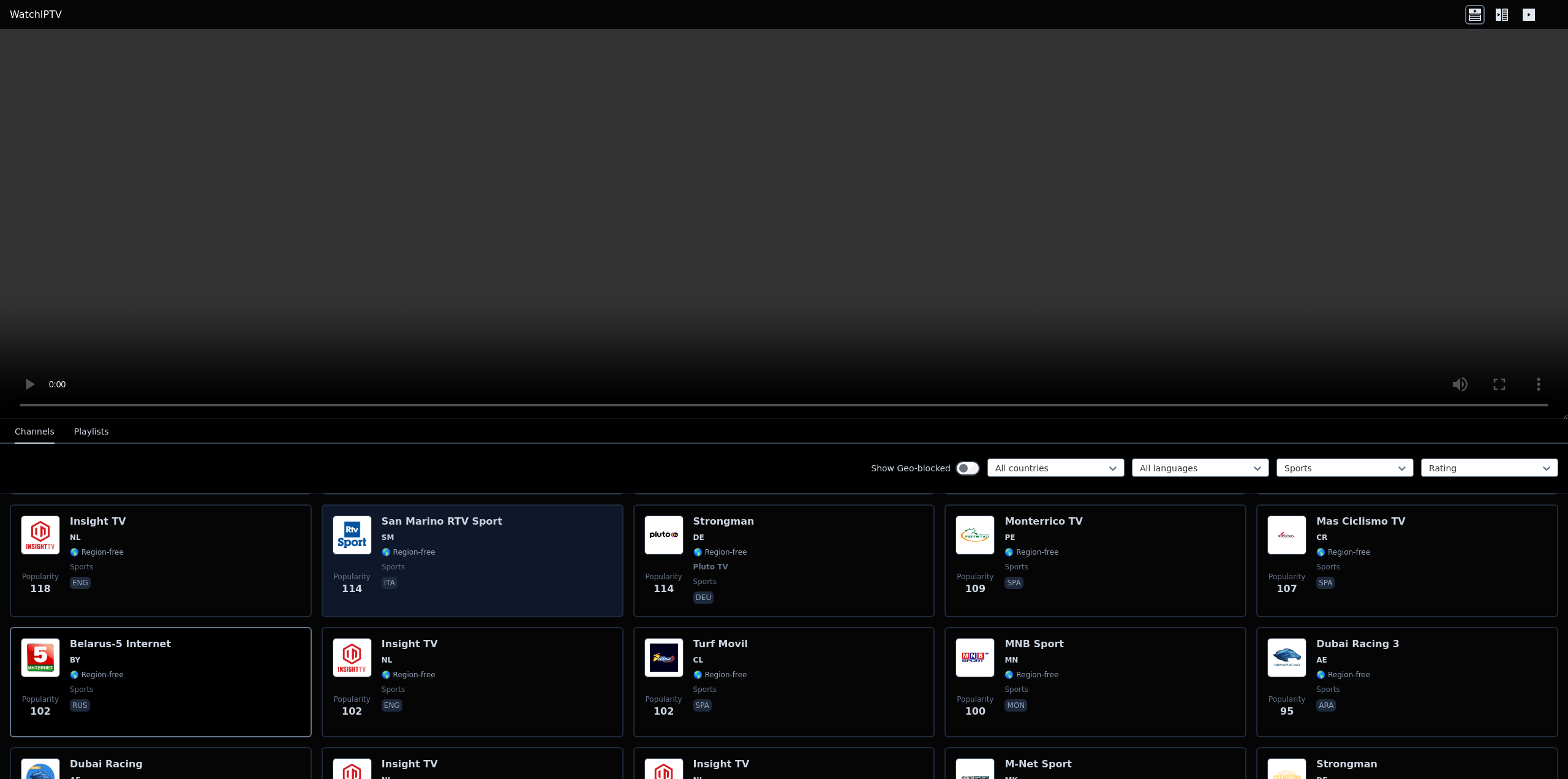
click at [567, 516] on div "Popularity 114 San Marino RTV Sport SM 🌎 Region-free sports ita" at bounding box center [472, 561] width 280 height 91
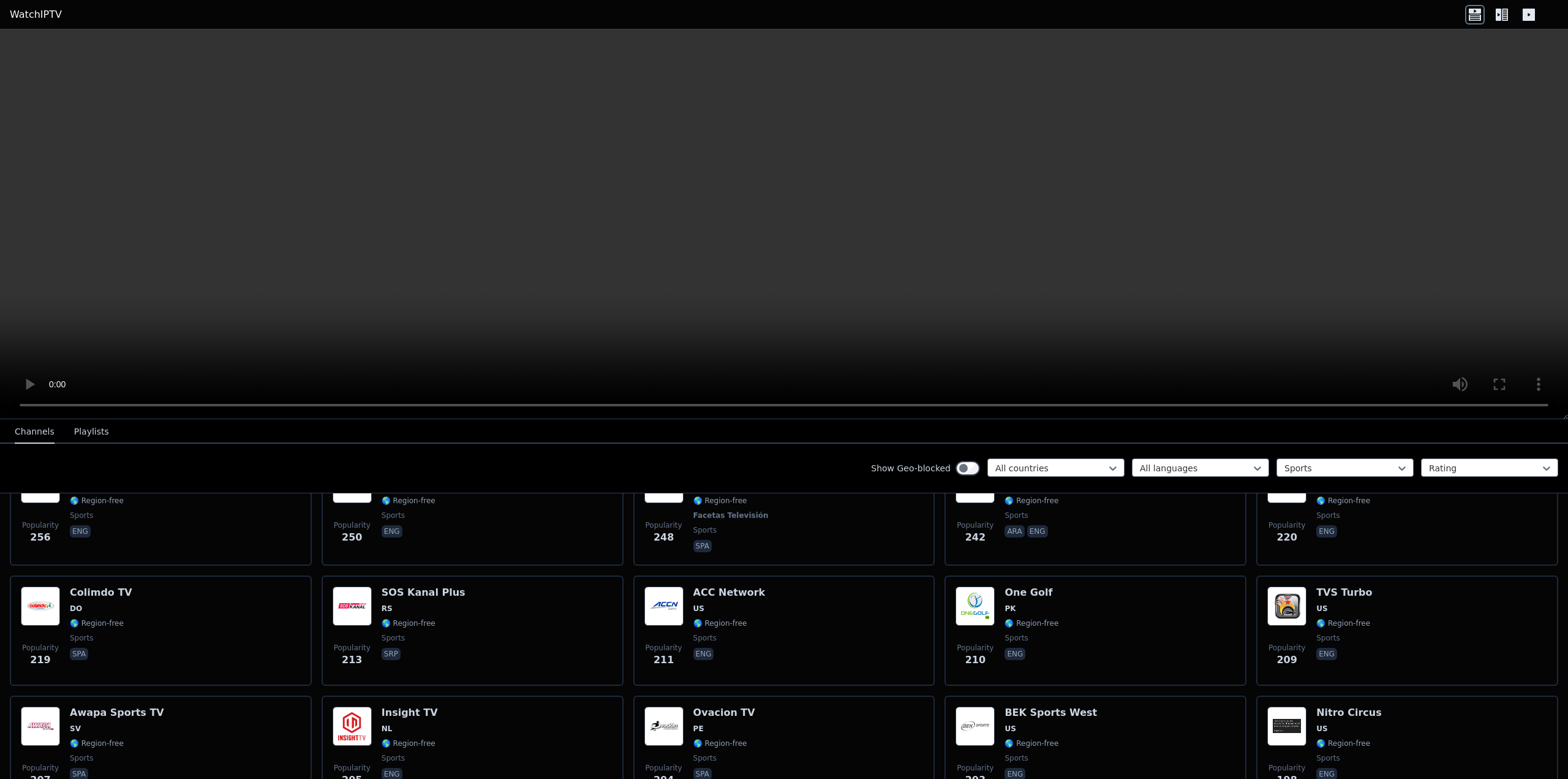
scroll to position [1091, 0]
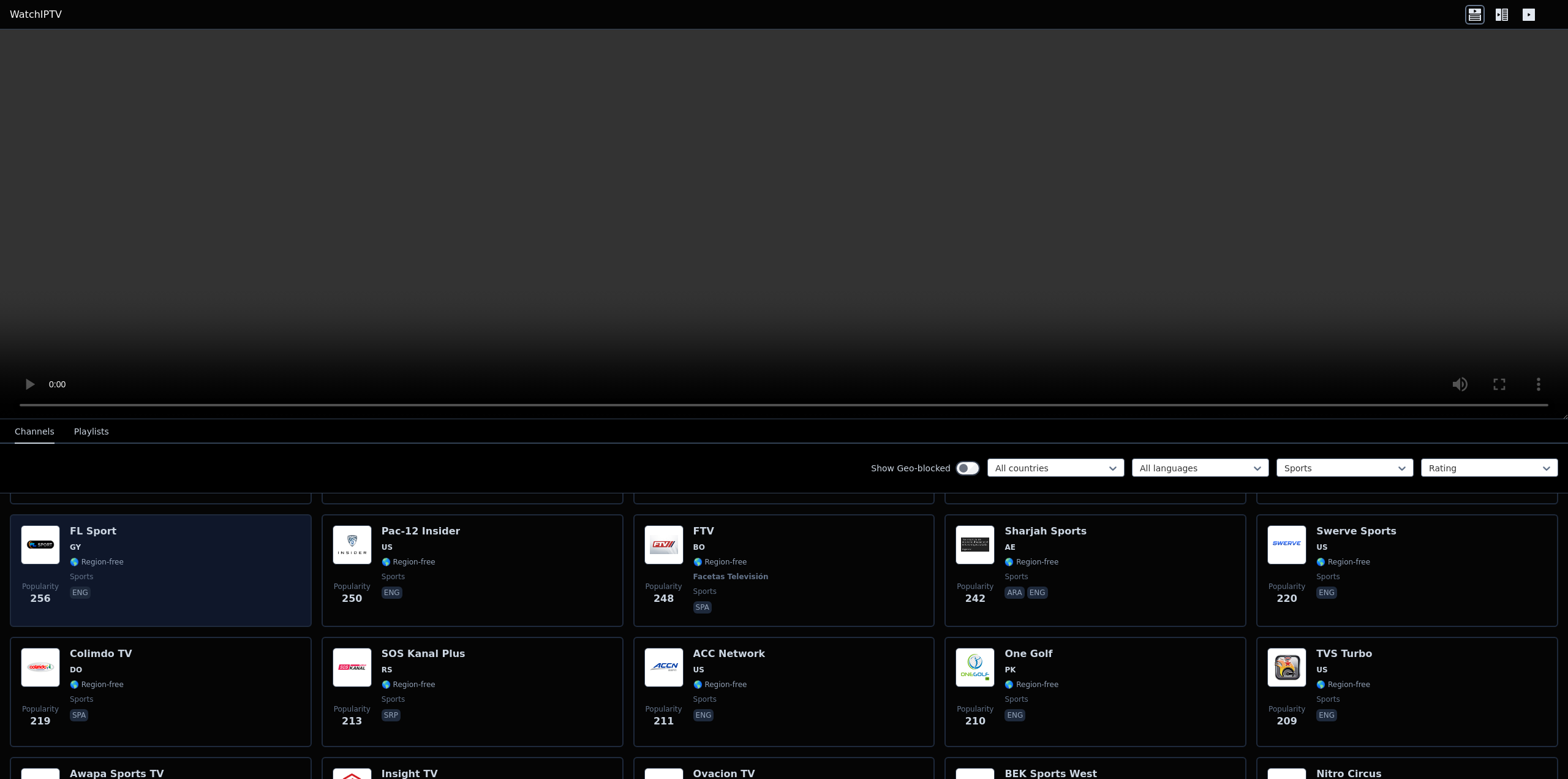
click at [154, 563] on div "Popularity 256 FL Sport GY 🌎 Region-free sports eng" at bounding box center [161, 571] width 280 height 91
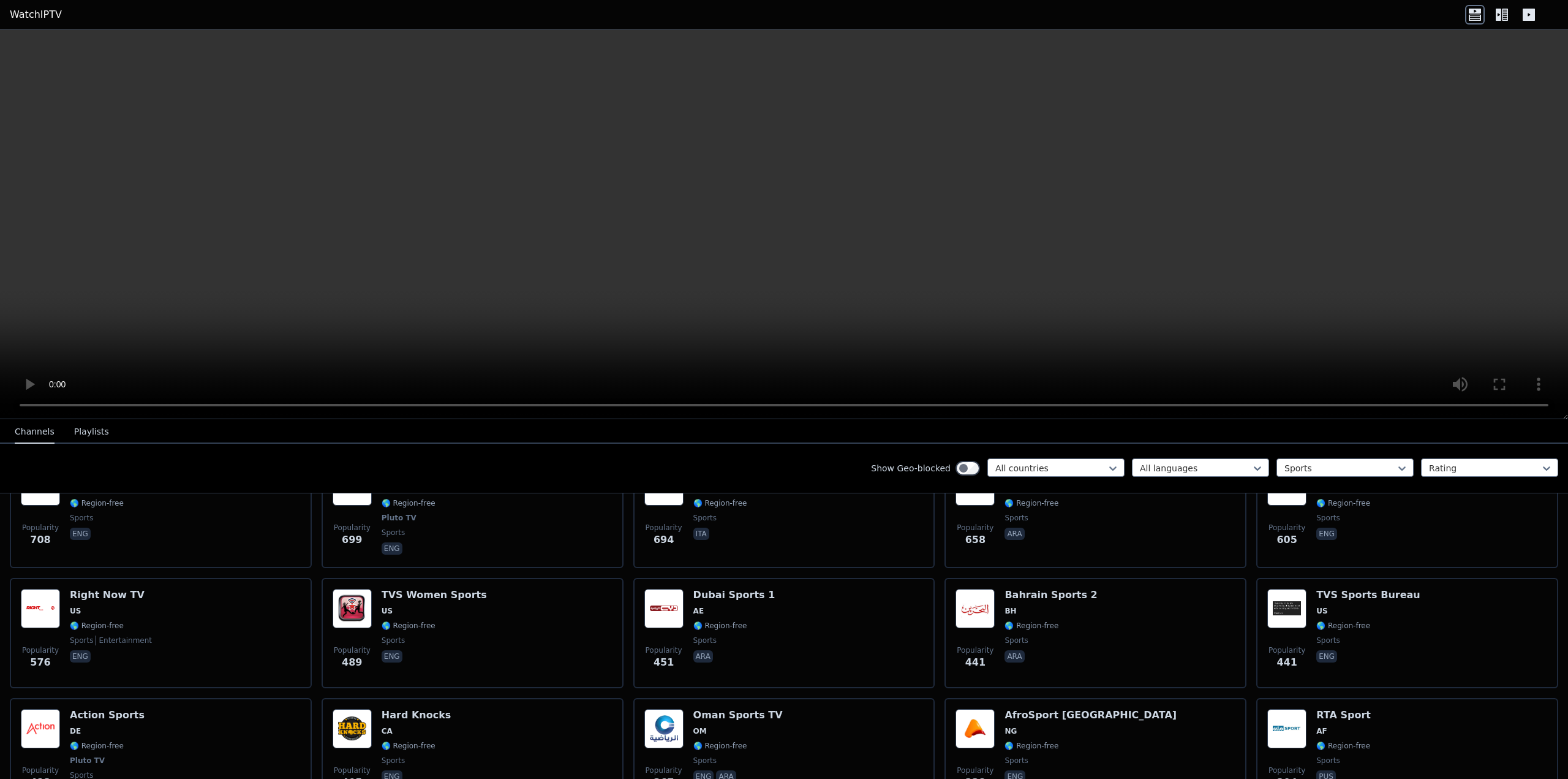
scroll to position [663, 0]
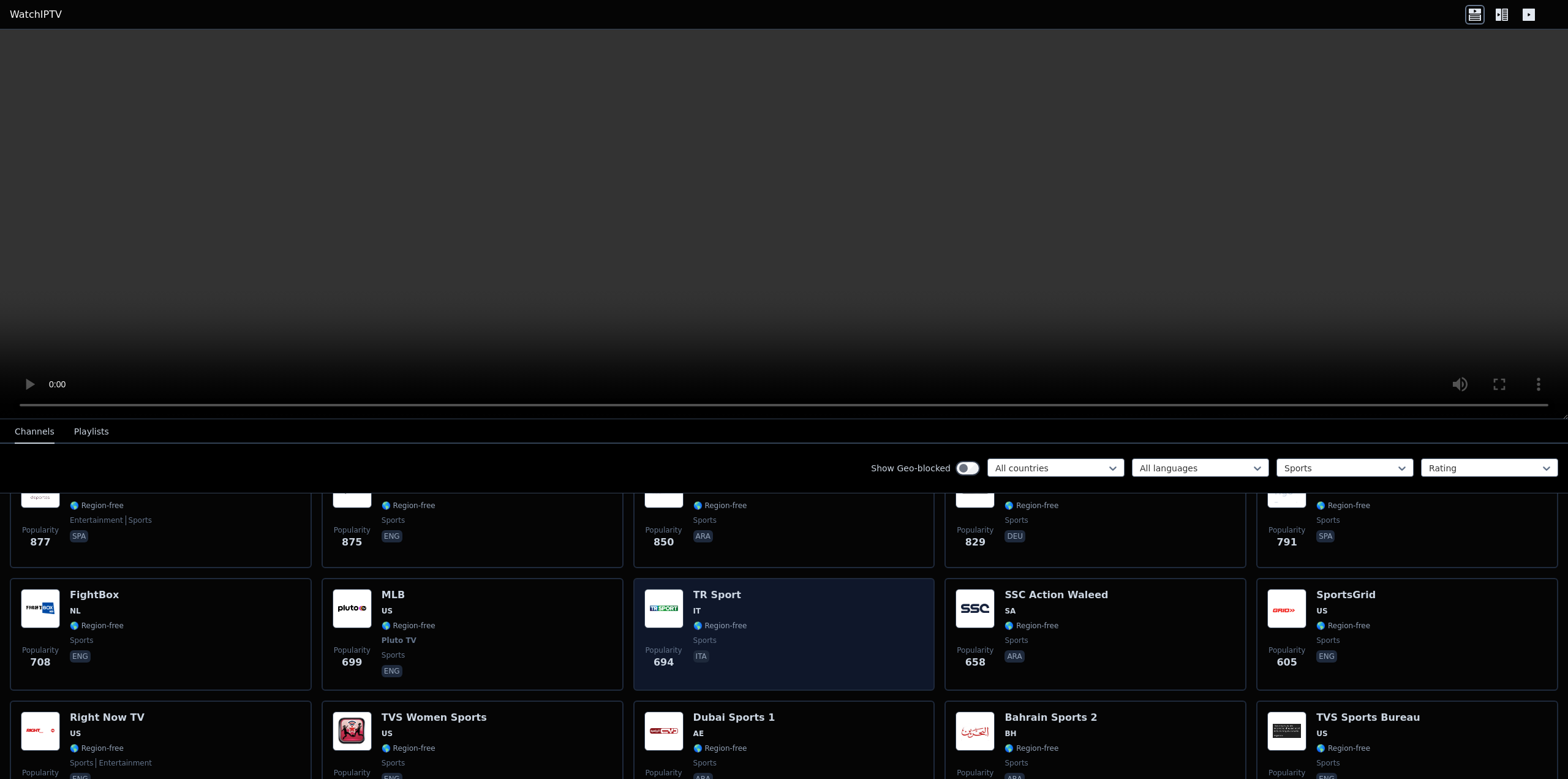
click at [766, 578] on div "Popularity 694 TR Sport IT 🌎 Region-free sports ita" at bounding box center [784, 634] width 302 height 113
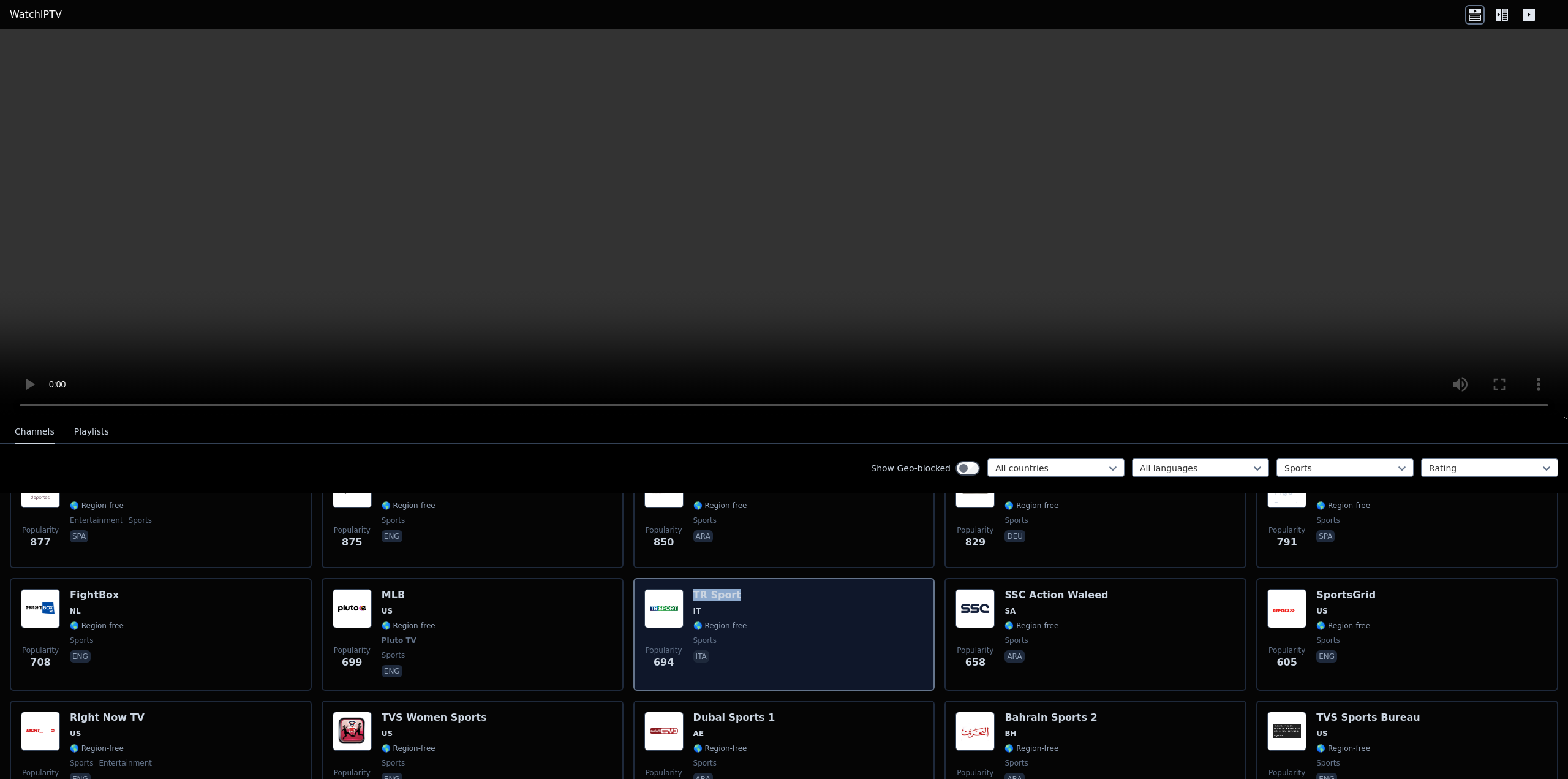
click at [766, 578] on div "Popularity 694 TR Sport IT 🌎 Region-free sports ita" at bounding box center [784, 634] width 302 height 113
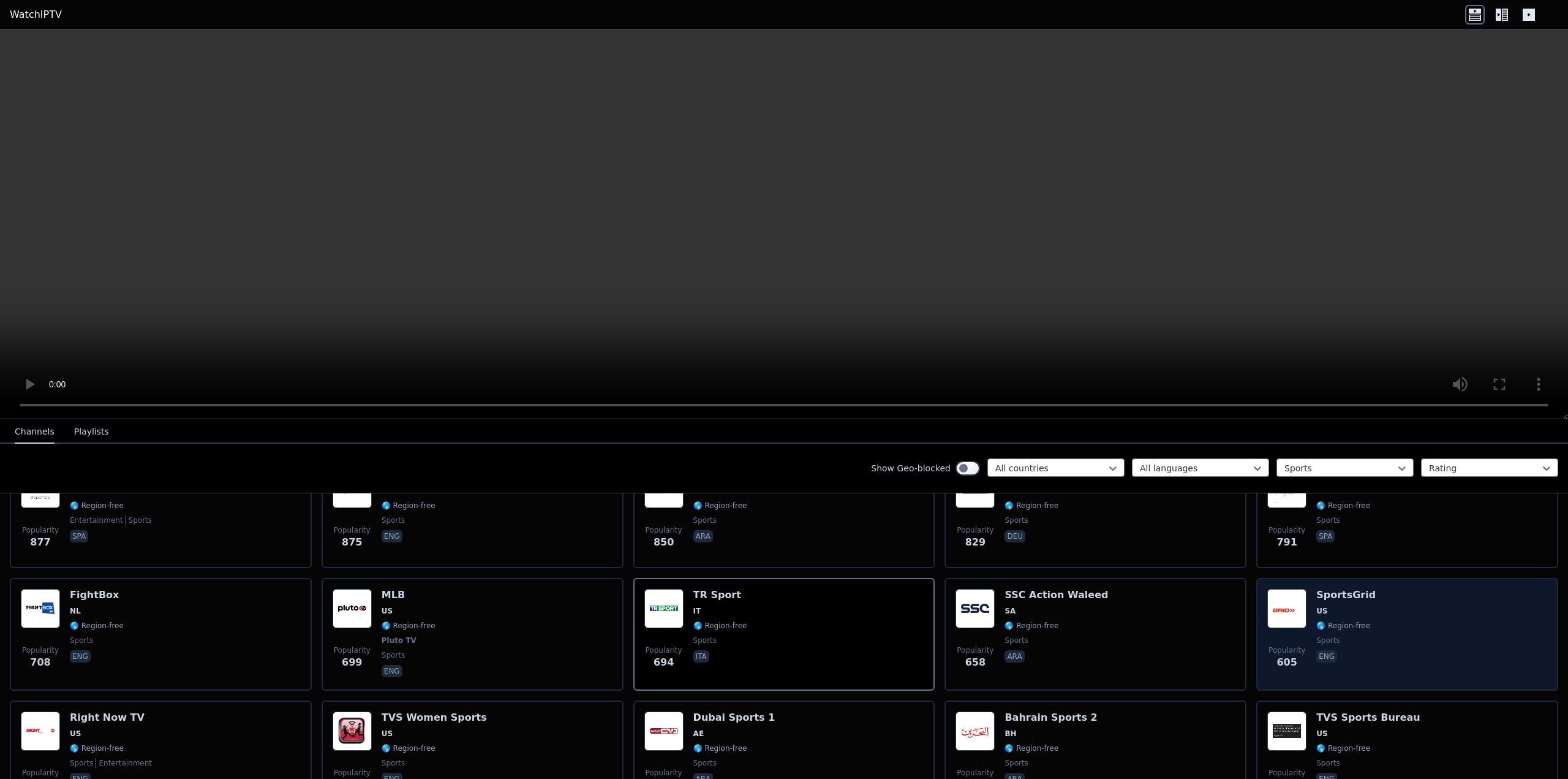
click at [1364, 615] on div "Popularity 605 SportsGrid US 🌎 Region-free sports eng" at bounding box center [1407, 635] width 280 height 91
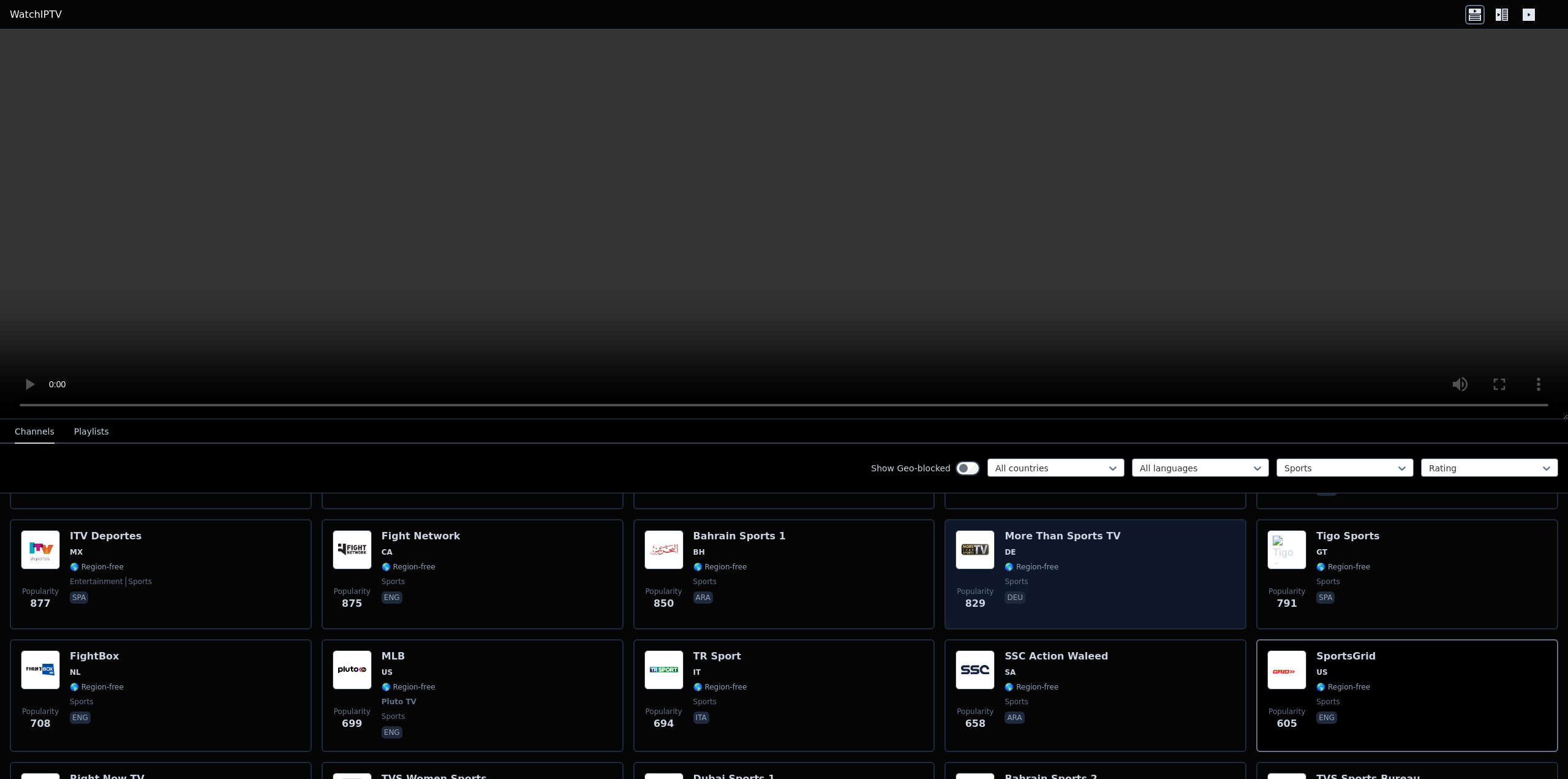
click at [1158, 539] on div "Popularity 829 More Than Sports TV DE 🌎 Region-free sports deu" at bounding box center [1096, 573] width 280 height 88
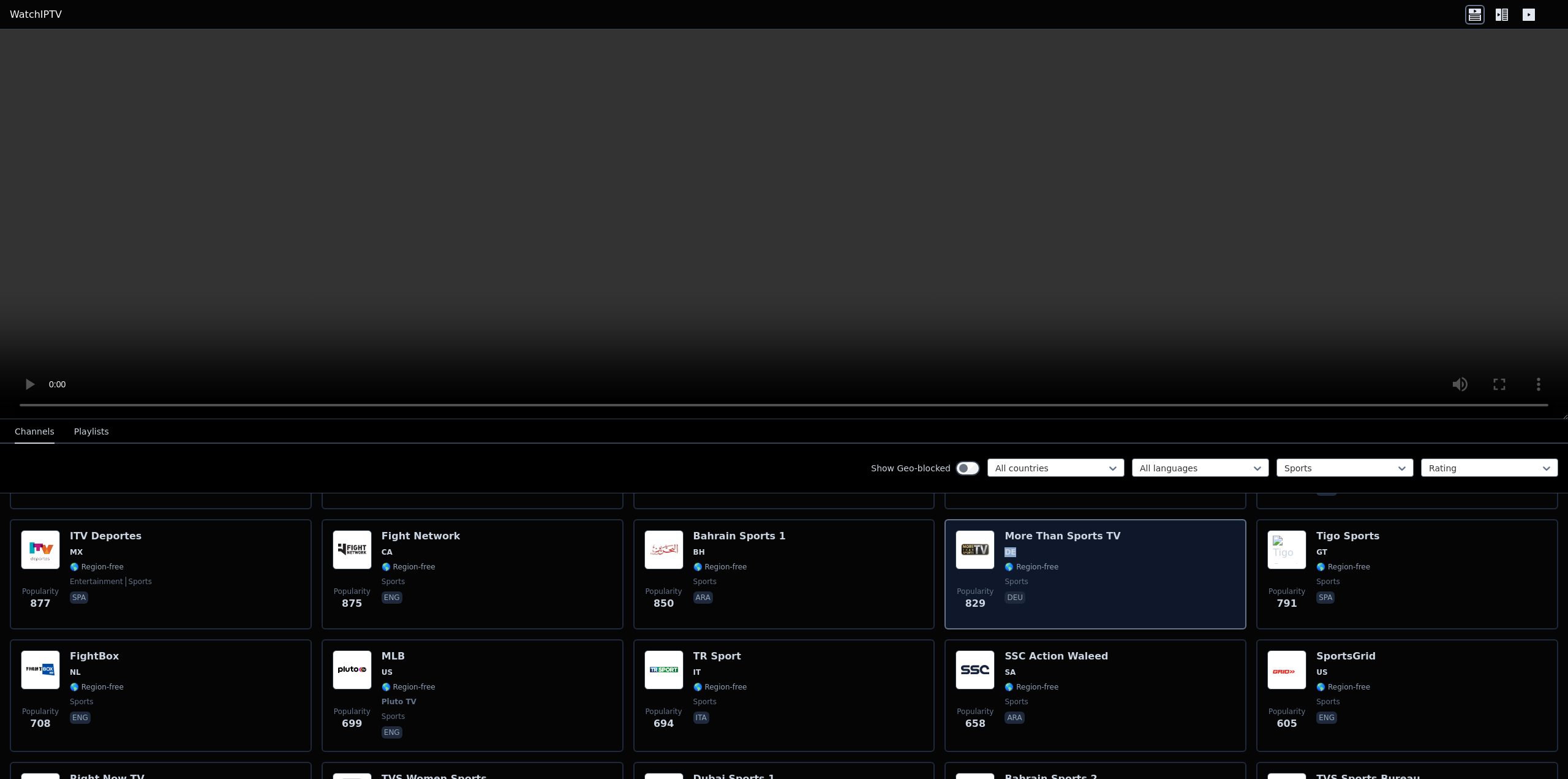
click at [1158, 539] on div "Popularity 829 More Than Sports TV DE 🌎 Region-free sports deu" at bounding box center [1096, 573] width 280 height 88
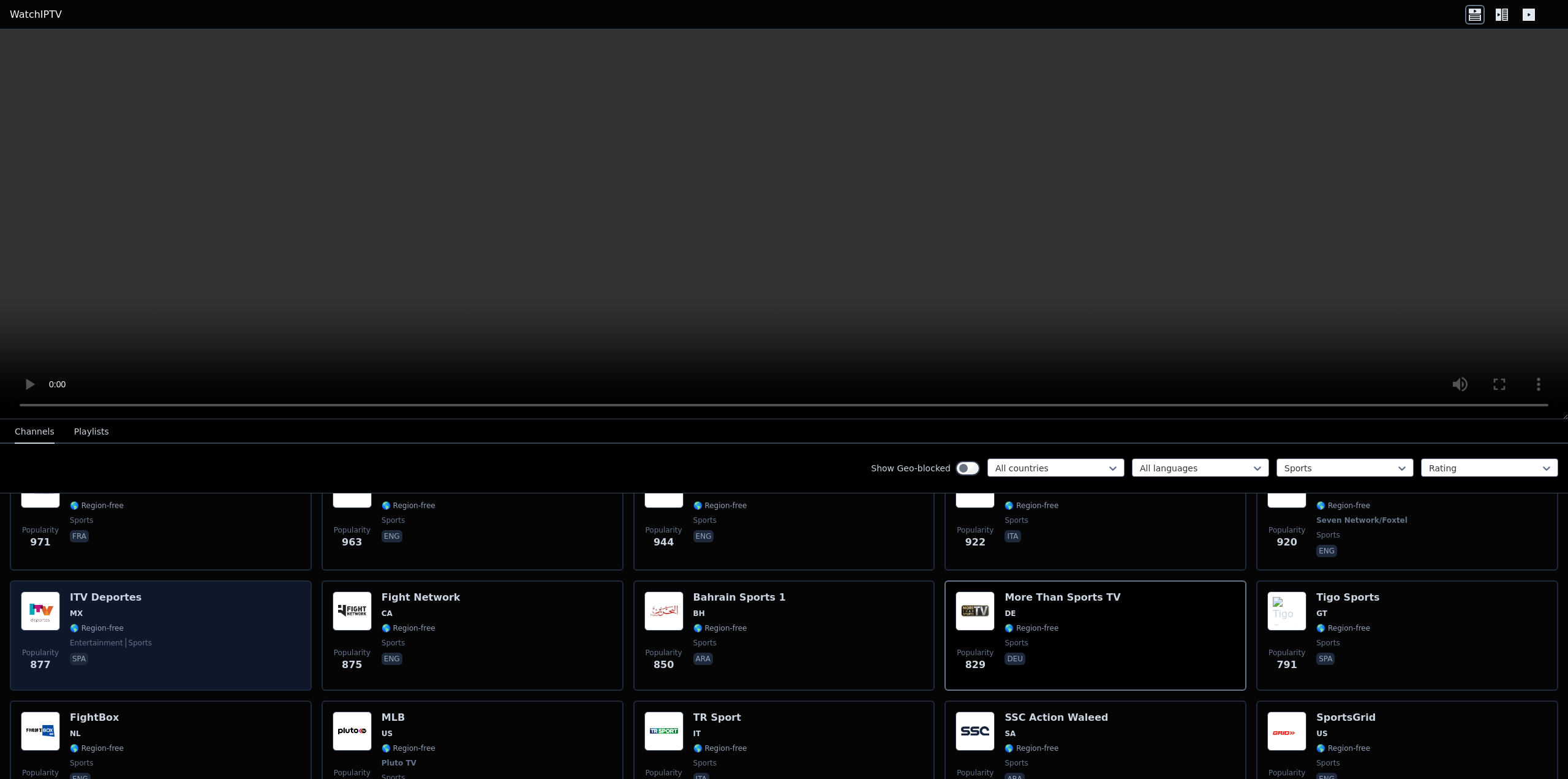
scroll to position [479, 0]
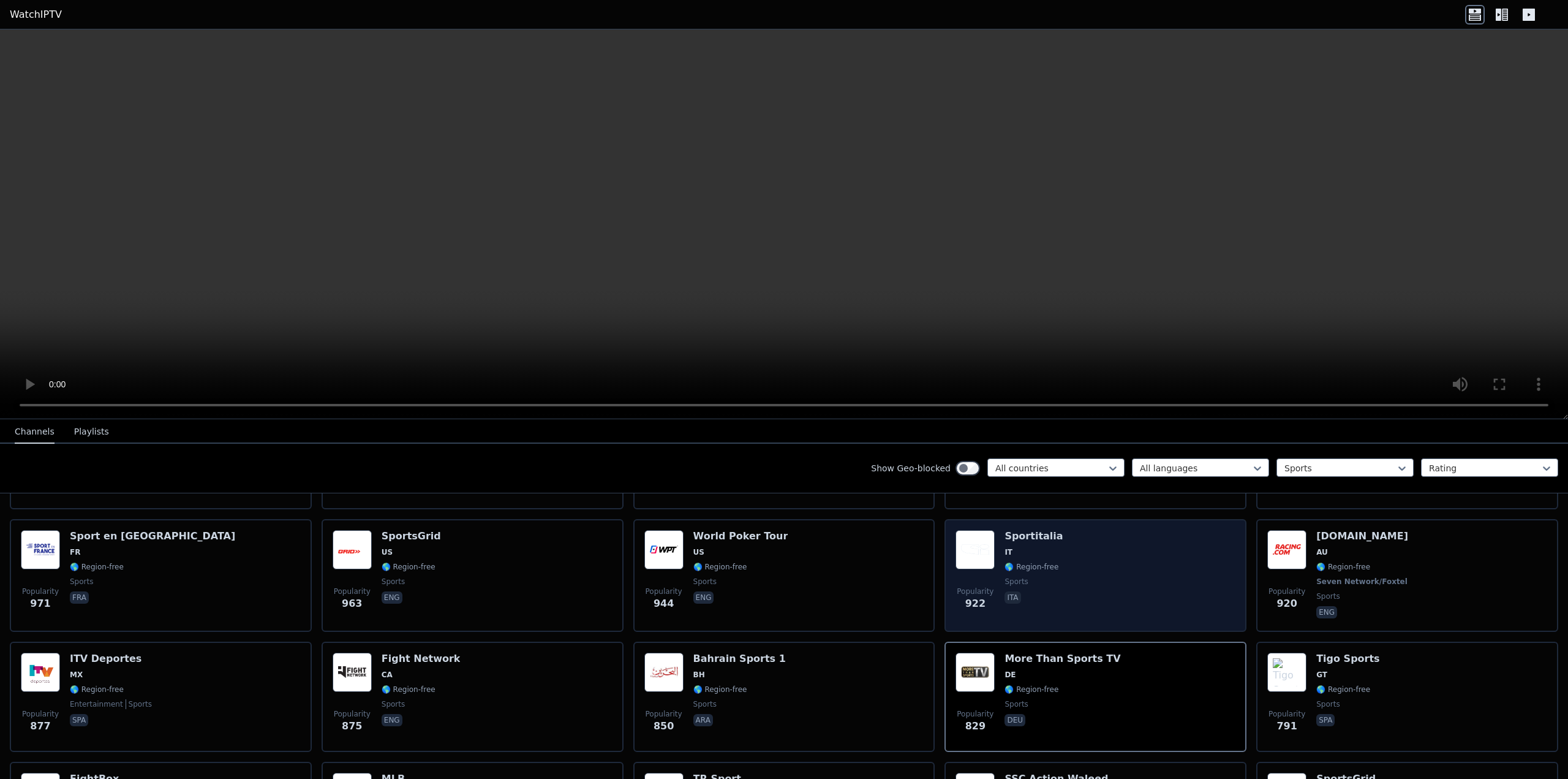
click at [1056, 565] on div "Popularity 922 Sportitalia IT 🌎 Region-free sports ita" at bounding box center [1096, 575] width 280 height 91
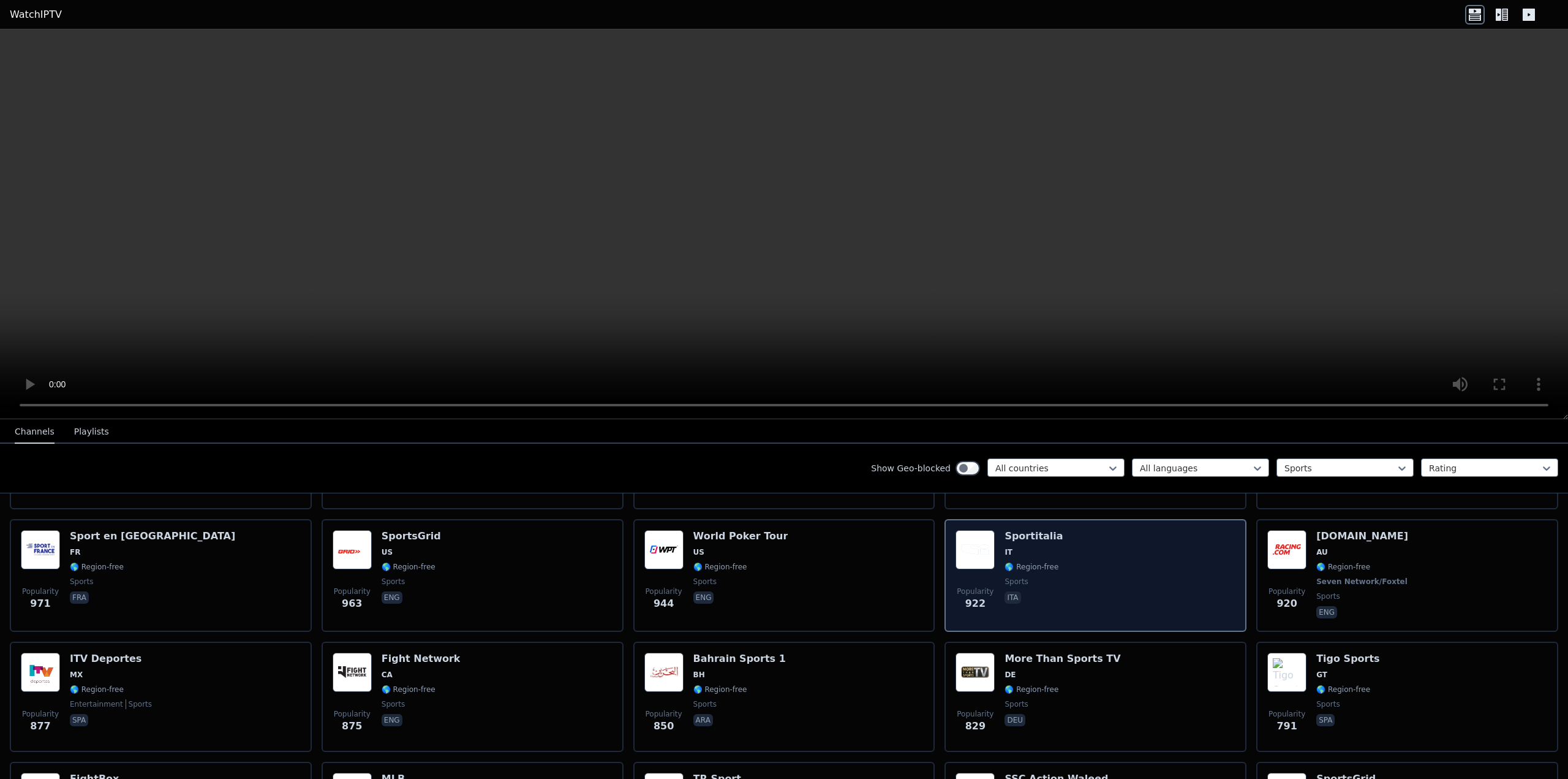
click at [1056, 565] on div "Popularity 922 Sportitalia IT 🌎 Region-free sports ita" at bounding box center [1096, 575] width 280 height 91
click at [1080, 553] on div "Popularity 922 Sportitalia IT 🌎 Region-free sports ita" at bounding box center [1096, 575] width 280 height 91
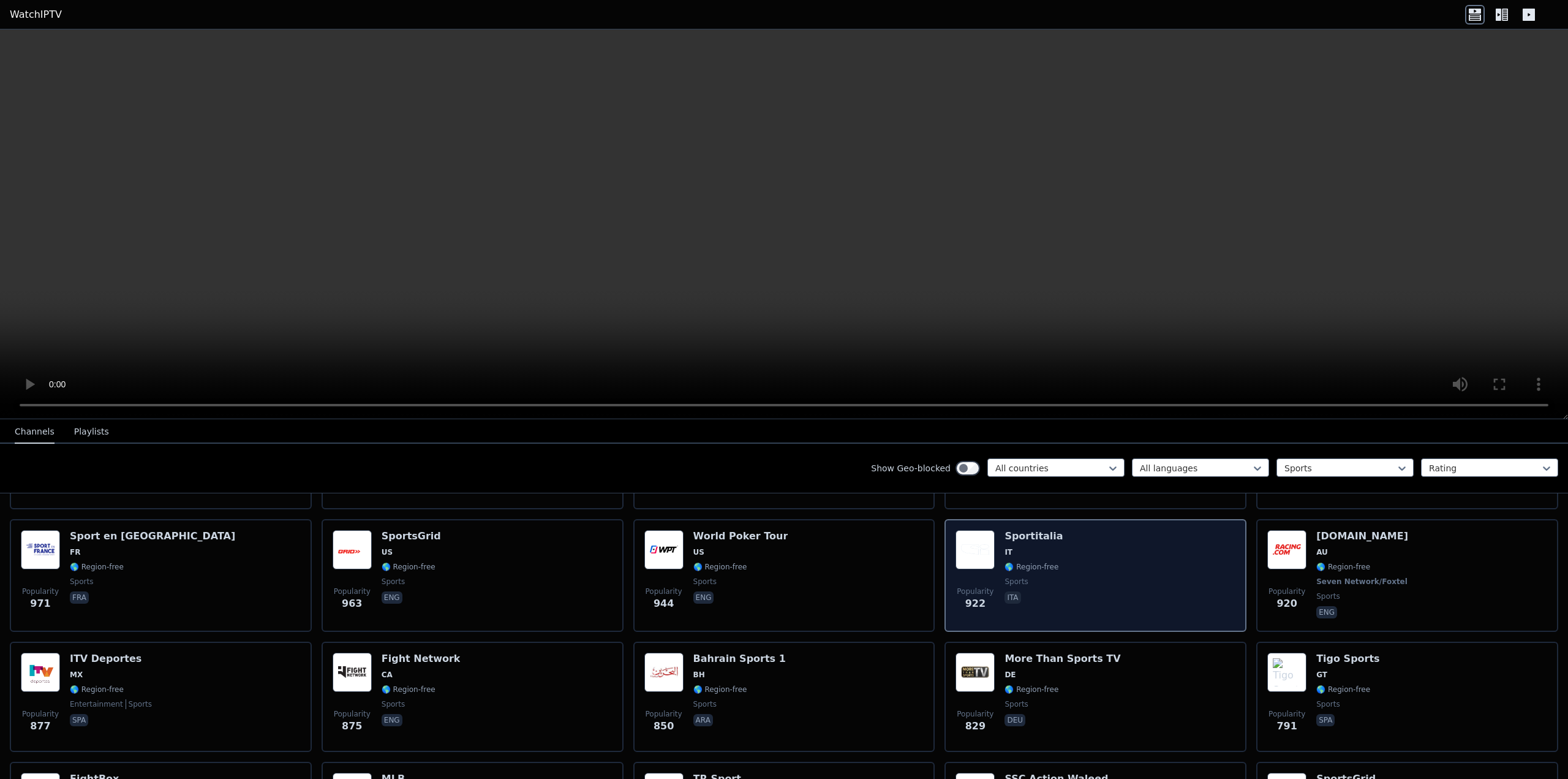
click at [1080, 553] on div "Popularity 922 Sportitalia IT 🌎 Region-free sports ita" at bounding box center [1096, 575] width 280 height 91
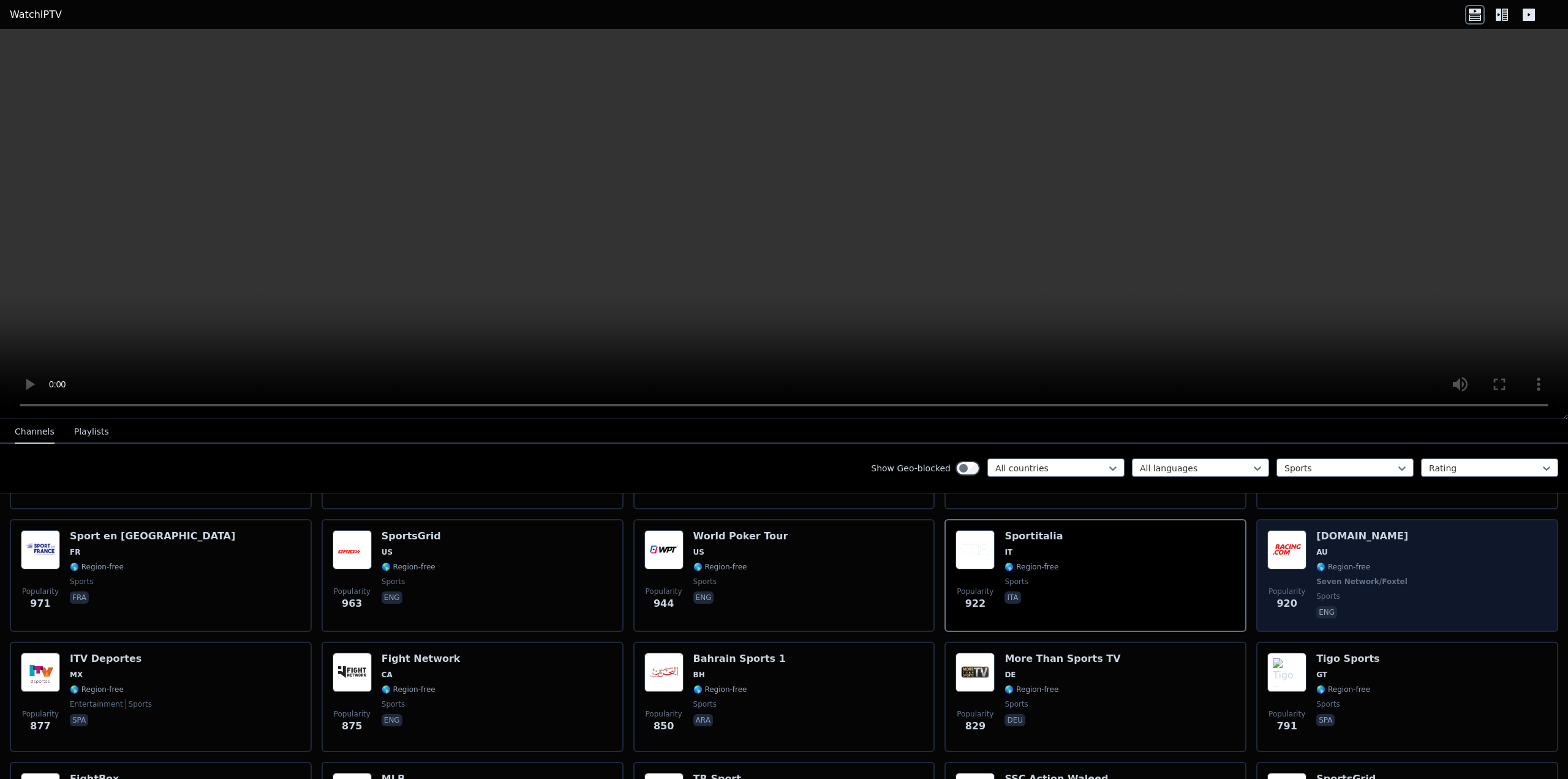
click at [1383, 548] on div "[DOMAIN_NAME] AU 🌎 Region-free Seven Network/Foxtel sports eng" at bounding box center [1362, 575] width 94 height 91
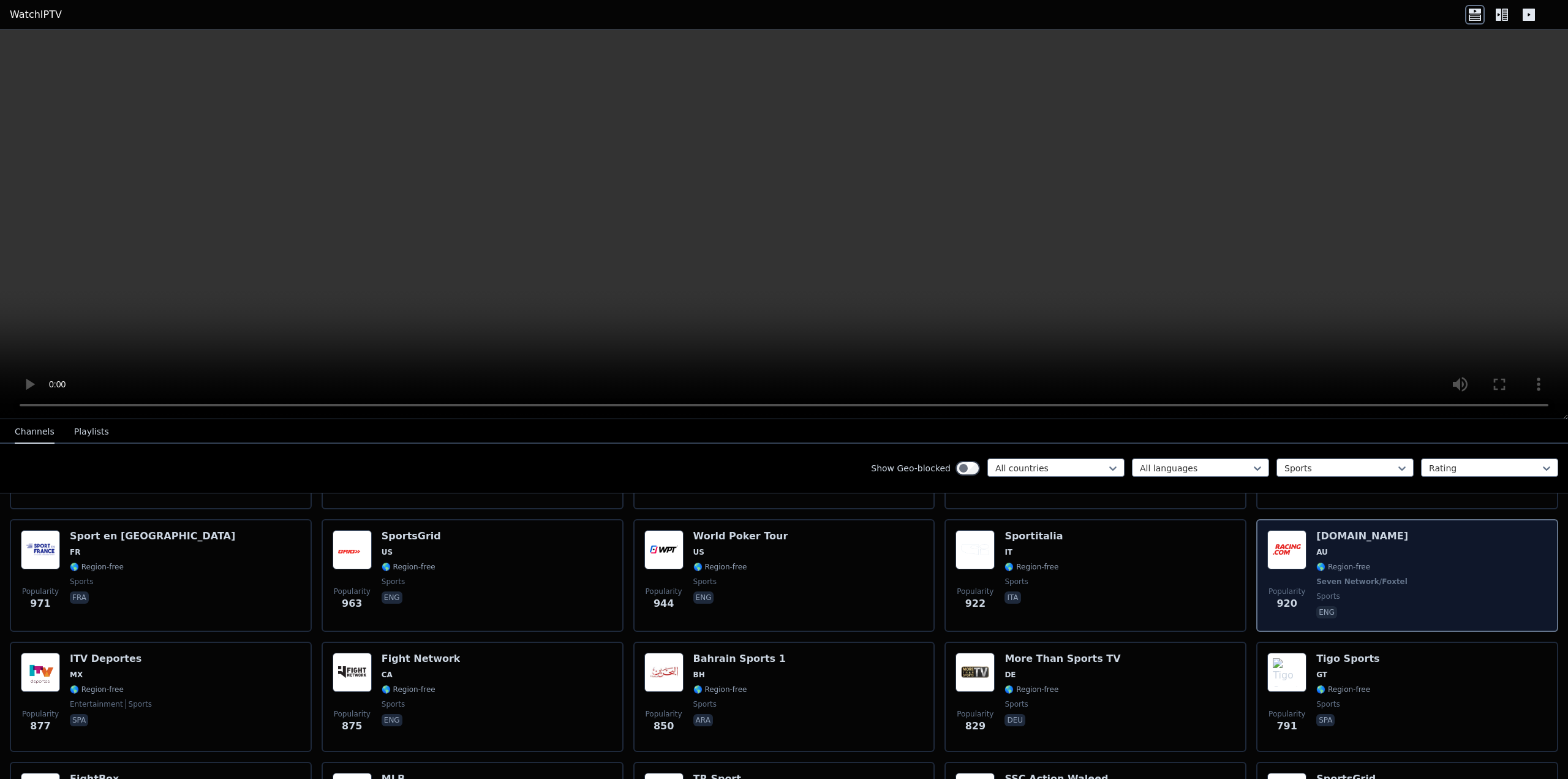
click at [1411, 559] on div "Popularity 920 [DOMAIN_NAME] AU 🌎 Region-free Seven Network/Foxtel sports eng" at bounding box center [1407, 575] width 280 height 91
click at [1411, 558] on div "Popularity 920 [DOMAIN_NAME] AU 🌎 Region-free Seven Network/Foxtel sports eng" at bounding box center [1407, 575] width 280 height 91
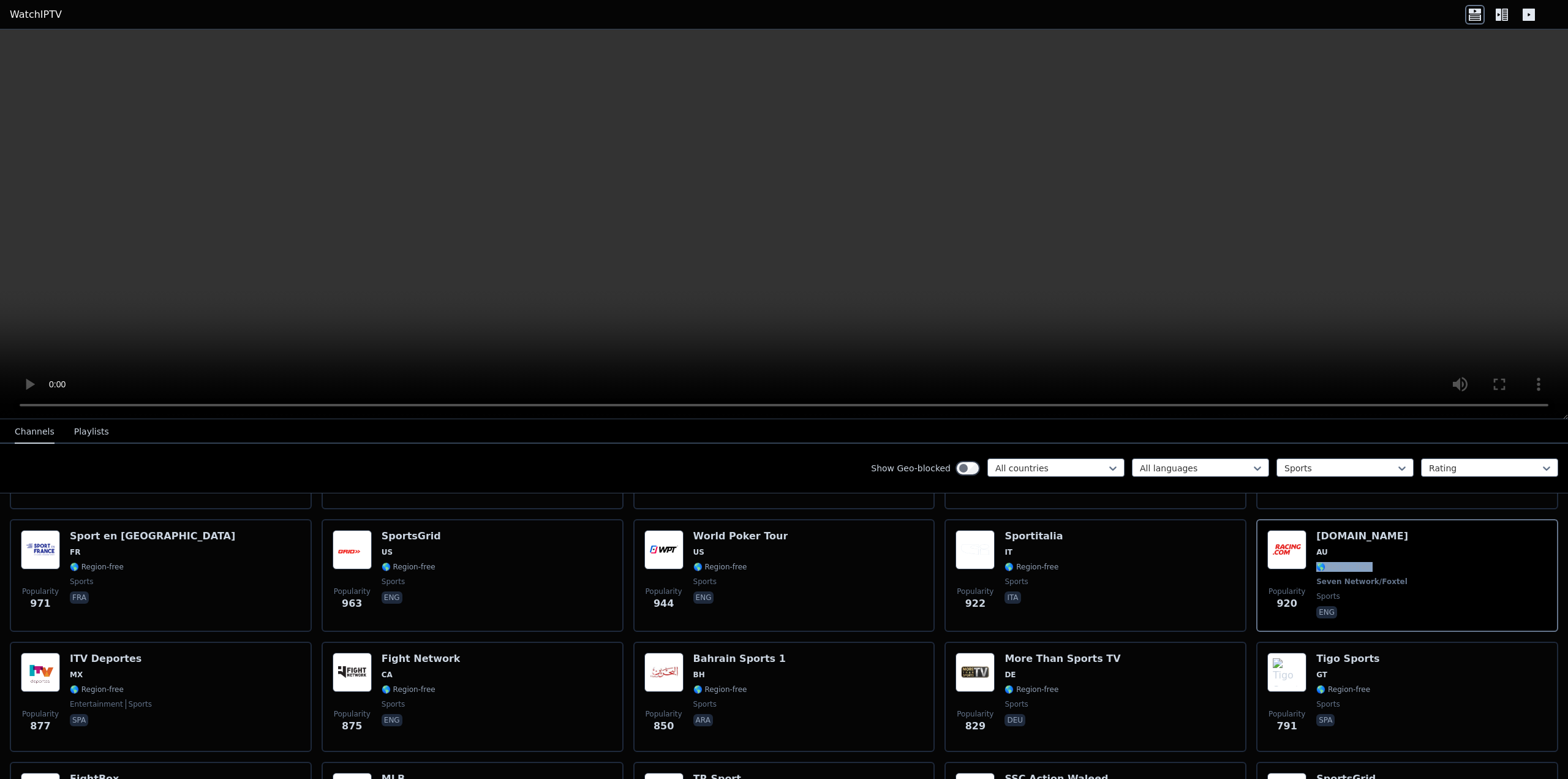
scroll to position [295, 0]
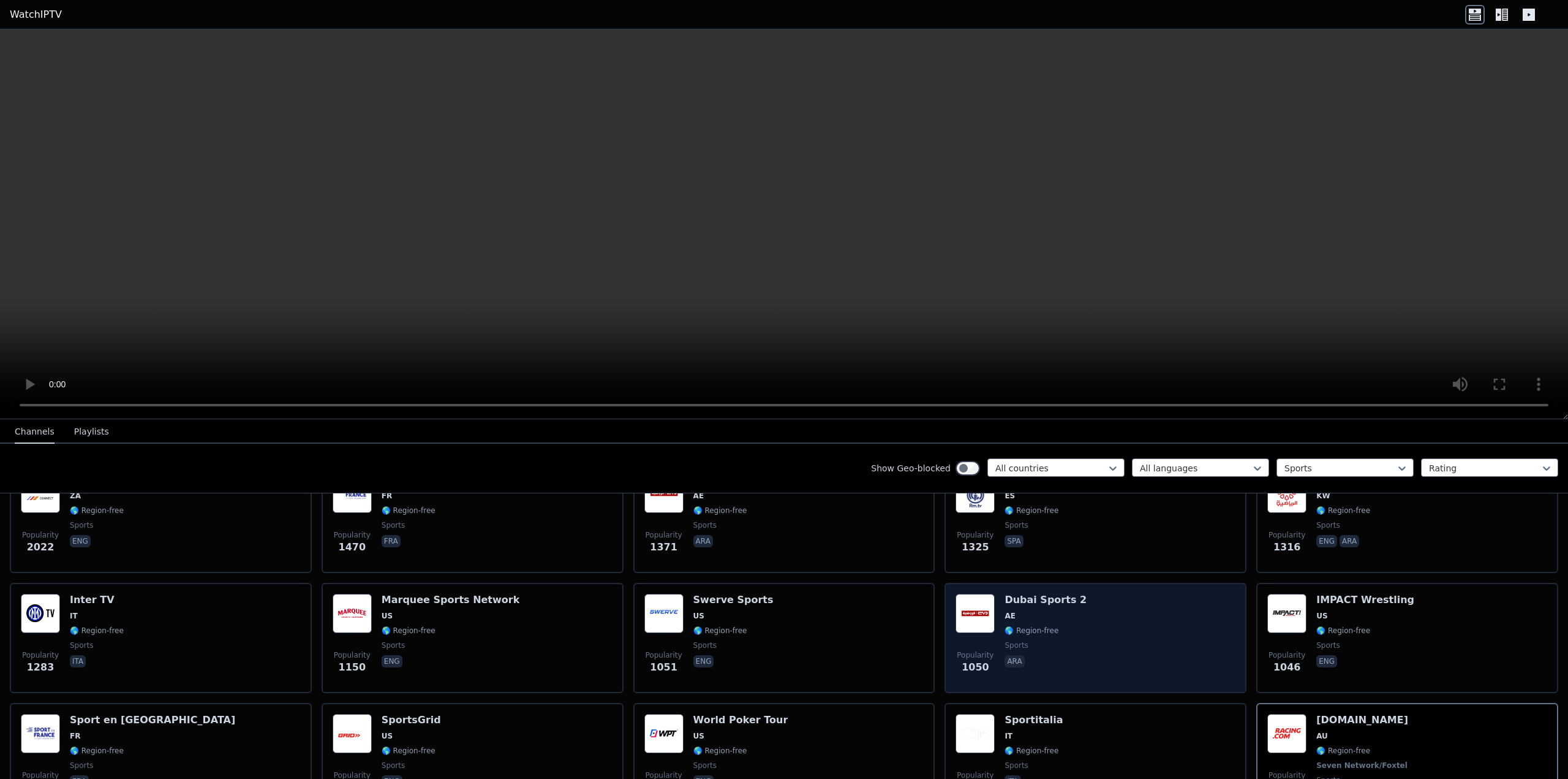
click at [1032, 611] on span "AE" at bounding box center [1046, 615] width 82 height 10
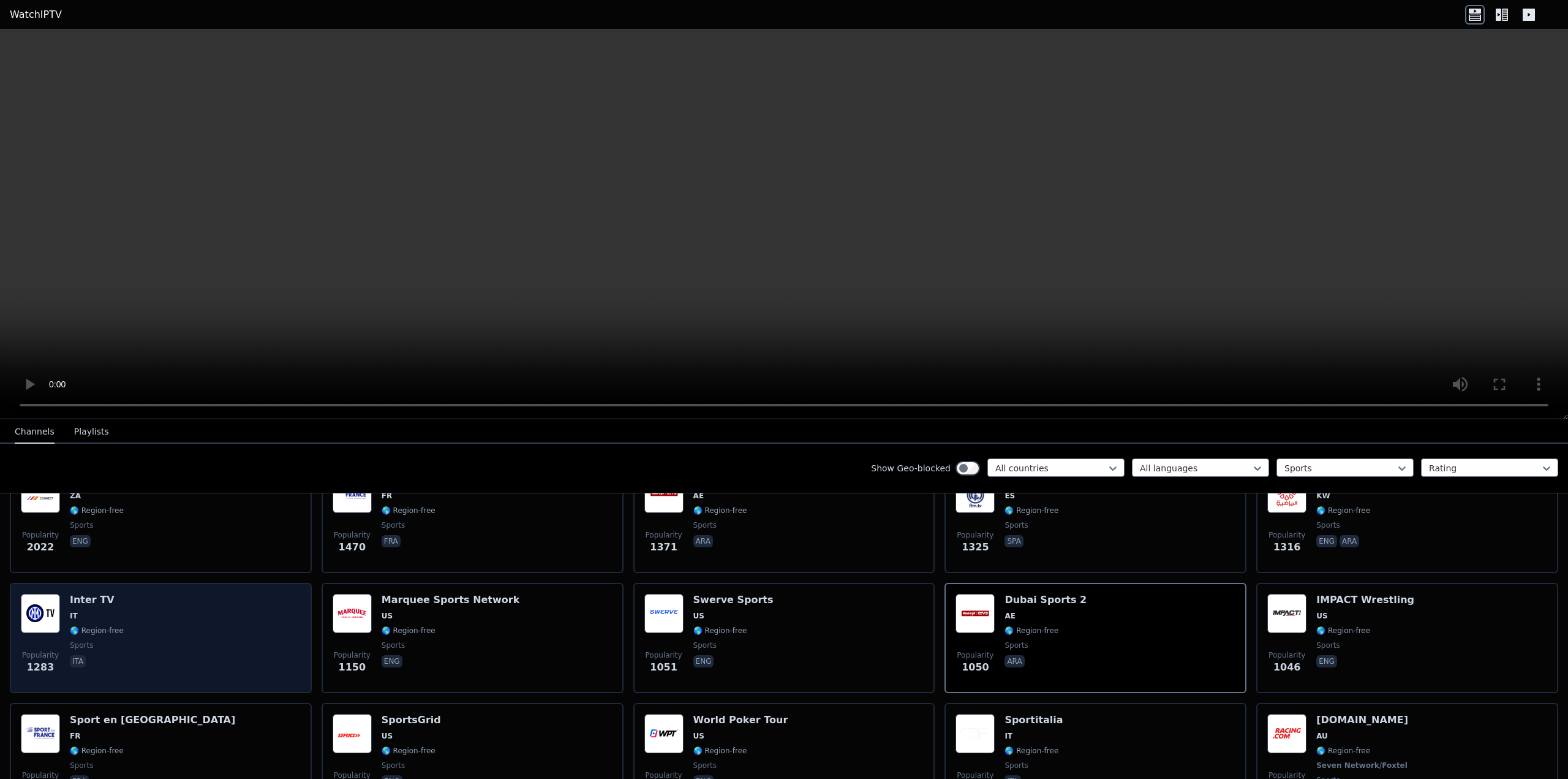
click at [235, 609] on div "Popularity 1283 Inter TV IT 🌎 Region-free sports ita" at bounding box center [161, 637] width 280 height 88
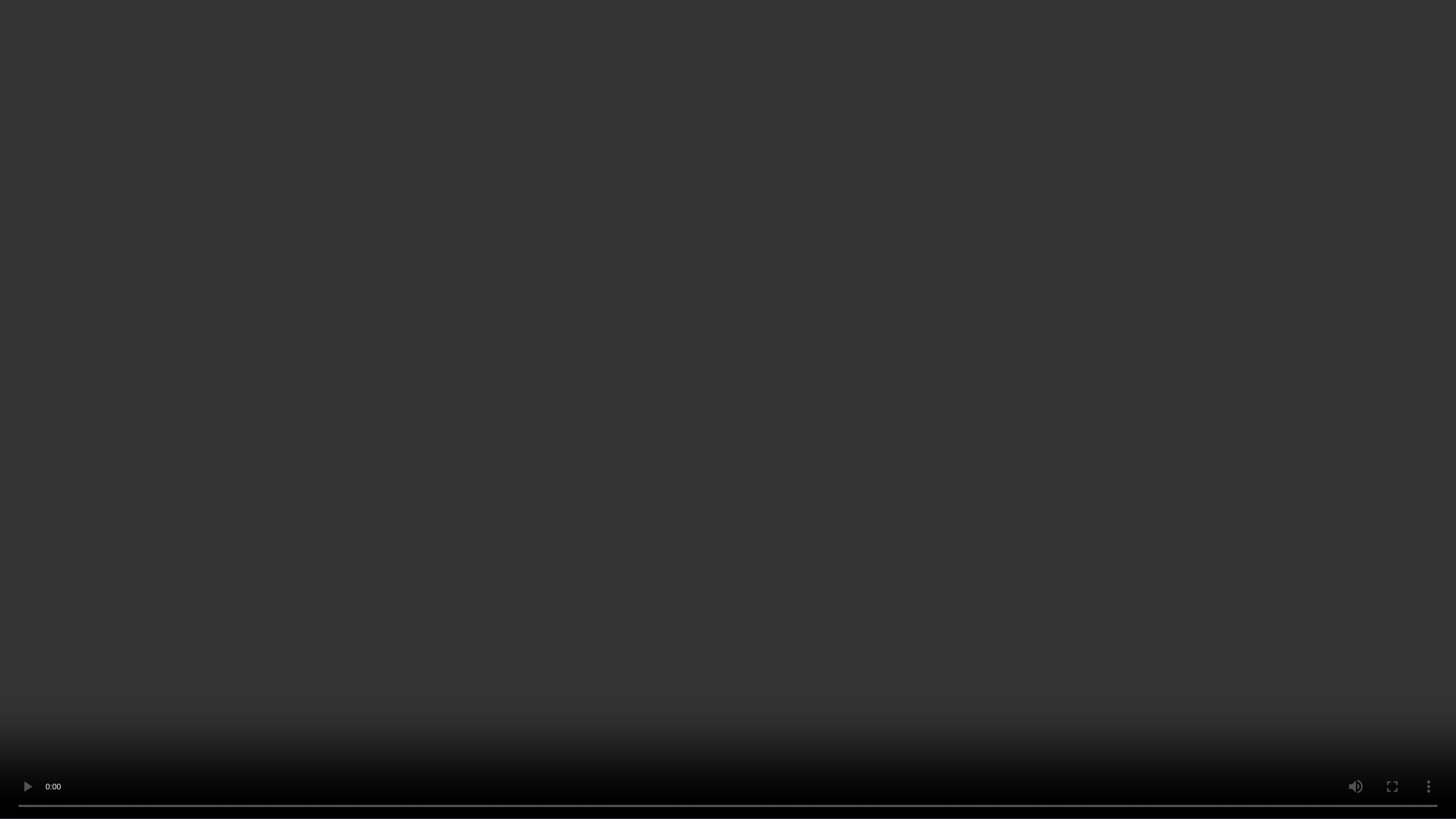
click at [821, 579] on video at bounding box center [728, 410] width 1456 height 819
click at [932, 633] on video at bounding box center [728, 410] width 1456 height 819
click at [0, 251] on video at bounding box center [728, 410] width 1456 height 819
drag, startPoint x: 566, startPoint y: 374, endPoint x: 557, endPoint y: 376, distance: 9.2
click at [557, 376] on video at bounding box center [728, 410] width 1456 height 819
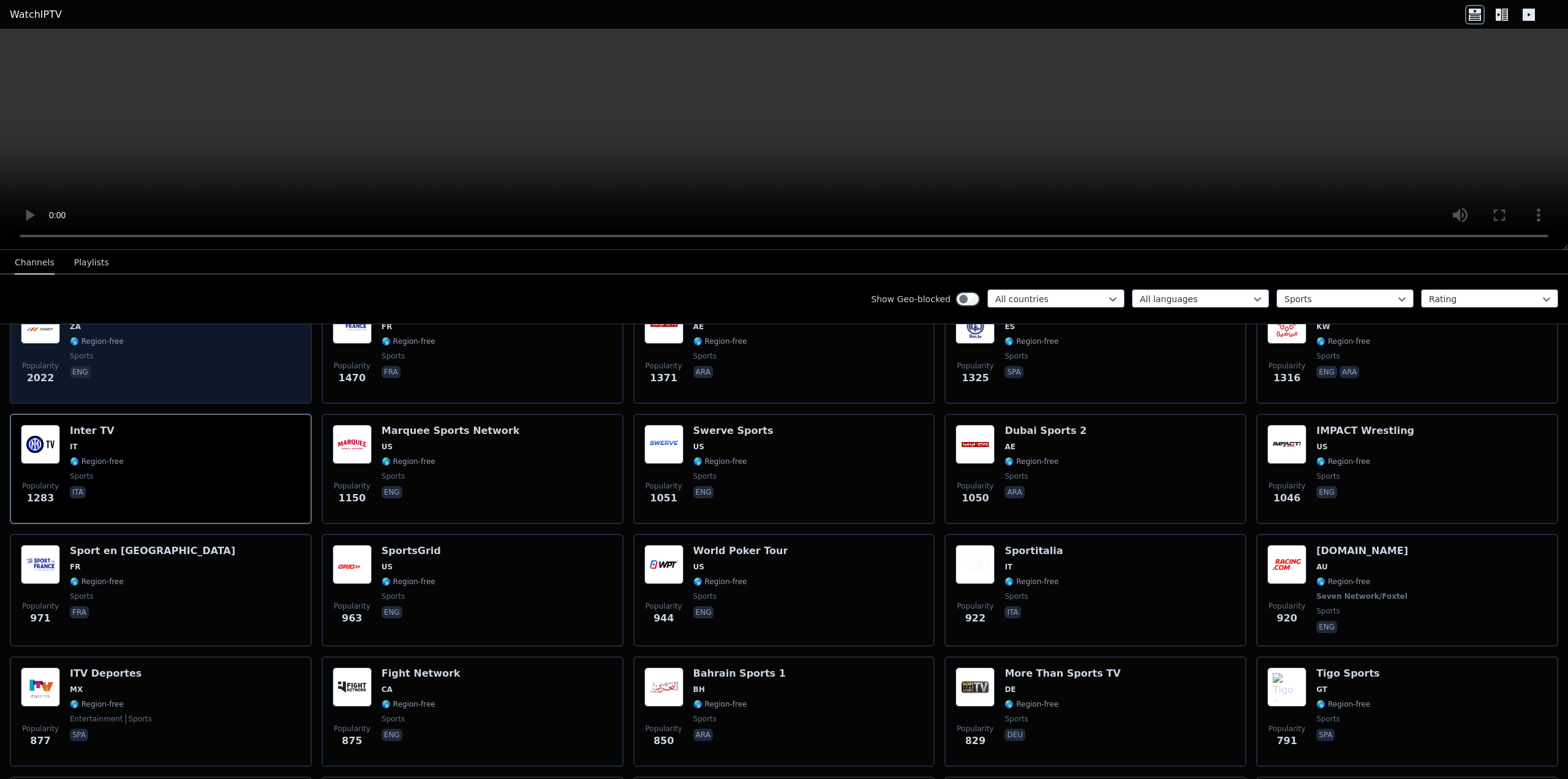
click at [164, 375] on div "Popularity 2022 Sports Connect ZA 🌎 Region-free sports eng" at bounding box center [161, 348] width 280 height 88
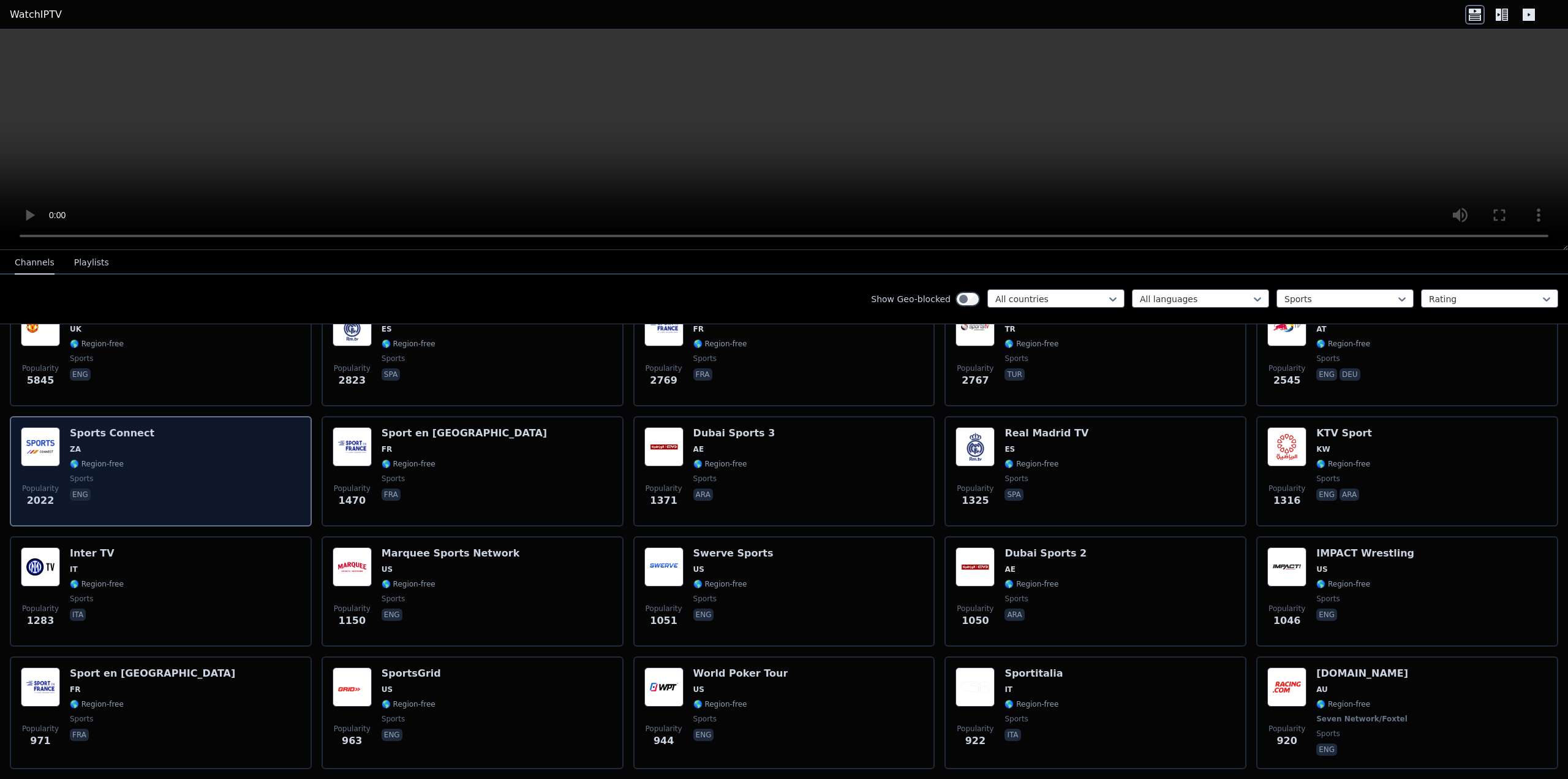
click at [206, 439] on div "Popularity 2022 Sports Connect ZA 🌎 Region-free sports eng" at bounding box center [161, 471] width 280 height 88
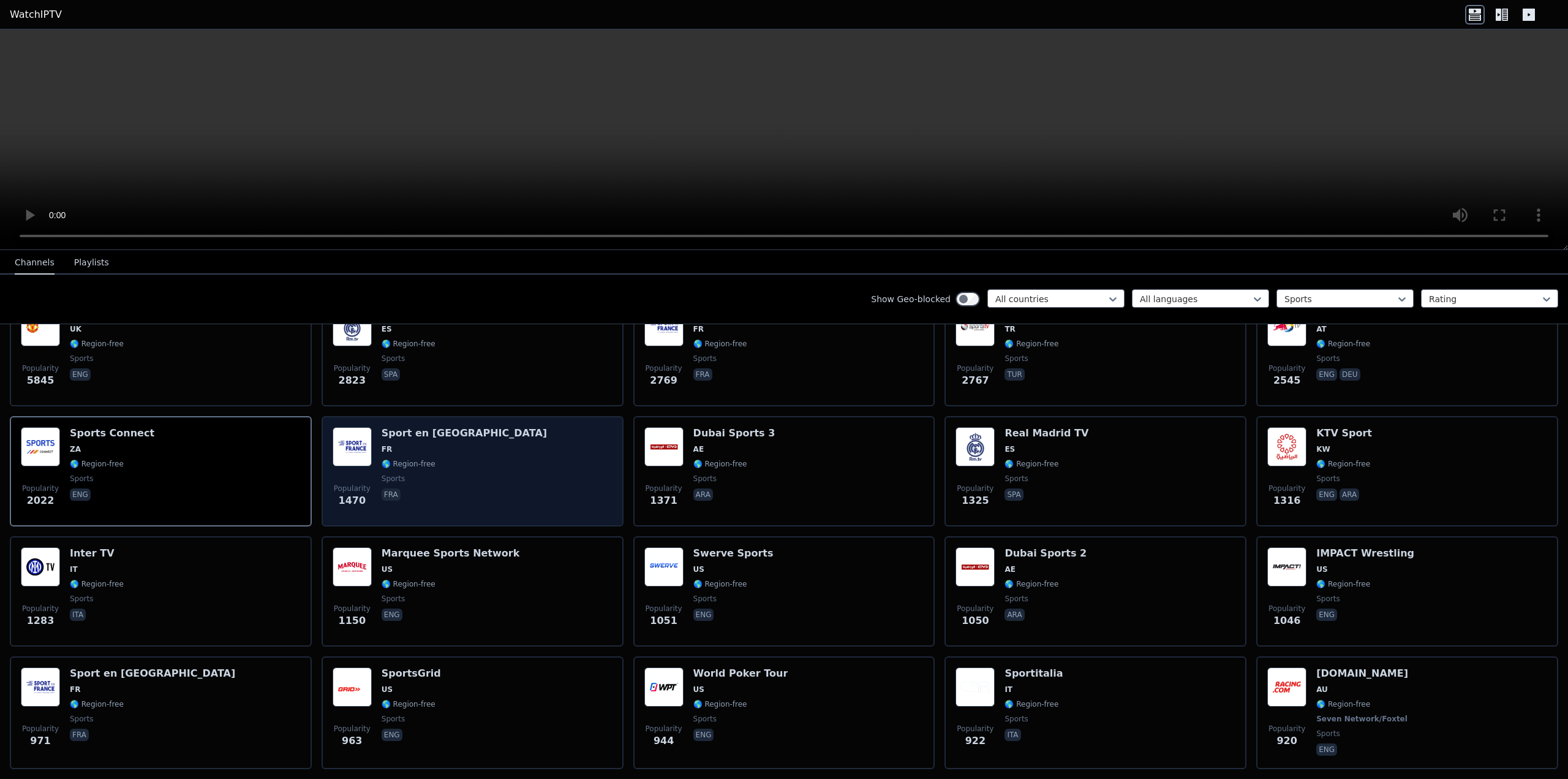
click at [413, 488] on span "fra" at bounding box center [464, 495] width 165 height 15
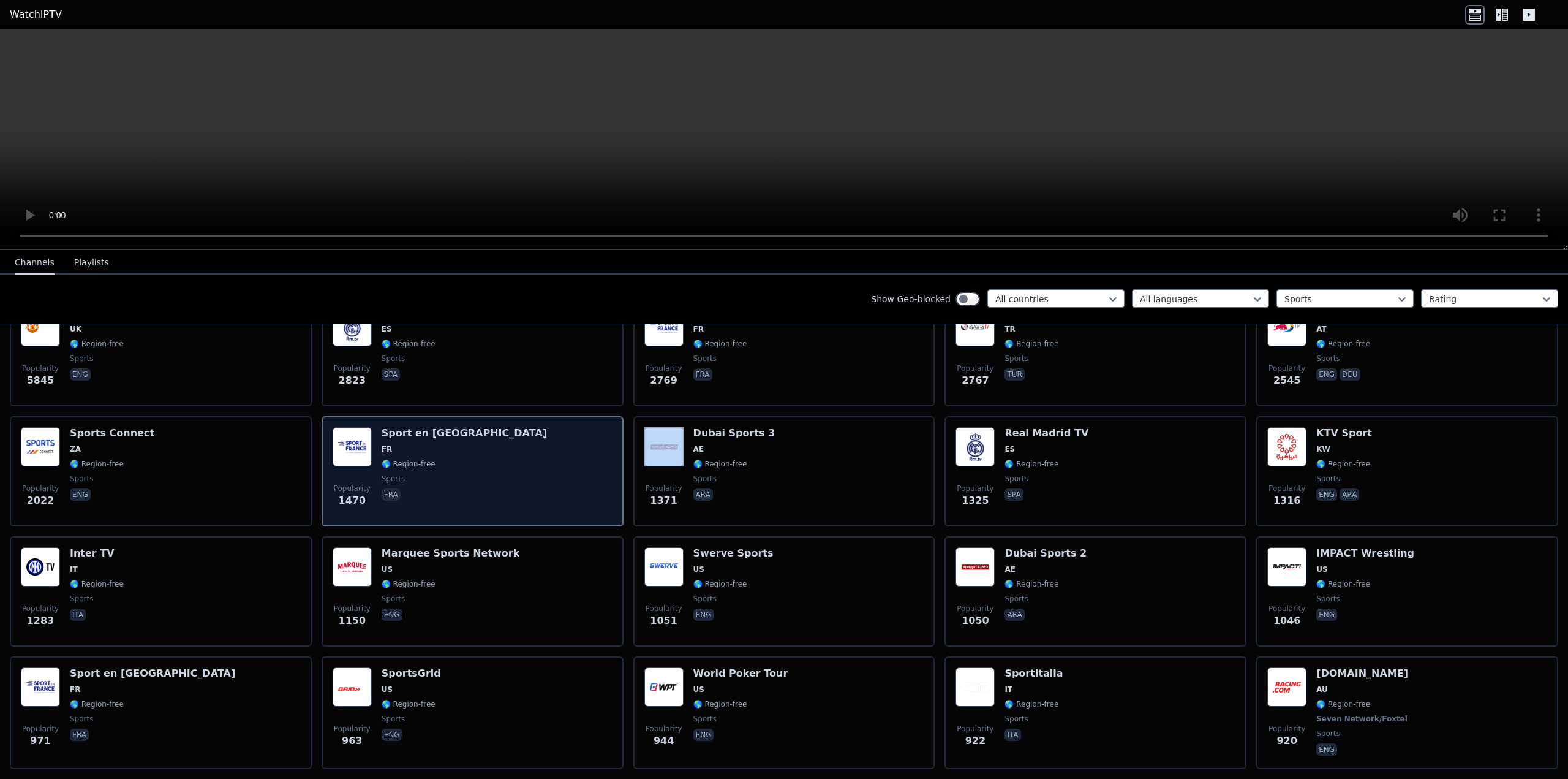
click at [413, 488] on span "fra" at bounding box center [464, 495] width 165 height 15
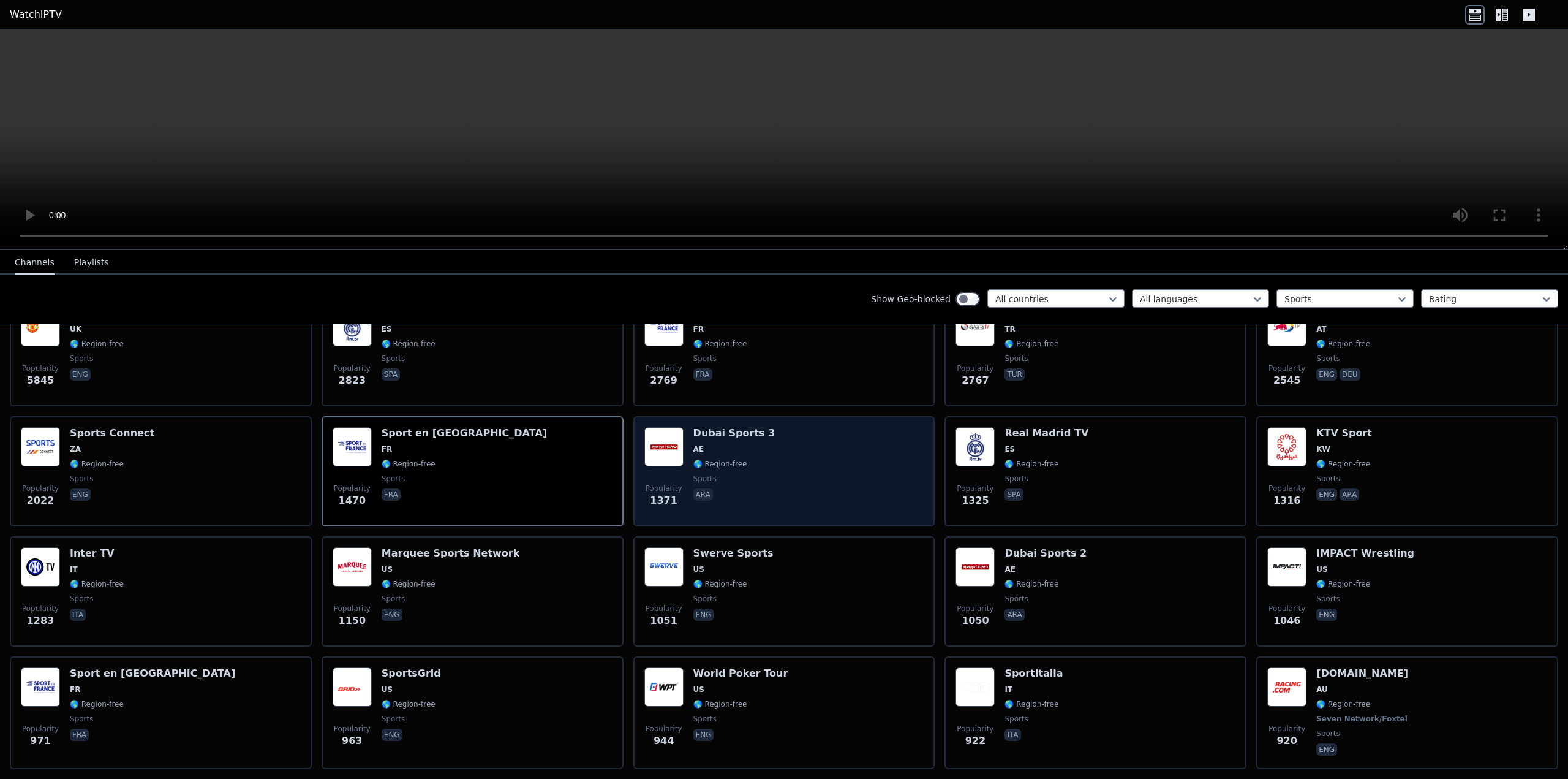
click at [822, 467] on div "Popularity 1371 Dubai Sports 3 AE 🌎 Region-free sports ara" at bounding box center [784, 471] width 280 height 88
click at [822, 467] on div "Popularity 1371 Dubai Sports 3 AE 🌎 Region-free sports ara" at bounding box center [784, 471] width 280 height 88
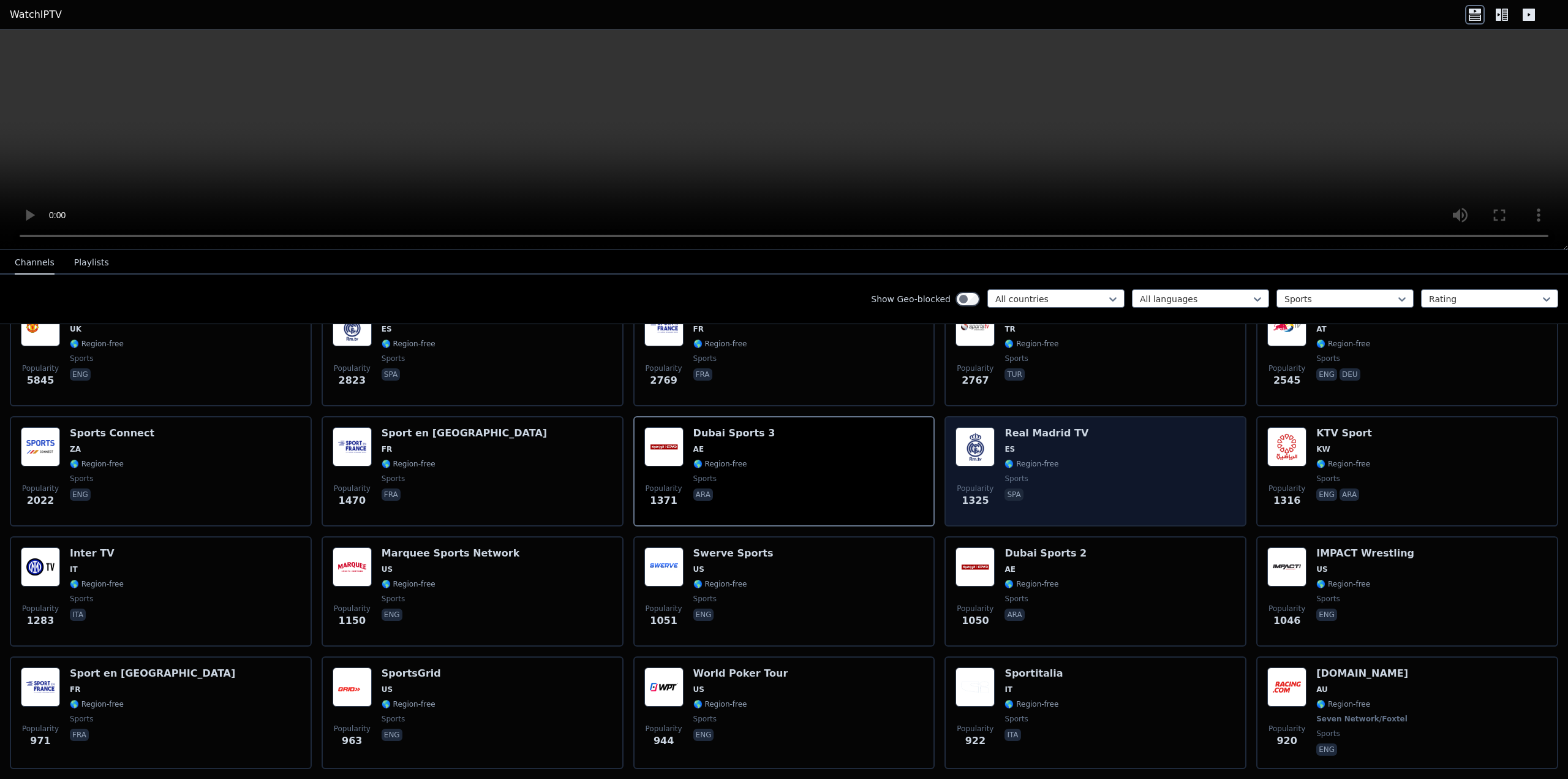
click at [1116, 453] on div "Popularity 1325 Real Madrid TV ES 🌎 Region-free sports spa" at bounding box center [1096, 471] width 280 height 88
click at [1116, 451] on div "Popularity 1325 Real Madrid TV ES 🌎 Region-free sports spa" at bounding box center [1096, 471] width 280 height 88
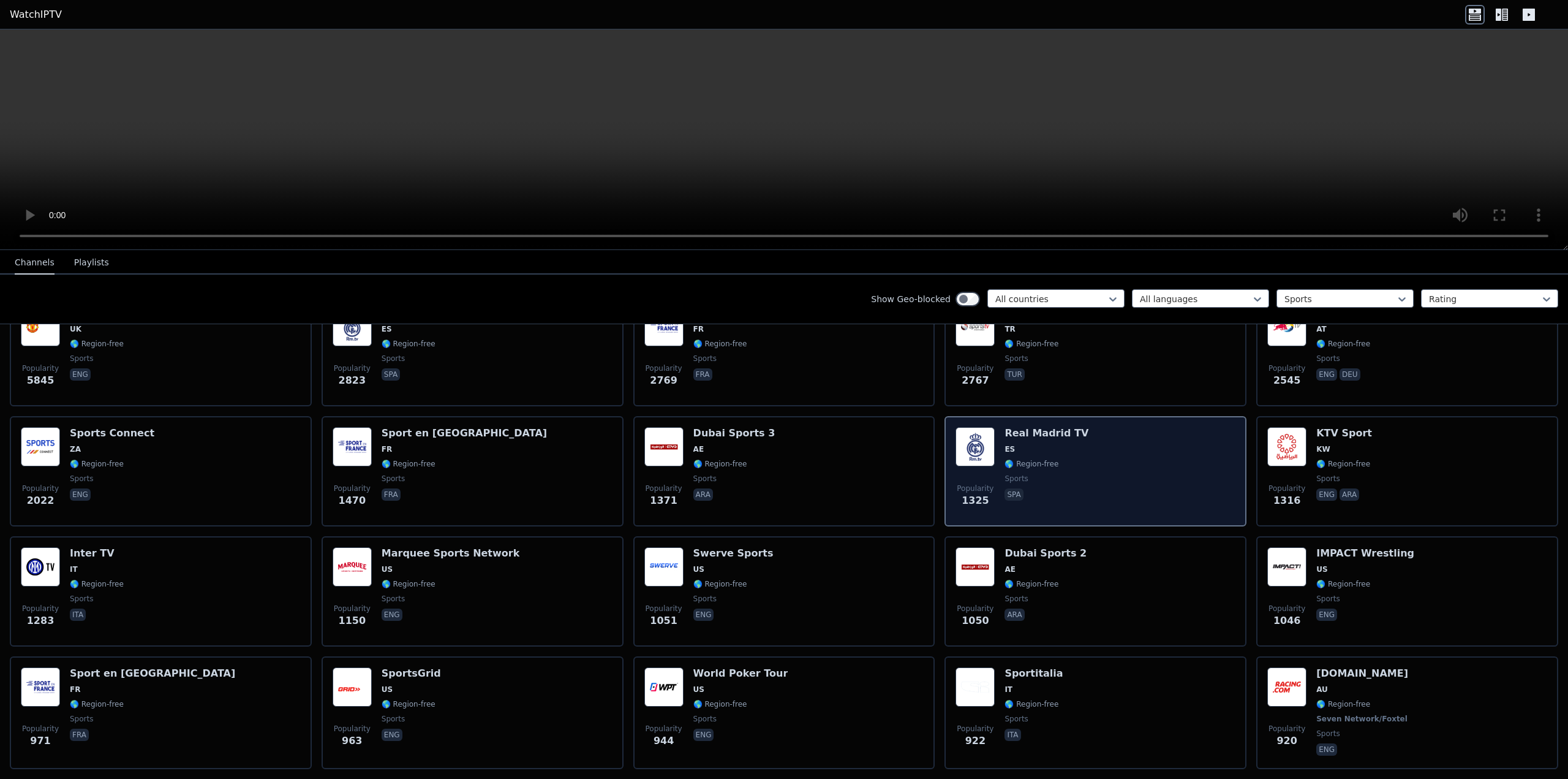
click at [1116, 451] on div "Popularity 1325 Real Madrid TV ES 🌎 Region-free sports spa" at bounding box center [1096, 471] width 280 height 88
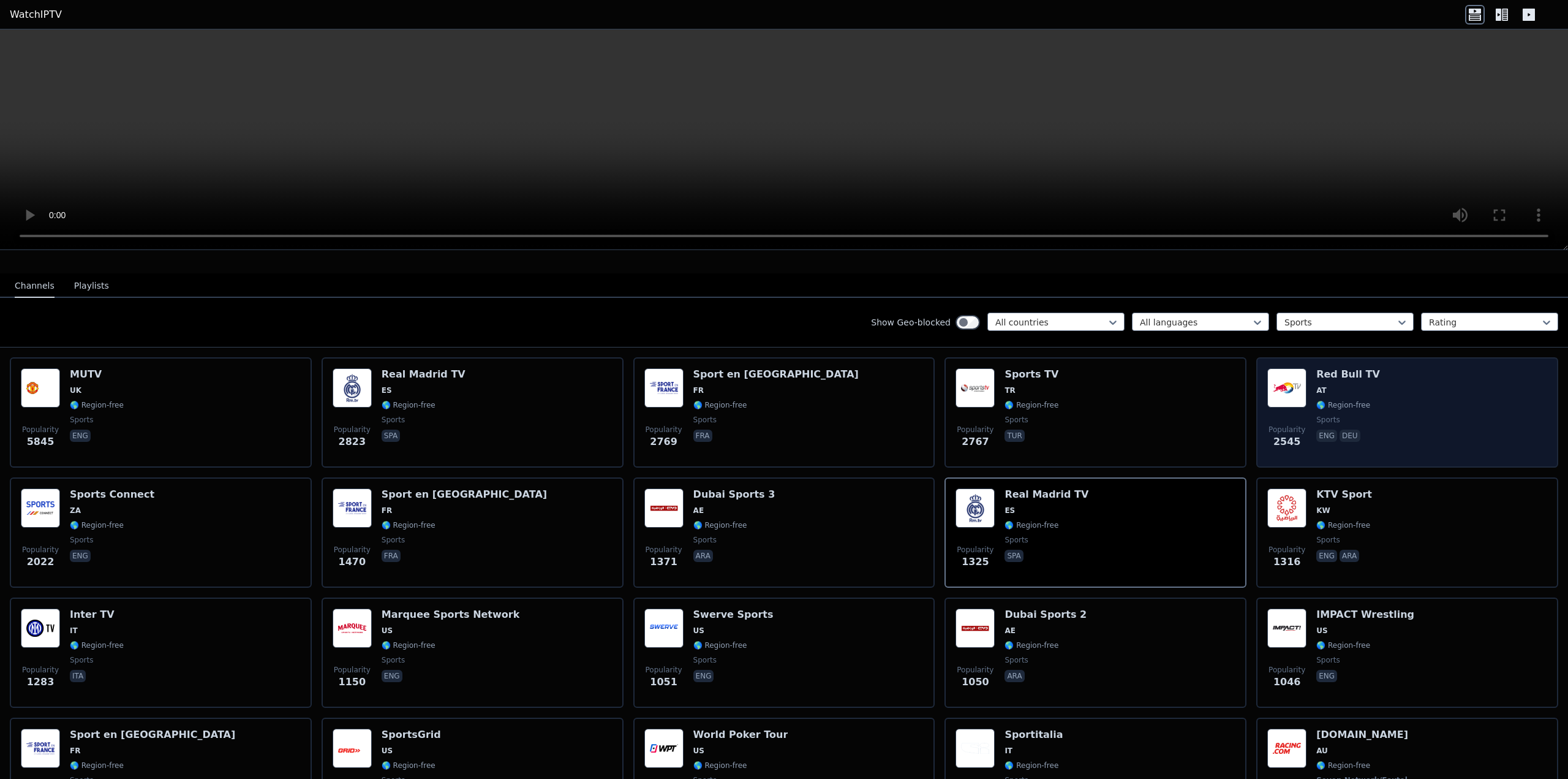
click at [1421, 401] on div "Popularity 2545 Red Bull TV AT 🌎 Region-free sports eng deu" at bounding box center [1407, 412] width 280 height 88
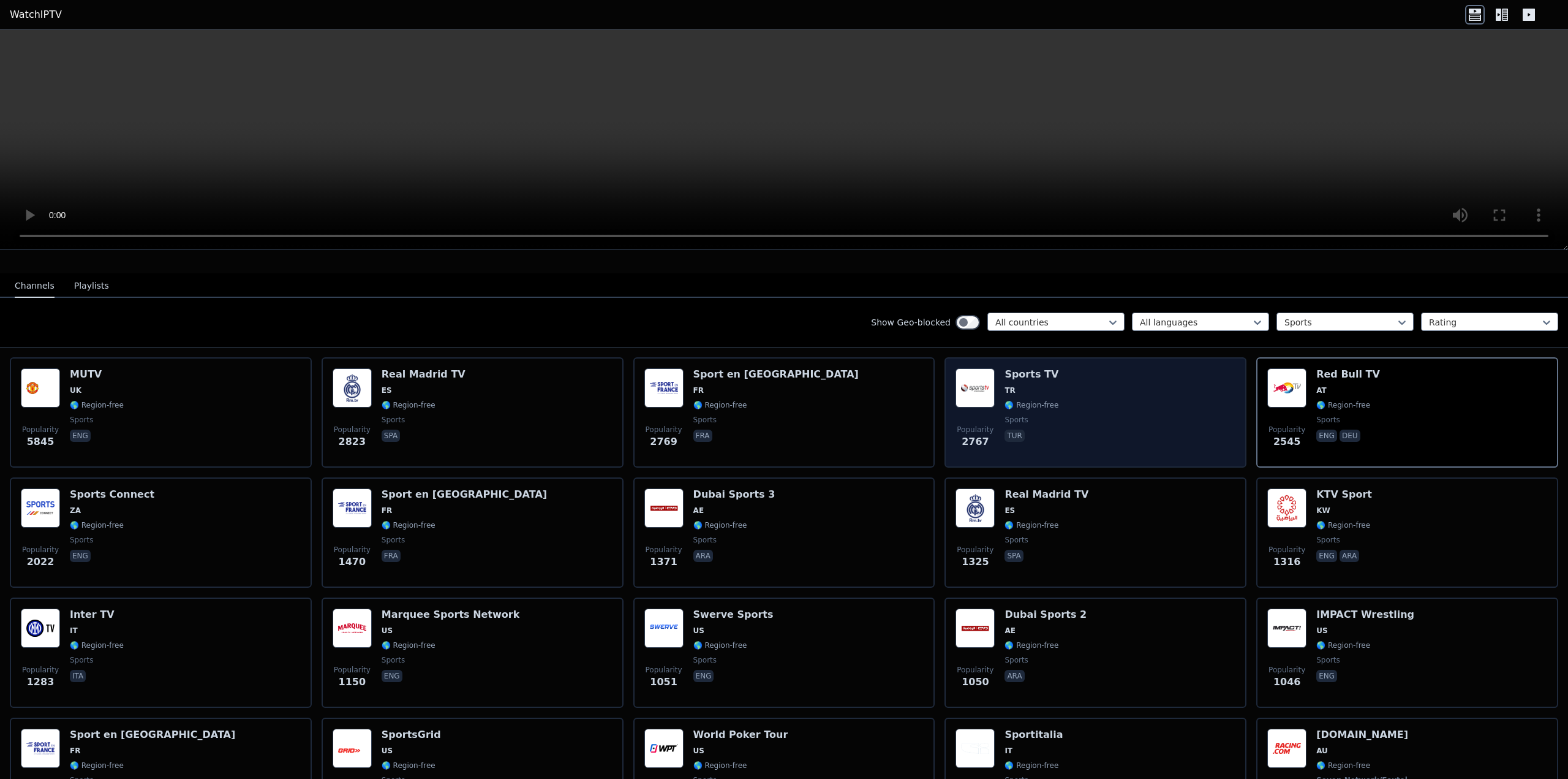
click at [1085, 390] on div "Popularity 2767 Sports TV TR 🌎 Region-free sports tur" at bounding box center [1096, 412] width 280 height 88
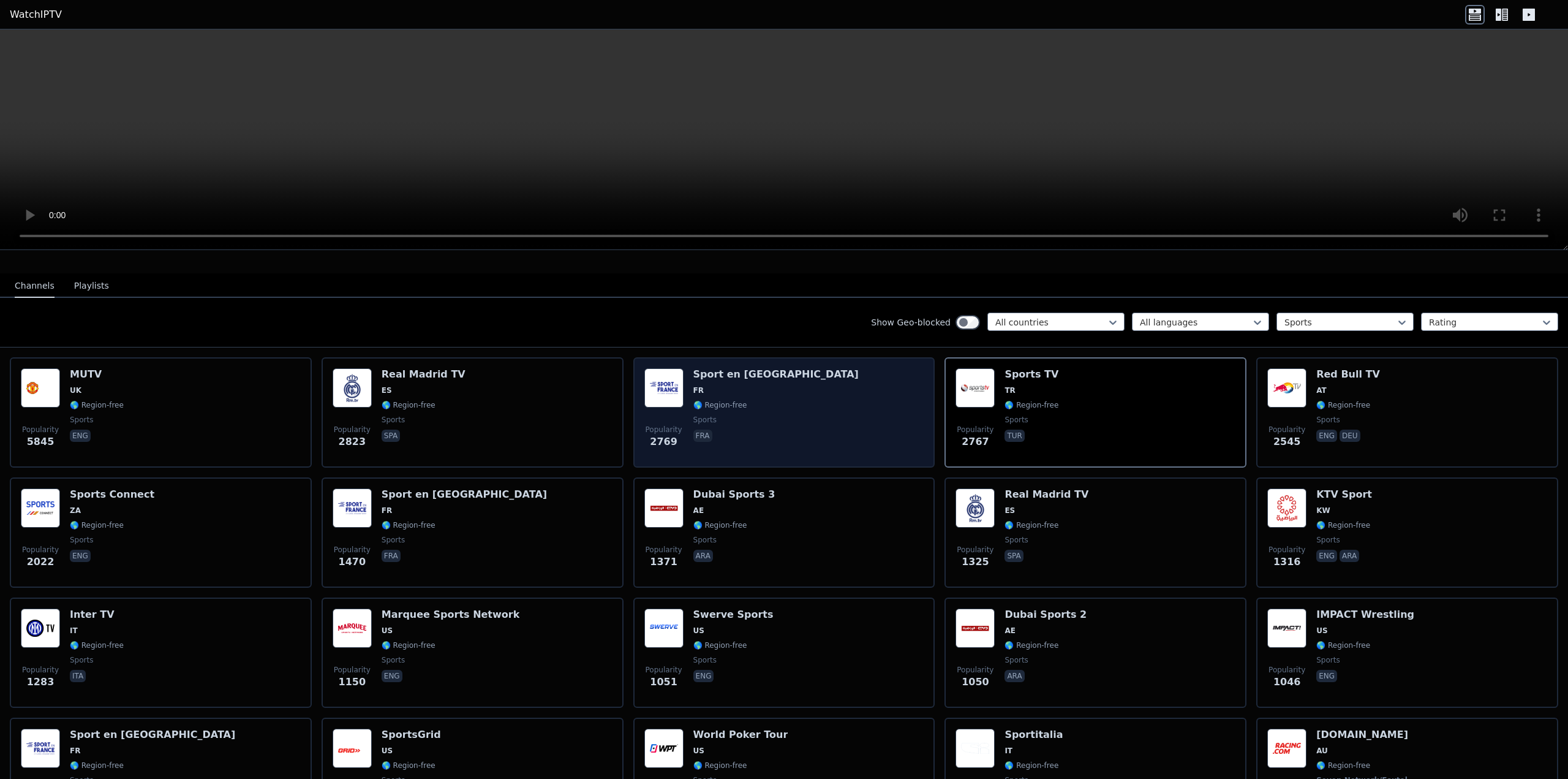
click at [818, 405] on div "Popularity 2769 Sport en [GEOGRAPHIC_DATA] FR 🌎 Region-free sports fra" at bounding box center [784, 412] width 280 height 88
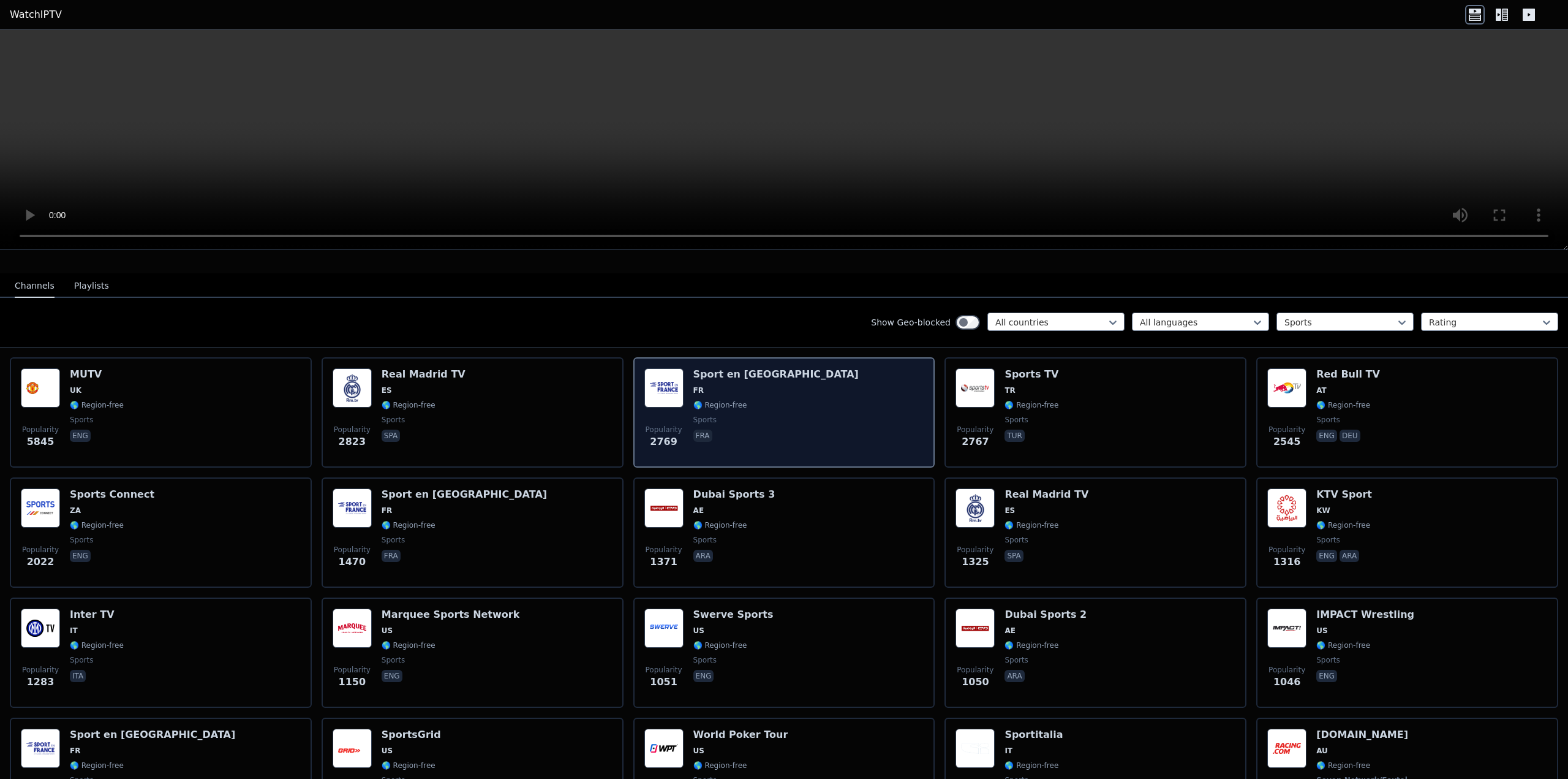
click at [818, 405] on div "Popularity 2769 Sport en [GEOGRAPHIC_DATA] FR 🌎 Region-free sports fra" at bounding box center [784, 412] width 280 height 88
